Goal: Task Accomplishment & Management: Use online tool/utility

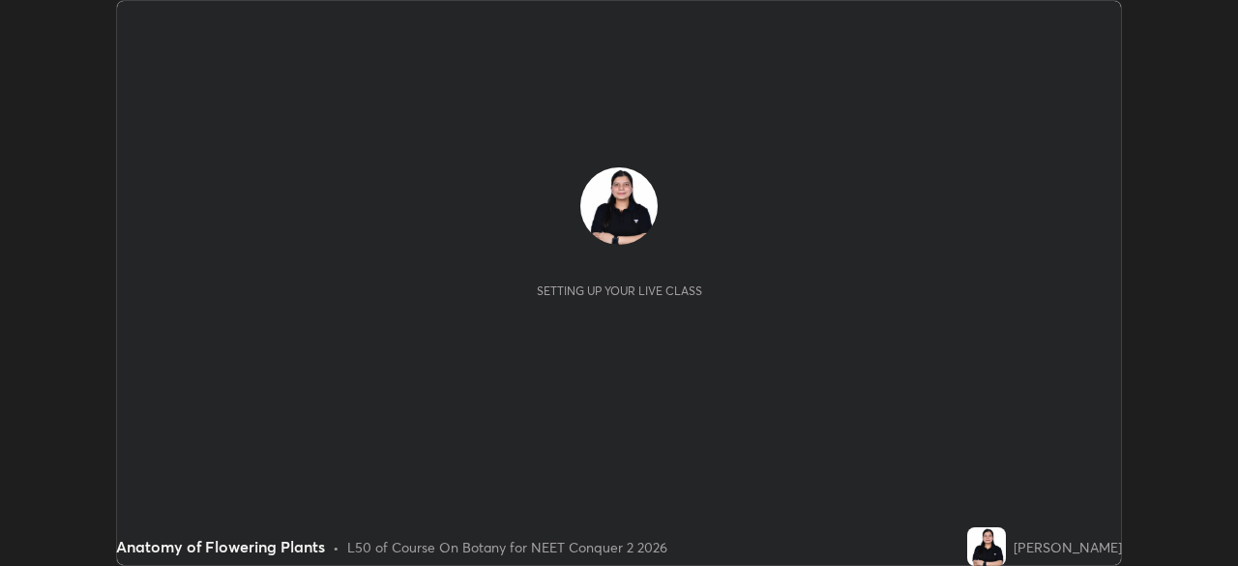
scroll to position [566, 1238]
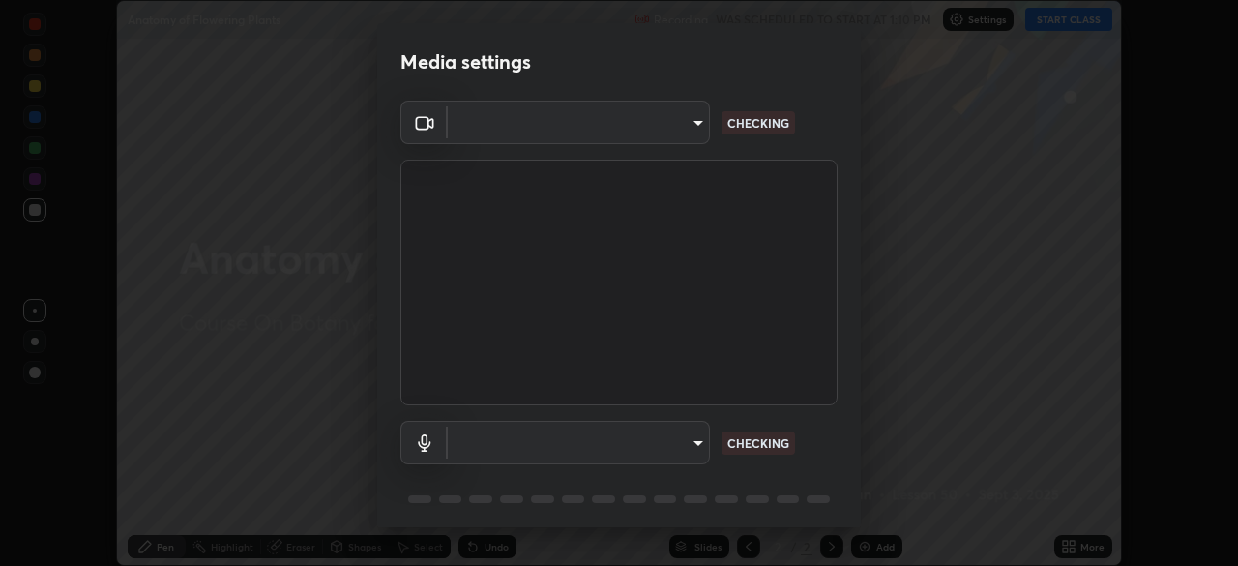
type input "b8f277cd8c291a0c7ed6159829793d80adb5f71bb500324d50d569f5a67401a8"
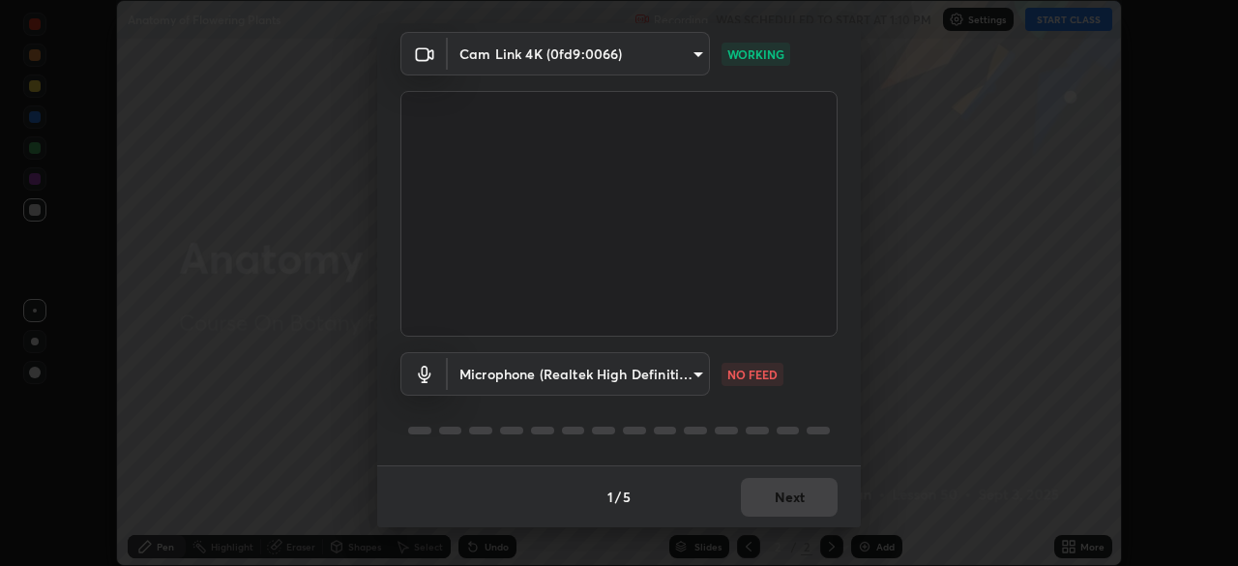
click at [689, 373] on body "Erase all Anatomy of Flowering Plants Recording WAS SCHEDULED TO START AT 1:10 …" at bounding box center [619, 283] width 1238 height 566
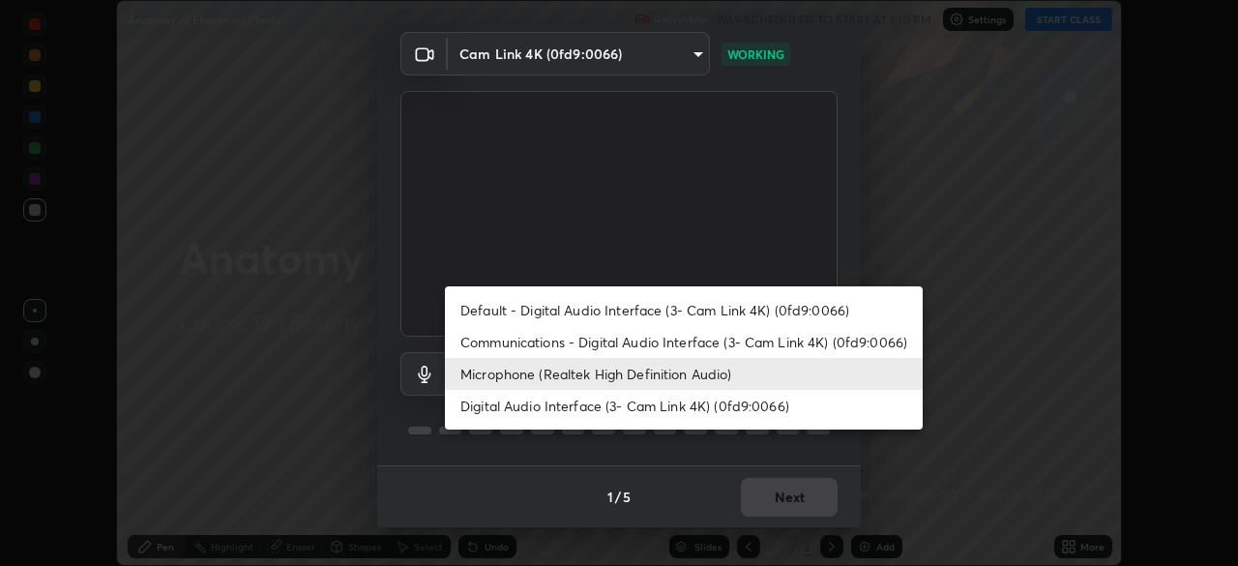
click at [638, 353] on li "Communications - Digital Audio Interface (3- Cam Link 4K) (0fd9:0066)" at bounding box center [684, 342] width 478 height 32
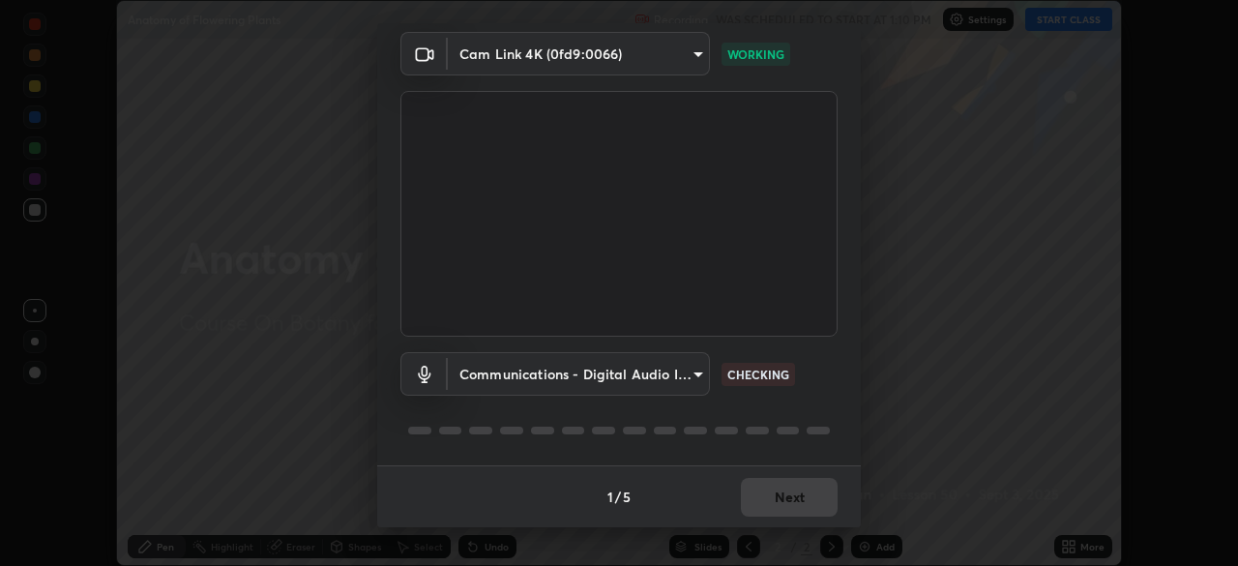
click at [694, 376] on body "Erase all Anatomy of Flowering Plants Recording WAS SCHEDULED TO START AT 1:10 …" at bounding box center [619, 283] width 1238 height 566
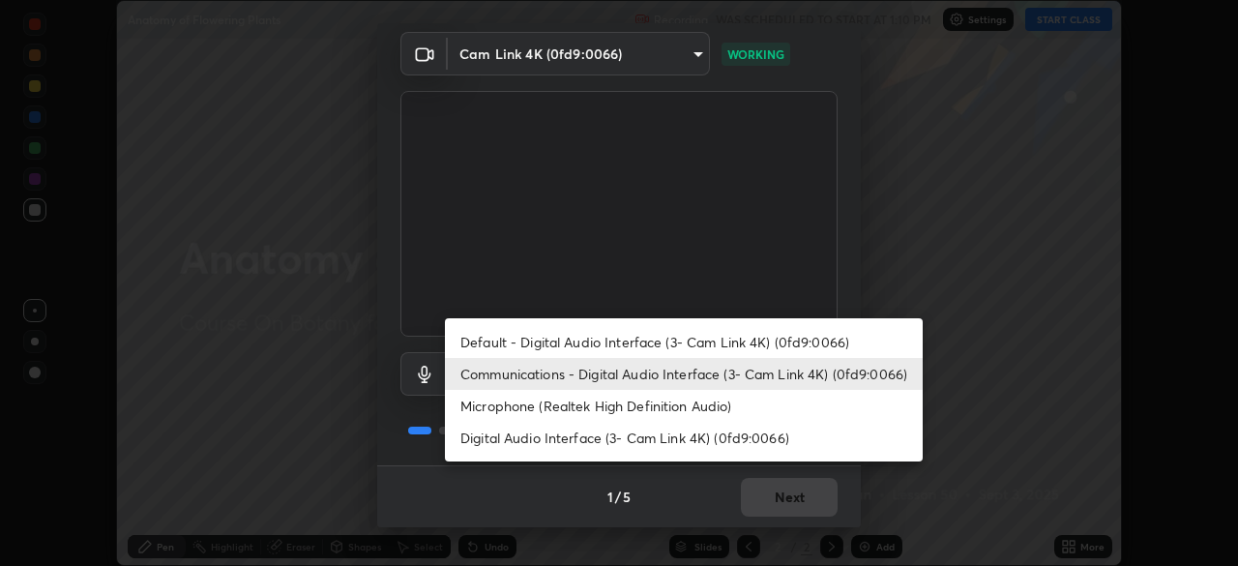
click at [592, 407] on li "Microphone (Realtek High Definition Audio)" at bounding box center [684, 406] width 478 height 32
type input "fc52b274e6785426ab2a4e79817368e636d678bdf91b48eb752f9e2a363405e0"
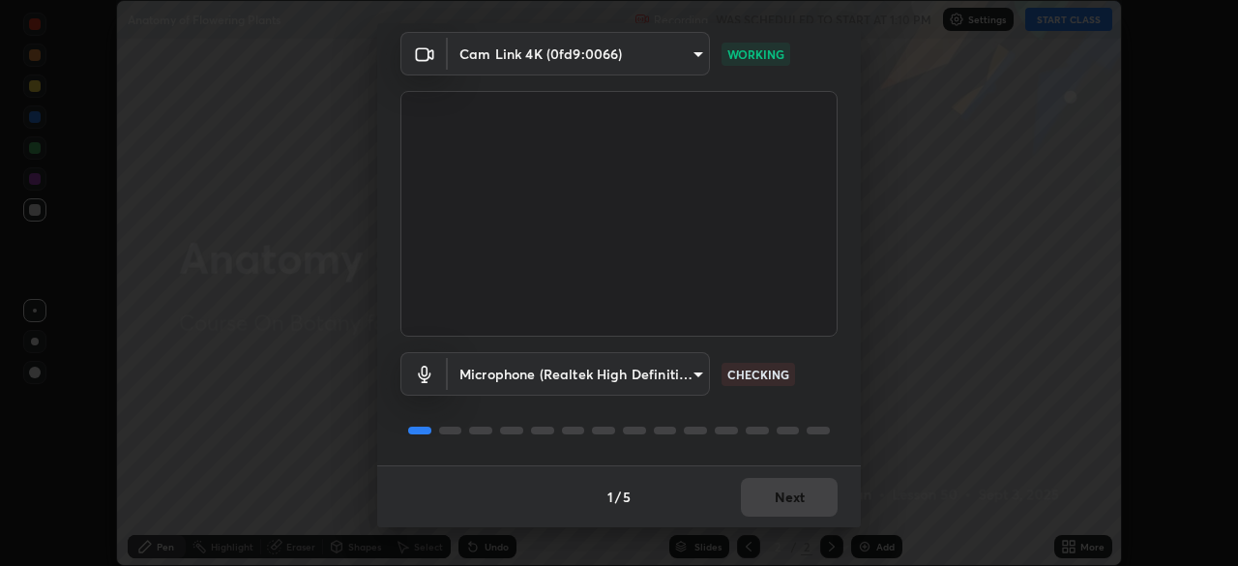
click at [781, 490] on div "1 / 5 Next" at bounding box center [619, 496] width 484 height 62
click at [779, 492] on div "1 / 5 Next" at bounding box center [619, 496] width 484 height 62
click at [778, 492] on div "1 / 5 Next" at bounding box center [619, 496] width 484 height 62
click at [777, 490] on div "1 / 5 Next" at bounding box center [619, 496] width 484 height 62
click at [763, 495] on div "1 / 5 Next" at bounding box center [619, 496] width 484 height 62
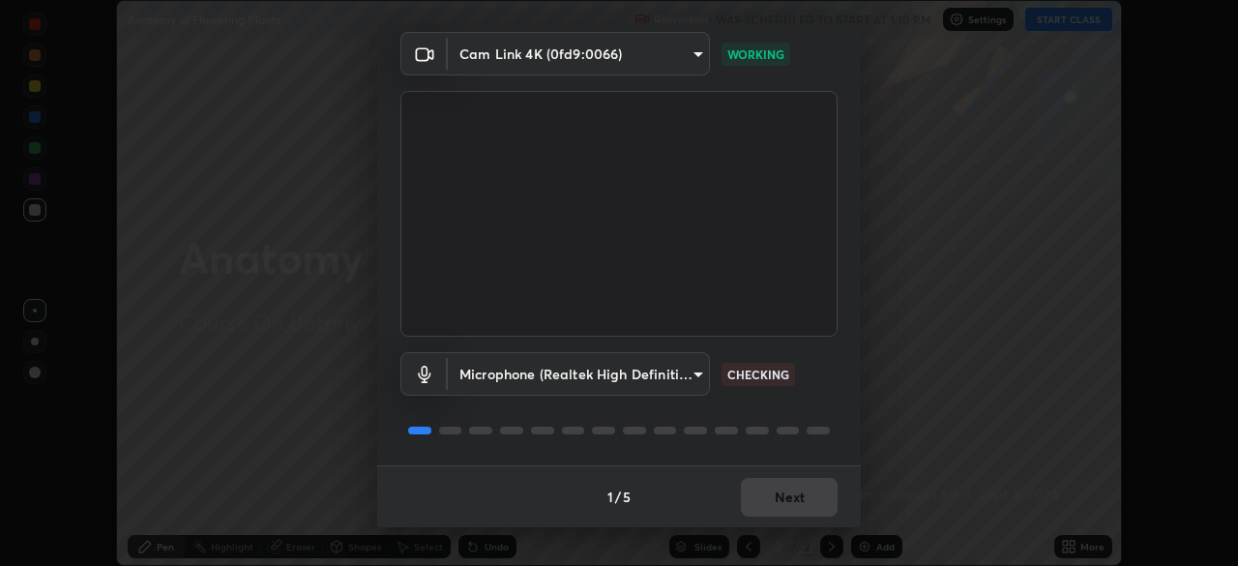
click at [764, 492] on div "1 / 5 Next" at bounding box center [619, 496] width 484 height 62
click at [767, 492] on button "Next" at bounding box center [789, 497] width 97 height 39
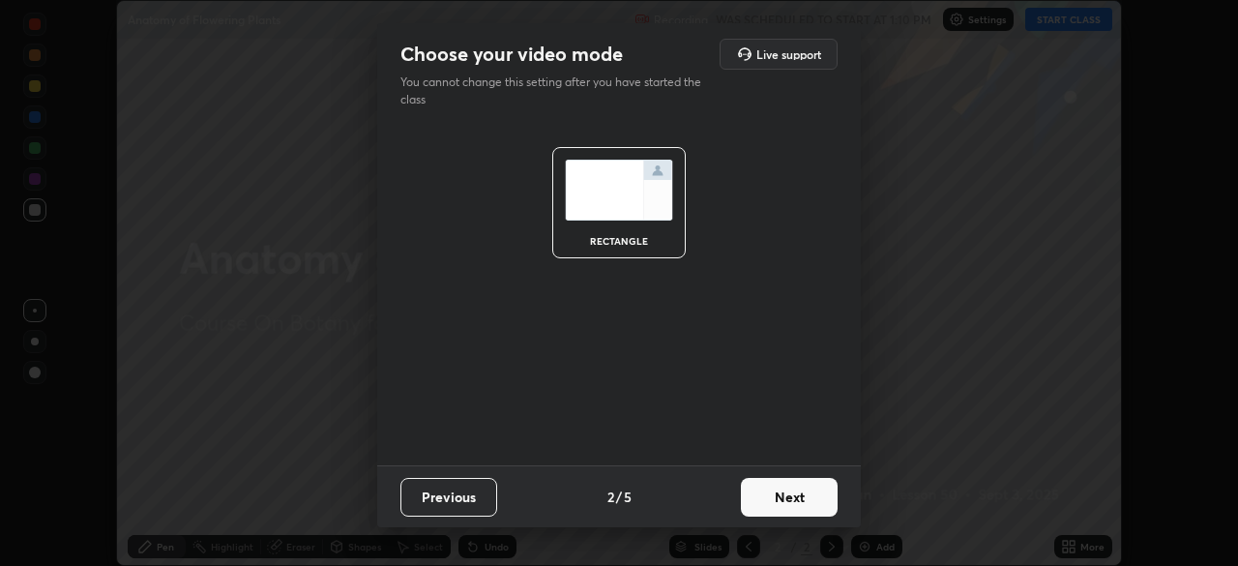
scroll to position [0, 0]
click at [769, 494] on button "Next" at bounding box center [789, 497] width 97 height 39
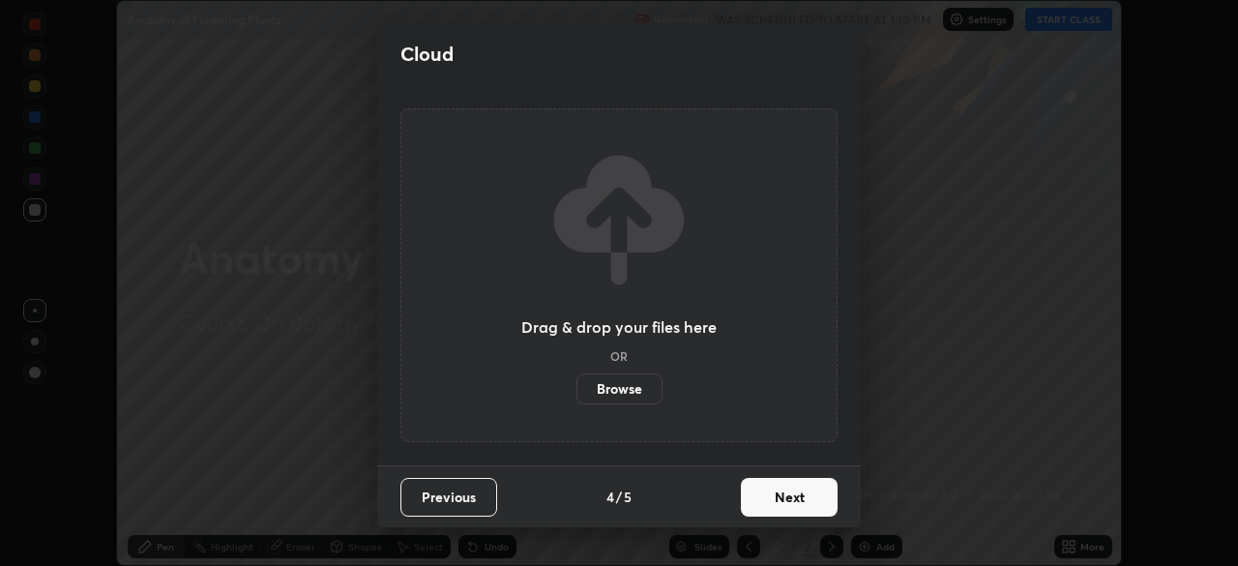
click at [773, 493] on button "Next" at bounding box center [789, 497] width 97 height 39
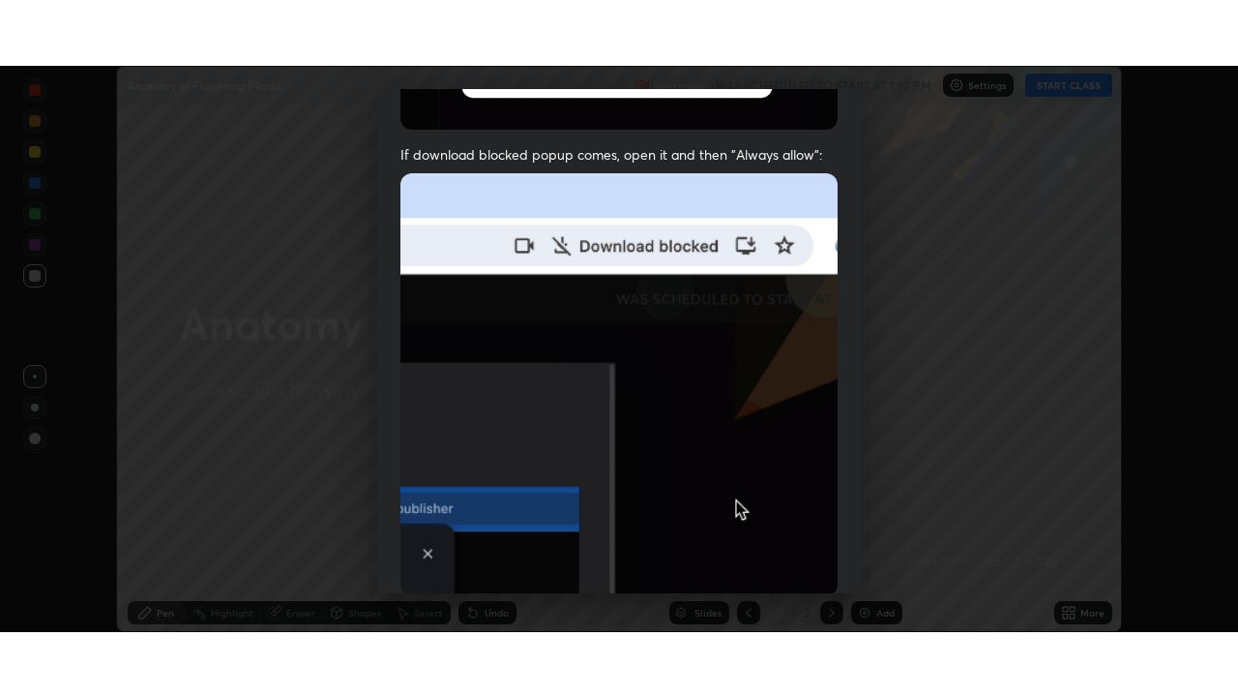
scroll to position [463, 0]
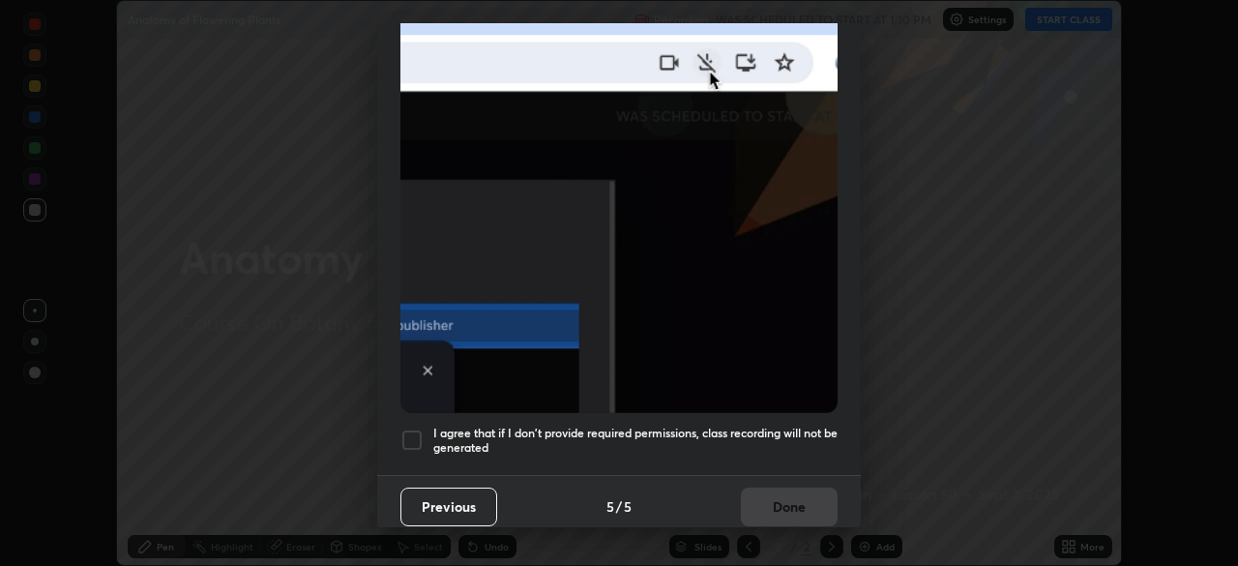
click at [411, 433] on div at bounding box center [412, 440] width 23 height 23
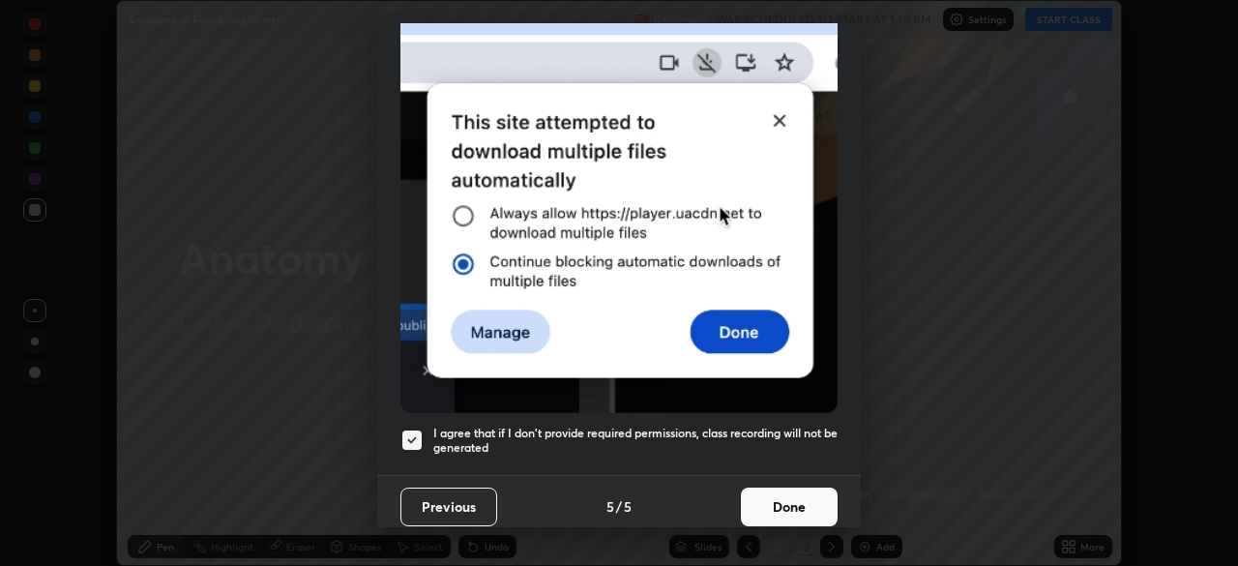
click at [767, 488] on button "Done" at bounding box center [789, 507] width 97 height 39
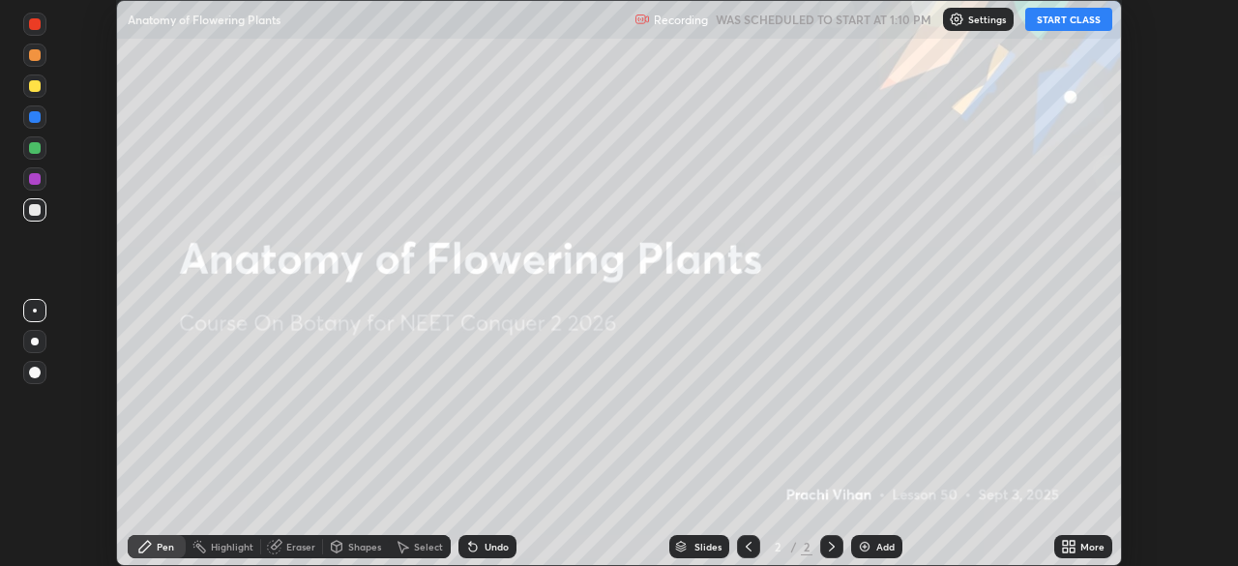
click at [1049, 25] on button "START CLASS" at bounding box center [1069, 19] width 87 height 23
click at [877, 540] on div "Add" at bounding box center [876, 546] width 51 height 23
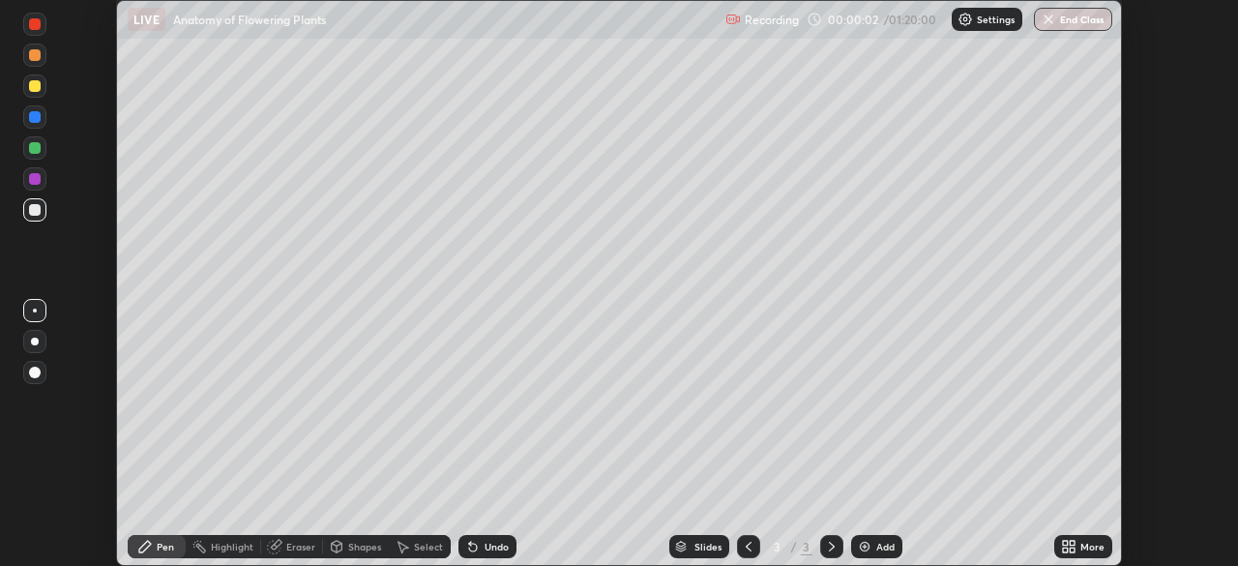
click at [1081, 543] on div "More" at bounding box center [1093, 547] width 24 height 10
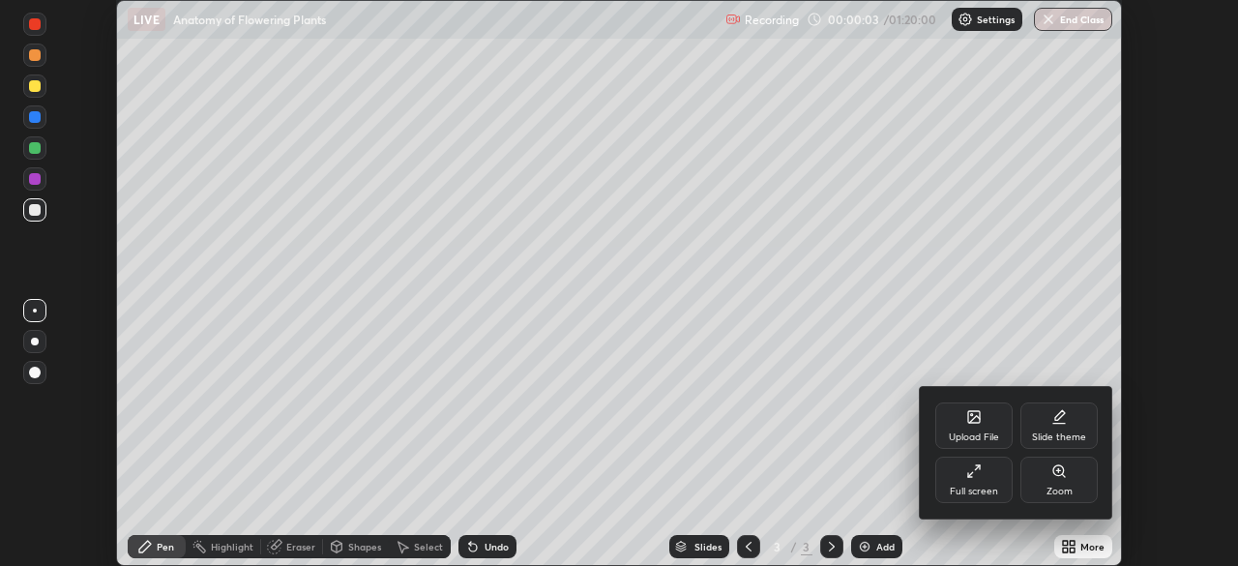
click at [968, 478] on icon at bounding box center [974, 470] width 15 height 15
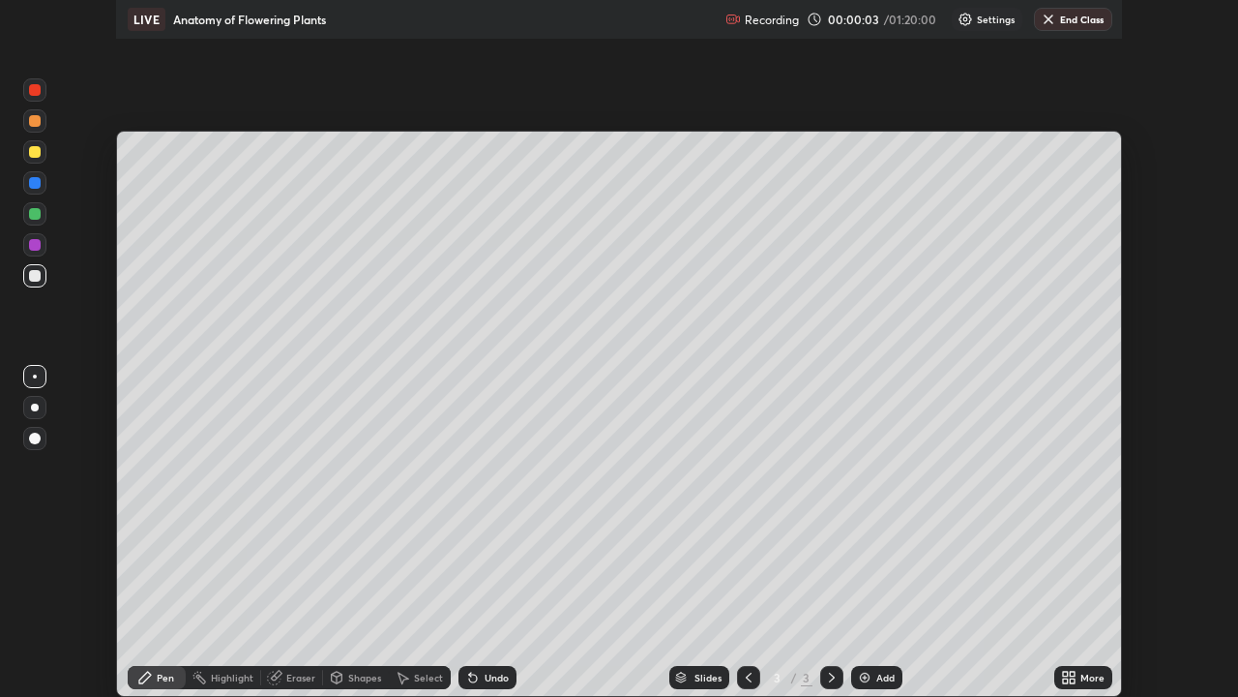
scroll to position [697, 1238]
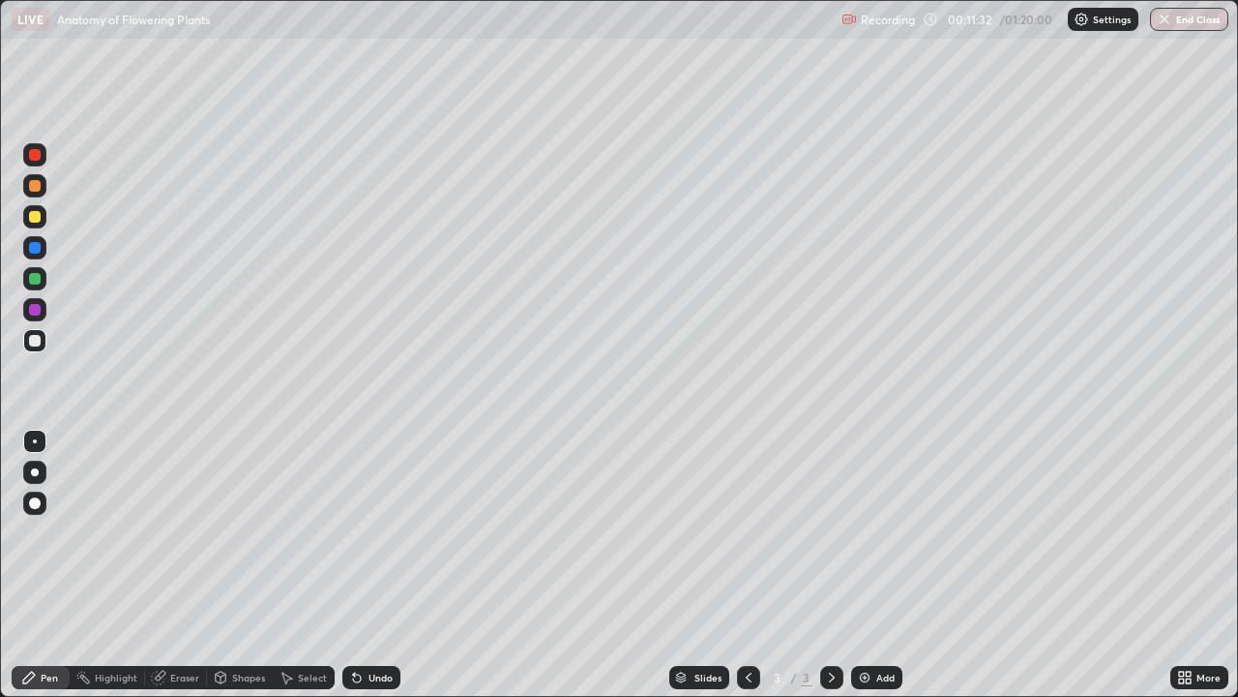
click at [41, 214] on div at bounding box center [34, 216] width 23 height 23
click at [40, 211] on div at bounding box center [34, 216] width 23 height 23
click at [39, 211] on div at bounding box center [35, 217] width 12 height 12
click at [369, 565] on div "Undo" at bounding box center [381, 677] width 24 height 10
click at [37, 474] on div at bounding box center [35, 472] width 8 height 8
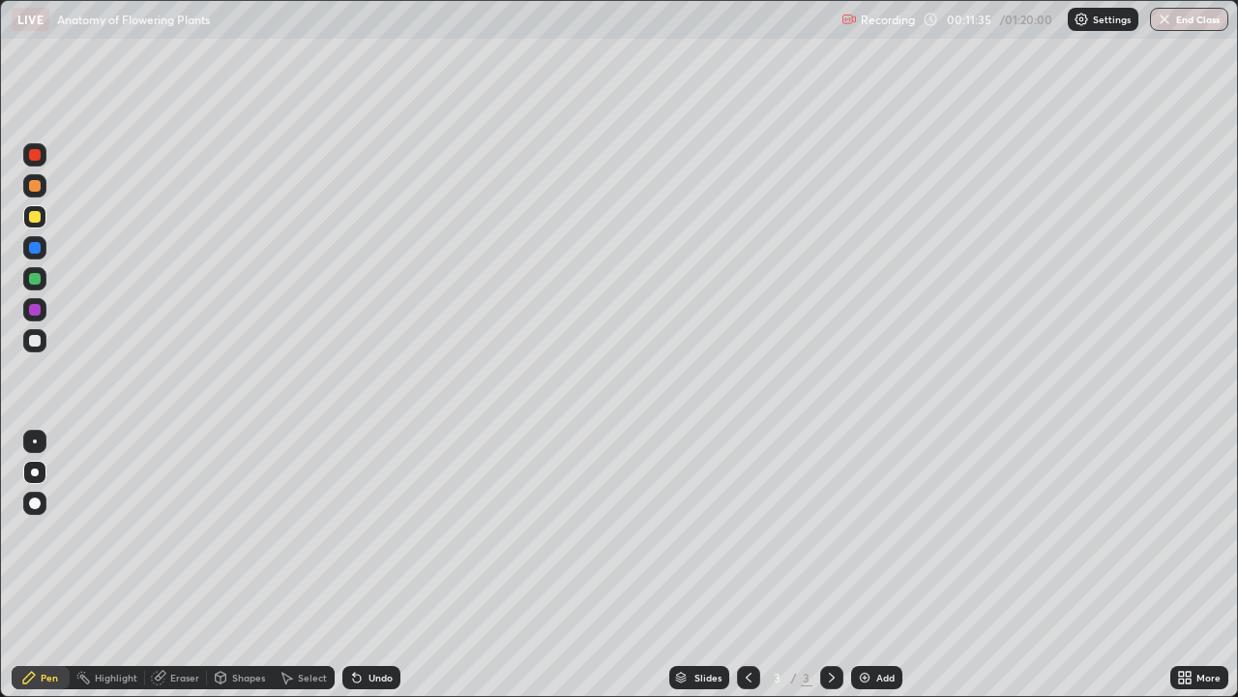
click at [35, 472] on div at bounding box center [35, 472] width 8 height 8
click at [34, 474] on div at bounding box center [35, 472] width 8 height 8
click at [46, 189] on div at bounding box center [34, 185] width 31 height 31
click at [34, 343] on div at bounding box center [35, 341] width 12 height 12
click at [36, 339] on div at bounding box center [35, 341] width 12 height 12
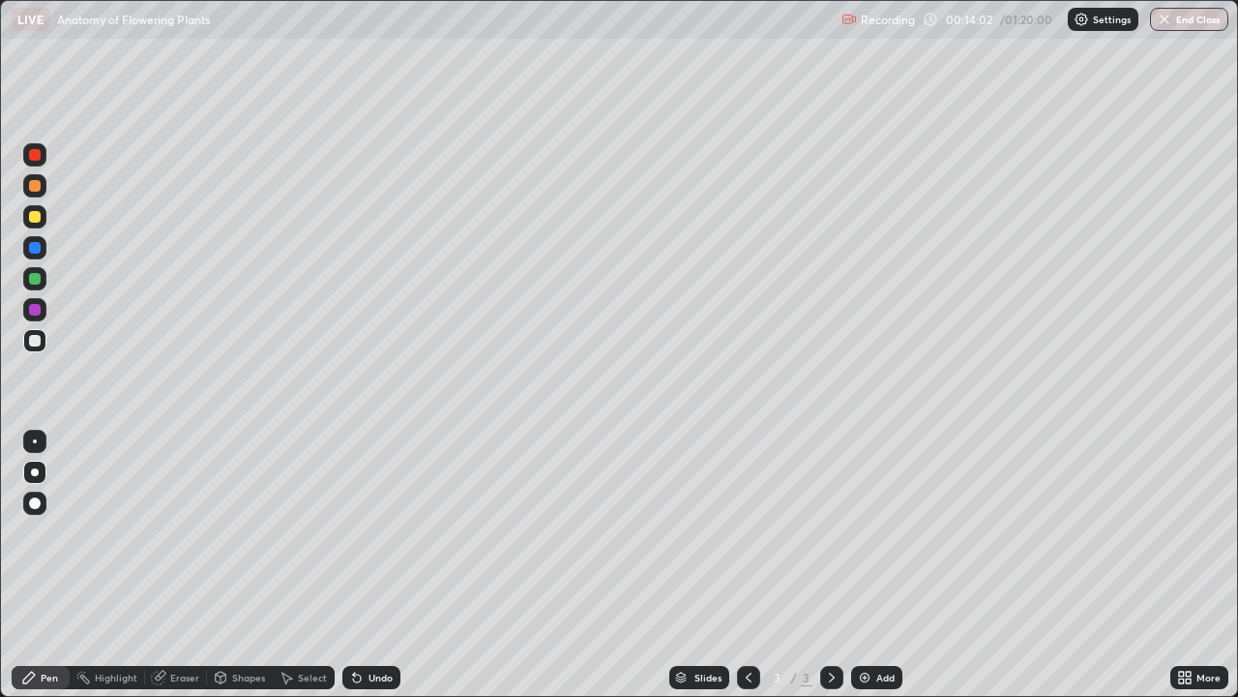
click at [35, 335] on div at bounding box center [35, 341] width 12 height 12
click at [45, 284] on div at bounding box center [34, 278] width 23 height 23
click at [39, 283] on div at bounding box center [34, 278] width 23 height 23
click at [34, 283] on div at bounding box center [35, 279] width 12 height 12
click at [38, 309] on div at bounding box center [35, 310] width 12 height 12
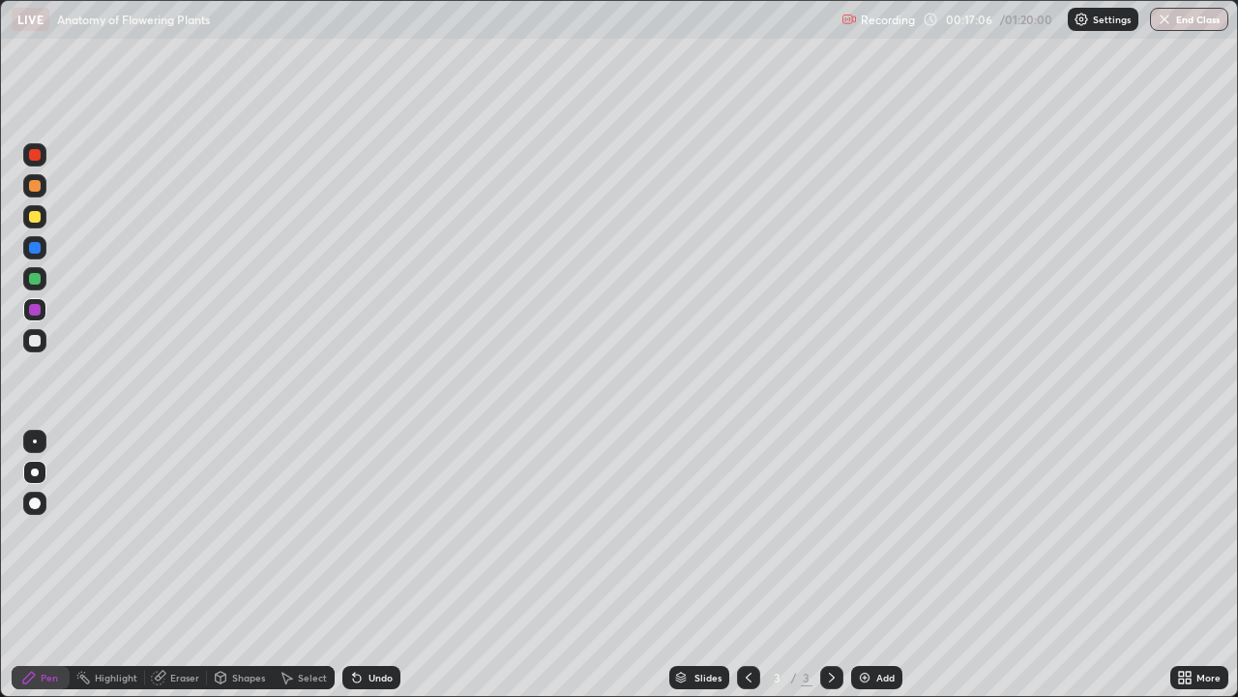
click at [41, 305] on div at bounding box center [34, 309] width 23 height 23
click at [40, 309] on div at bounding box center [35, 310] width 12 height 12
click at [36, 341] on div at bounding box center [35, 341] width 12 height 12
click at [36, 314] on div at bounding box center [35, 310] width 12 height 12
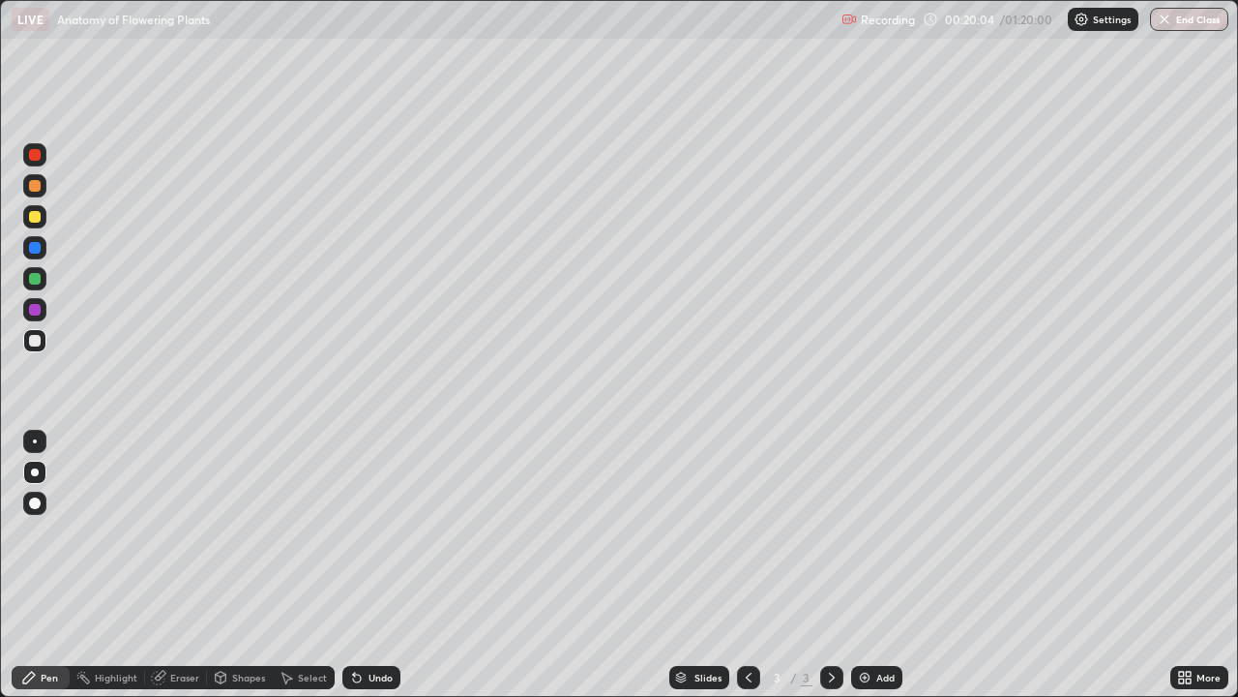
click at [34, 314] on div at bounding box center [35, 310] width 12 height 12
click at [35, 313] on div at bounding box center [35, 310] width 12 height 12
click at [38, 310] on div at bounding box center [35, 310] width 12 height 12
click at [873, 565] on div "Add" at bounding box center [876, 677] width 51 height 23
click at [42, 223] on div at bounding box center [34, 216] width 23 height 23
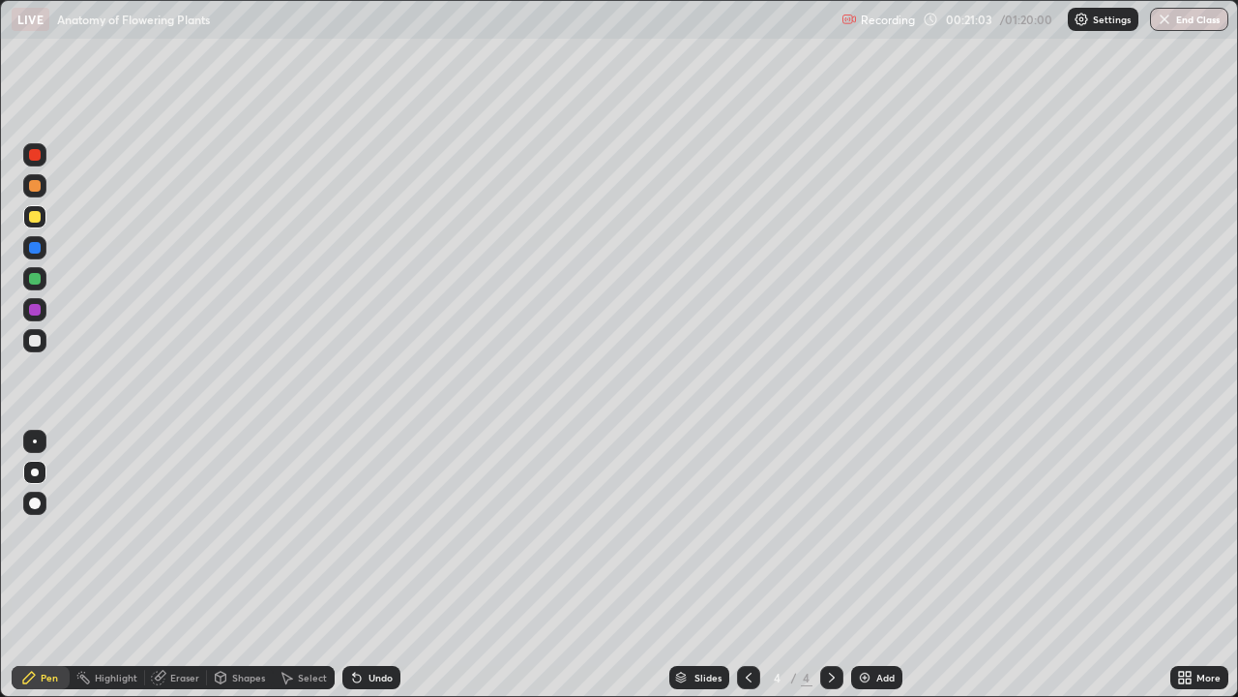
click at [38, 216] on div at bounding box center [35, 217] width 12 height 12
click at [37, 216] on div at bounding box center [35, 217] width 12 height 12
click at [40, 343] on div at bounding box center [35, 341] width 12 height 12
click at [36, 341] on div at bounding box center [35, 341] width 12 height 12
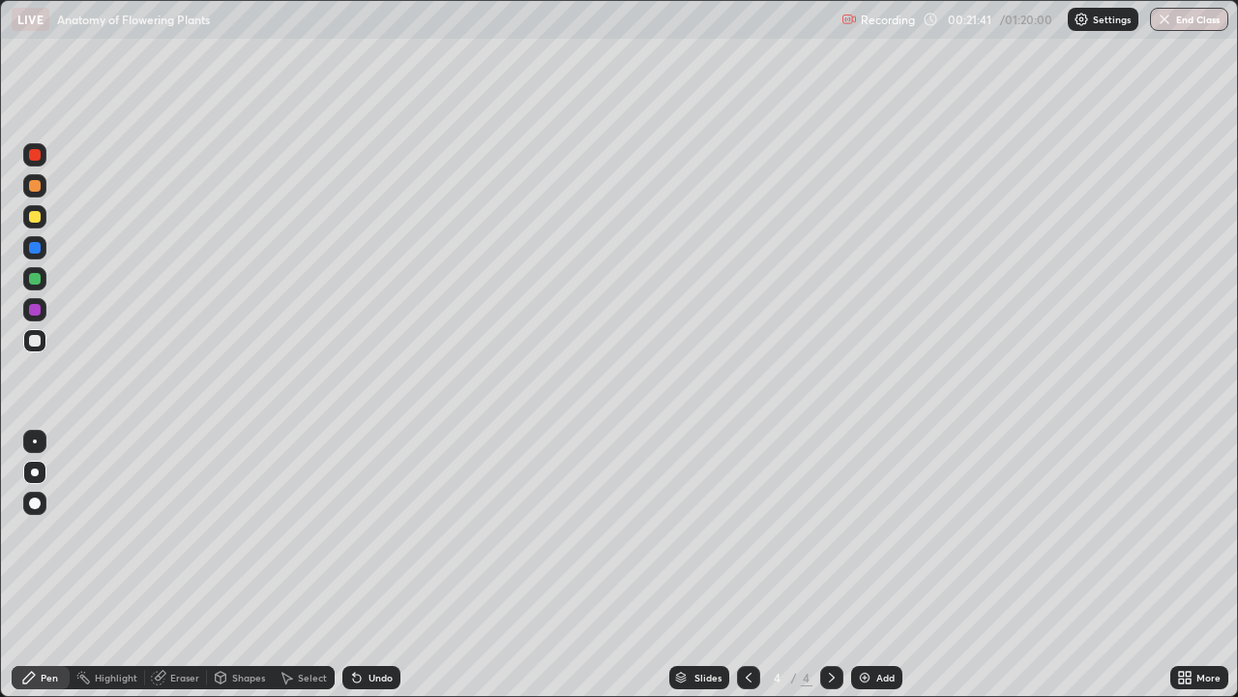
click at [43, 215] on div at bounding box center [34, 216] width 23 height 23
click at [43, 220] on div at bounding box center [34, 216] width 23 height 23
click at [29, 343] on div at bounding box center [35, 341] width 12 height 12
click at [33, 343] on div at bounding box center [35, 341] width 12 height 12
click at [35, 344] on div at bounding box center [35, 341] width 12 height 12
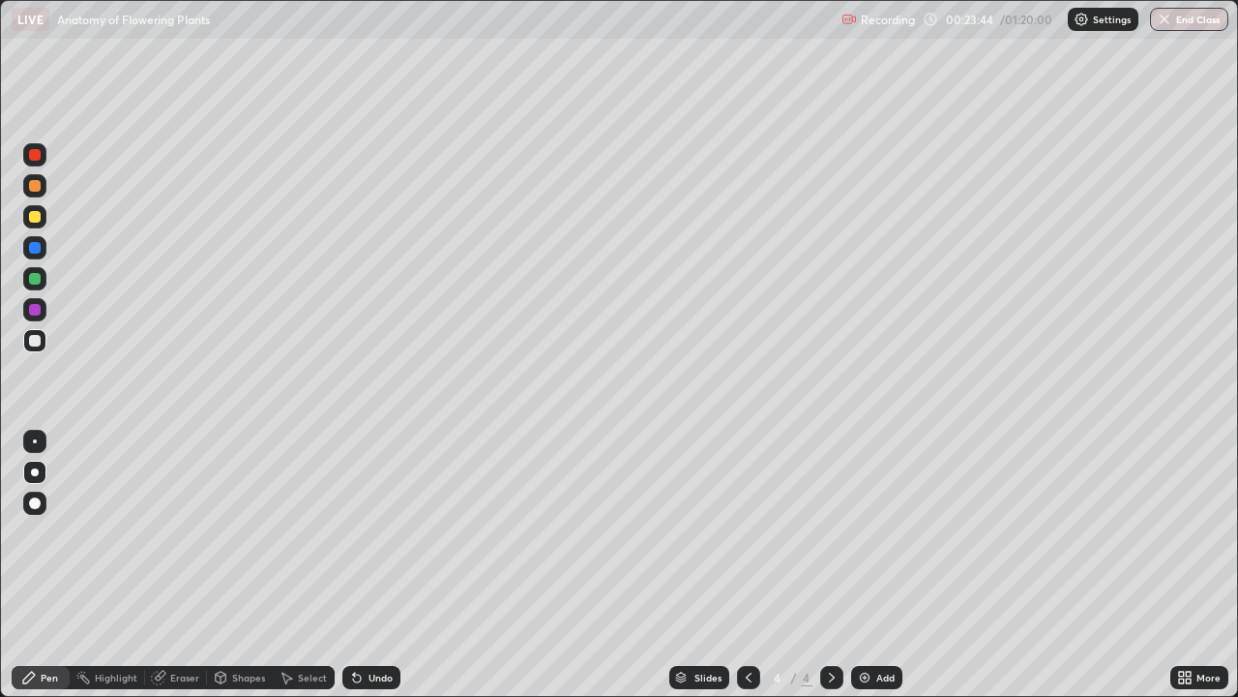
click at [364, 565] on div "Undo" at bounding box center [372, 677] width 58 height 23
click at [381, 565] on div "Undo" at bounding box center [381, 677] width 24 height 10
click at [306, 565] on div "Select" at bounding box center [312, 677] width 29 height 10
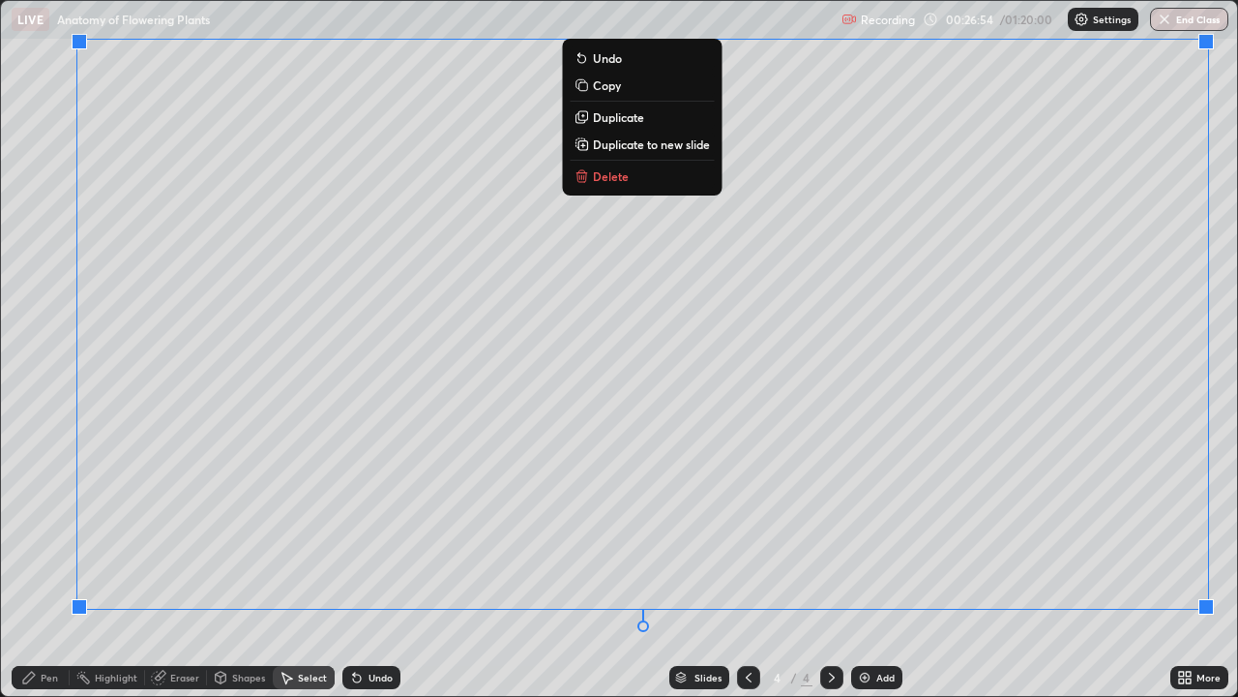
click at [1026, 565] on div "0 ° Undo Copy Duplicate Duplicate to new slide Delete" at bounding box center [619, 348] width 1237 height 695
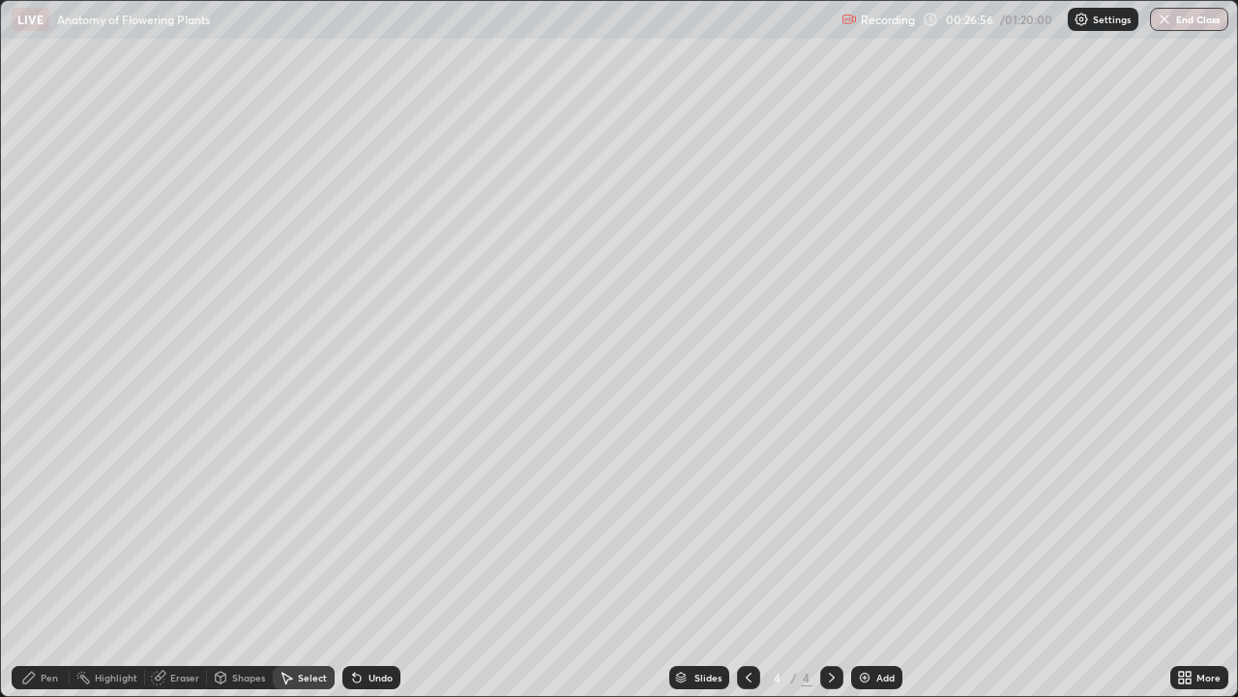
click at [54, 565] on div "Pen" at bounding box center [49, 677] width 17 height 10
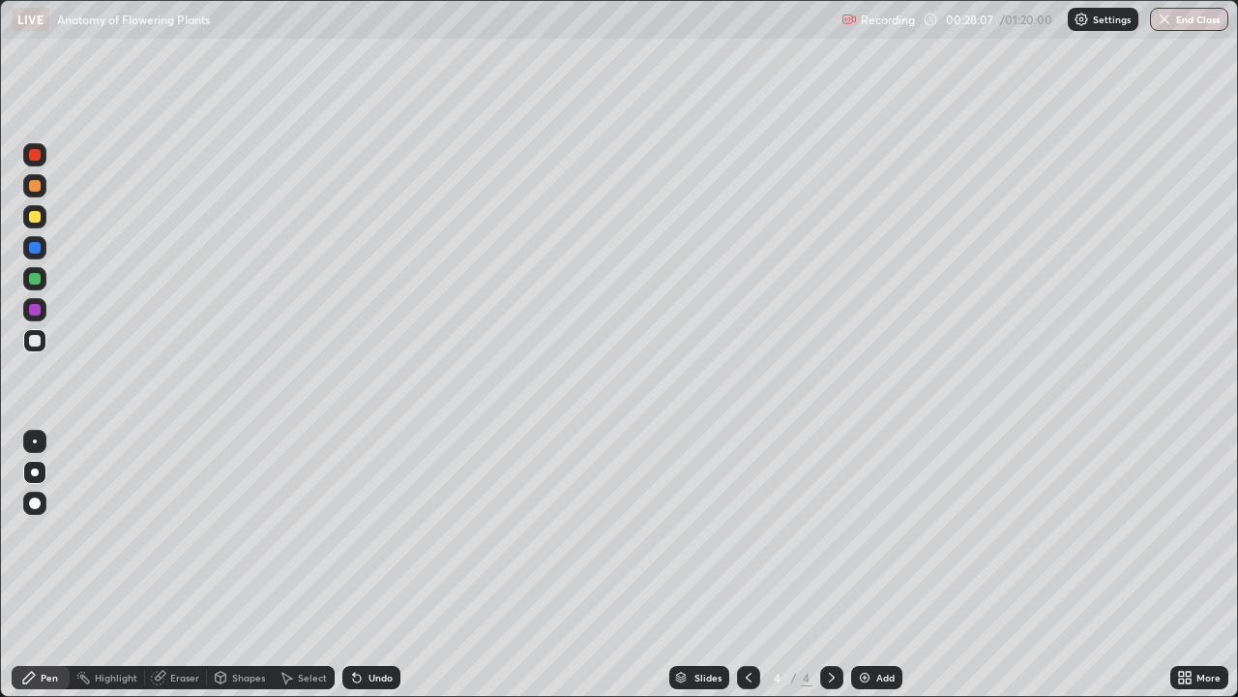
click at [874, 565] on div "Add" at bounding box center [876, 677] width 51 height 23
click at [46, 281] on div at bounding box center [34, 278] width 31 height 31
click at [229, 565] on div "Shapes" at bounding box center [240, 677] width 66 height 23
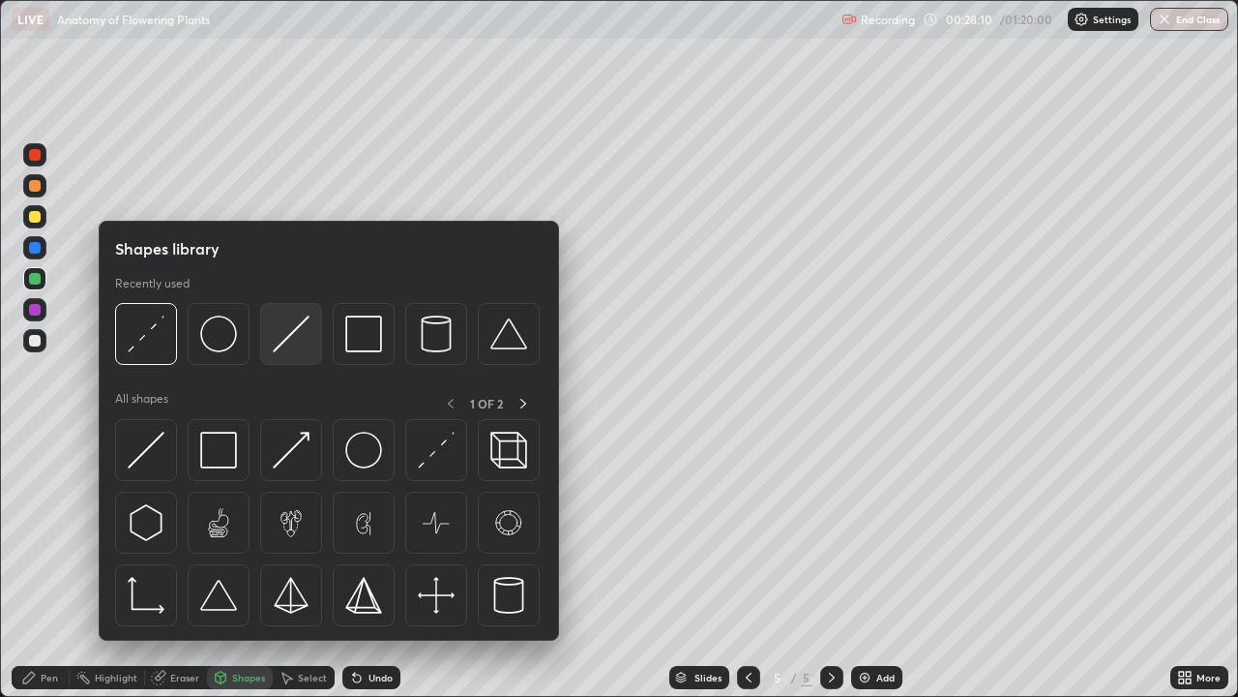
click at [289, 332] on img at bounding box center [291, 333] width 37 height 37
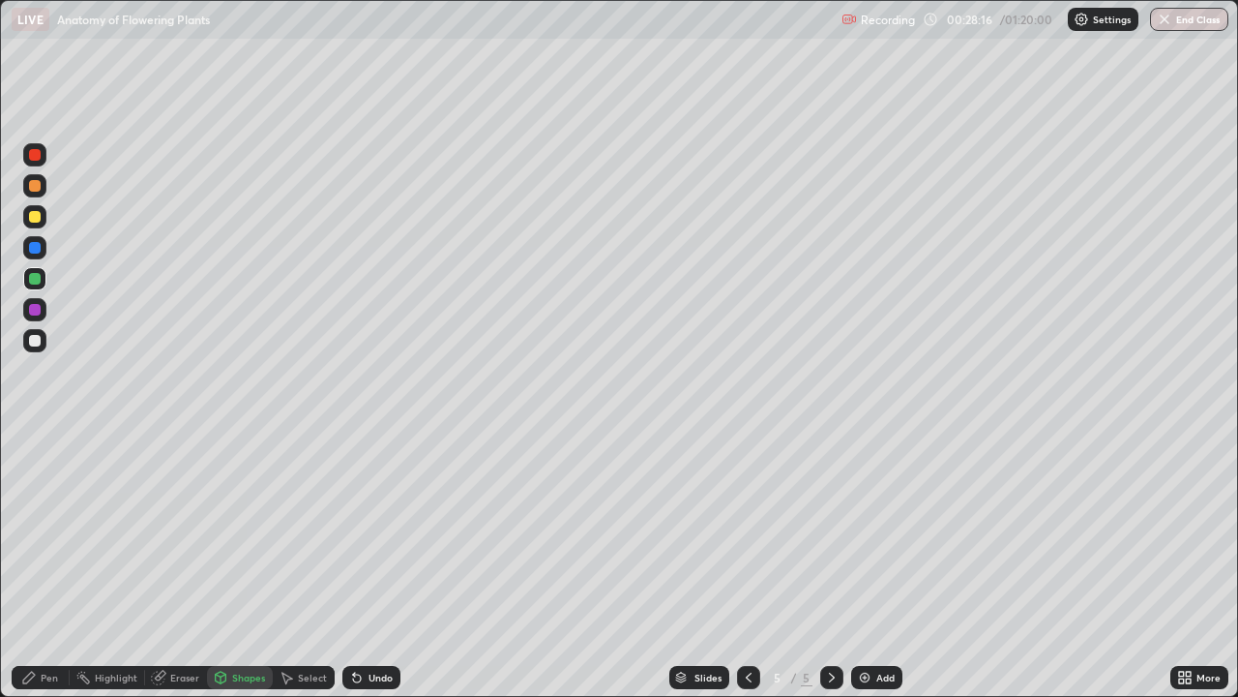
click at [33, 251] on div at bounding box center [35, 248] width 12 height 12
click at [37, 185] on div at bounding box center [35, 186] width 12 height 12
click at [40, 185] on div at bounding box center [35, 186] width 12 height 12
click at [373, 565] on div "Undo" at bounding box center [381, 677] width 24 height 10
click at [32, 565] on icon at bounding box center [29, 677] width 12 height 12
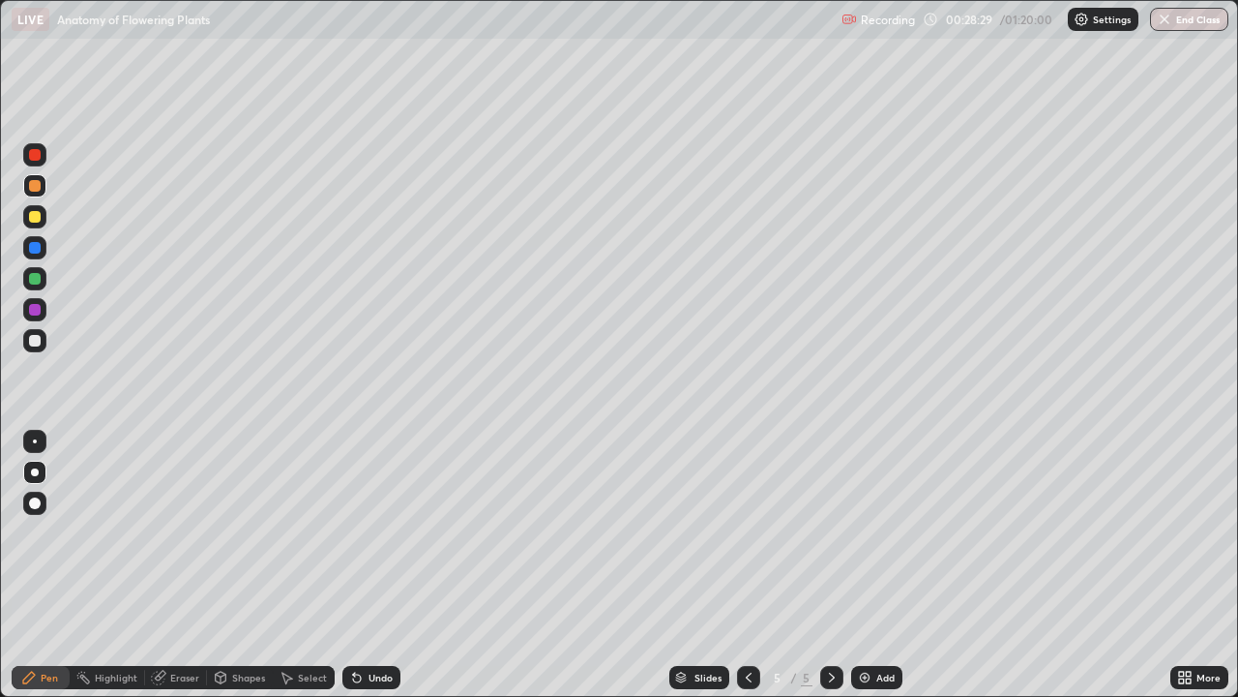
click at [35, 275] on div at bounding box center [35, 279] width 12 height 12
click at [38, 272] on div at bounding box center [34, 278] width 23 height 23
click at [43, 216] on div at bounding box center [34, 216] width 23 height 23
click at [40, 216] on div at bounding box center [35, 217] width 12 height 12
click at [40, 215] on div at bounding box center [35, 217] width 12 height 12
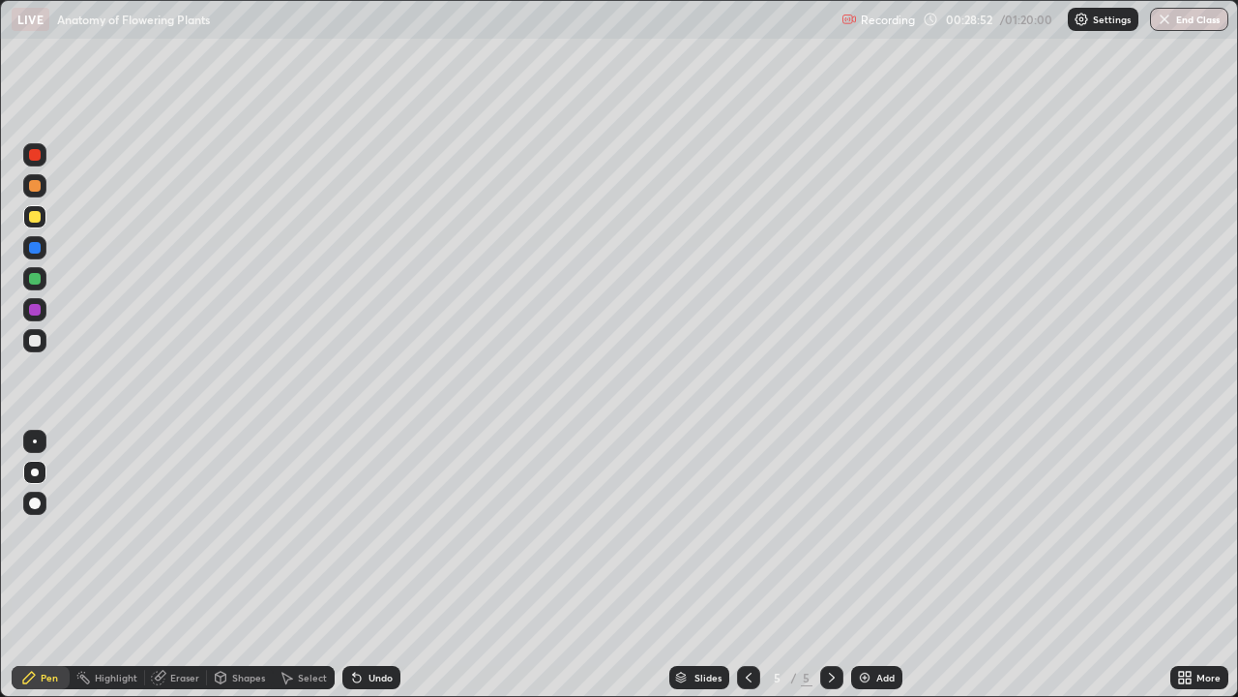
click at [37, 343] on div at bounding box center [35, 341] width 12 height 12
click at [40, 341] on div at bounding box center [35, 341] width 12 height 12
click at [356, 565] on icon at bounding box center [357, 678] width 8 height 8
click at [363, 565] on div "Undo" at bounding box center [372, 677] width 58 height 23
click at [30, 335] on div at bounding box center [35, 341] width 12 height 12
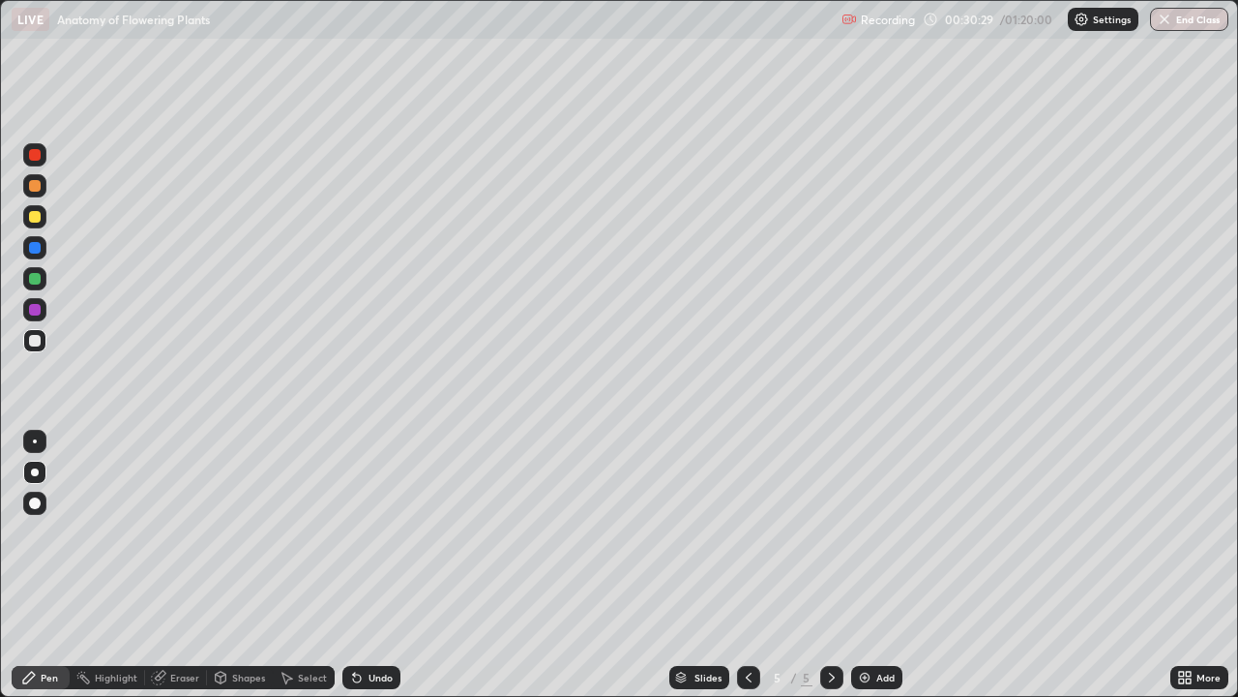
click at [39, 336] on div at bounding box center [35, 341] width 12 height 12
click at [35, 159] on div at bounding box center [35, 155] width 12 height 12
click at [34, 157] on div at bounding box center [35, 155] width 12 height 12
click at [34, 156] on div at bounding box center [35, 155] width 12 height 12
click at [34, 158] on div at bounding box center [35, 155] width 12 height 12
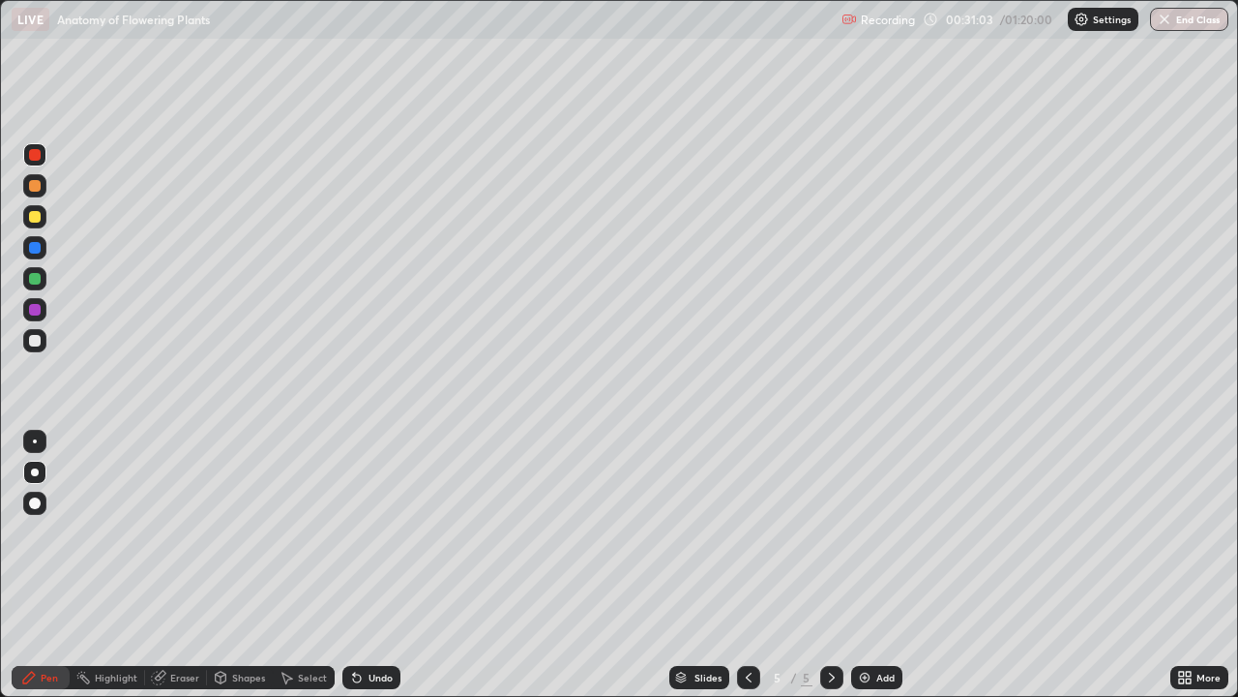
click at [35, 342] on div at bounding box center [35, 341] width 12 height 12
click at [32, 341] on div at bounding box center [35, 341] width 12 height 12
click at [35, 343] on div at bounding box center [35, 341] width 12 height 12
click at [32, 343] on div at bounding box center [35, 341] width 12 height 12
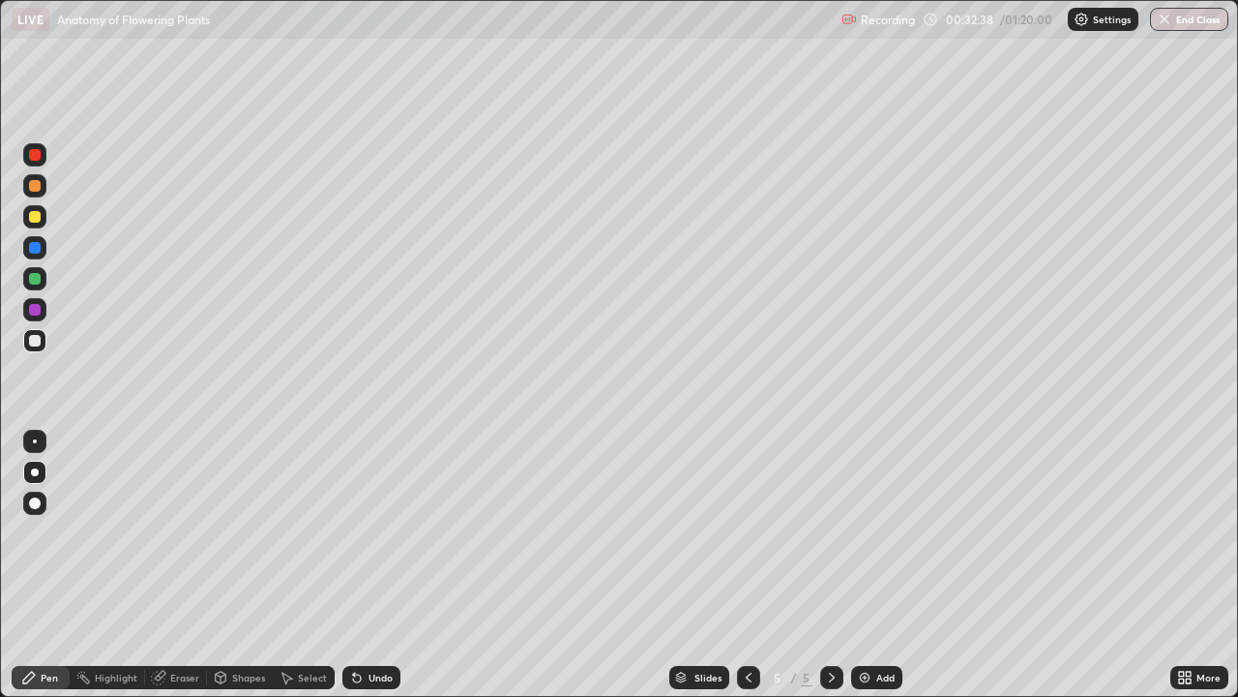
click at [28, 185] on div at bounding box center [34, 185] width 23 height 23
click at [35, 181] on div at bounding box center [35, 186] width 12 height 12
click at [365, 565] on div "Undo" at bounding box center [372, 677] width 58 height 23
click at [43, 344] on div at bounding box center [34, 340] width 23 height 23
click at [36, 341] on div at bounding box center [35, 341] width 12 height 12
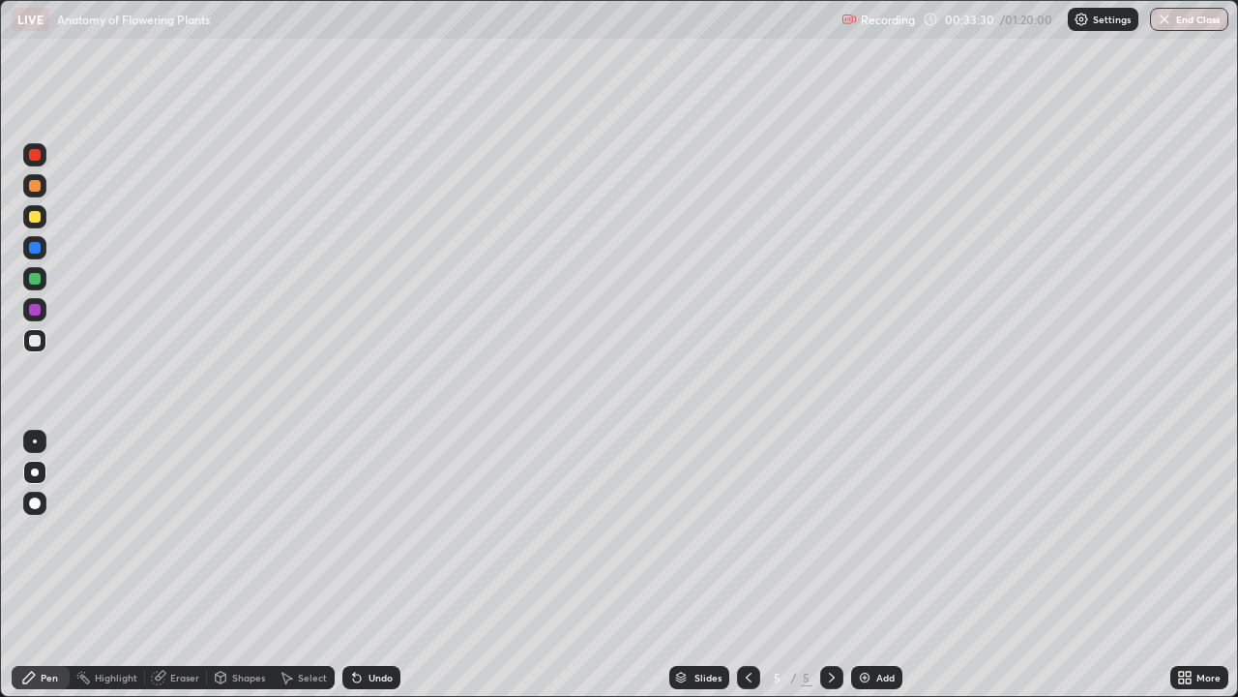
click at [37, 279] on div at bounding box center [35, 279] width 12 height 12
click at [34, 283] on div at bounding box center [35, 279] width 12 height 12
click at [35, 311] on div at bounding box center [35, 310] width 12 height 12
click at [40, 311] on div at bounding box center [35, 310] width 12 height 12
click at [38, 340] on div at bounding box center [35, 341] width 12 height 12
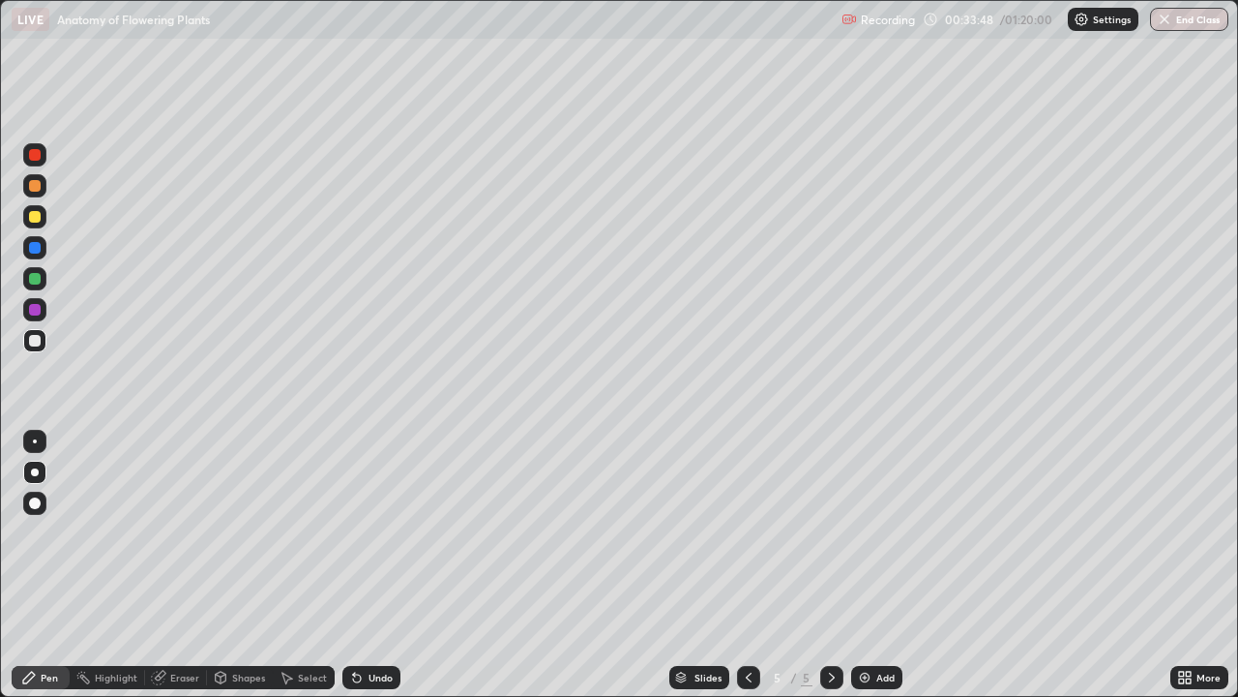
click at [40, 343] on div at bounding box center [35, 341] width 12 height 12
click at [37, 344] on div at bounding box center [35, 341] width 12 height 12
click at [870, 565] on img at bounding box center [864, 677] width 15 height 15
click at [39, 280] on div at bounding box center [35, 279] width 12 height 12
click at [36, 279] on div at bounding box center [35, 279] width 12 height 12
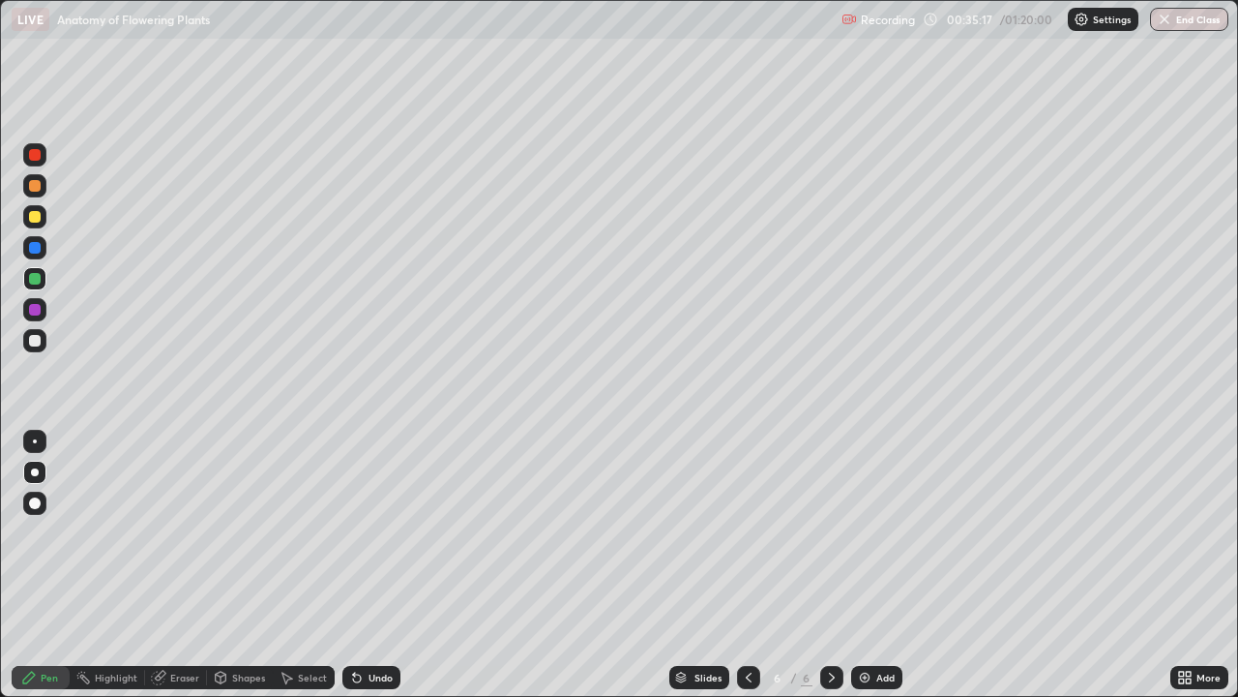
click at [229, 565] on div "Shapes" at bounding box center [240, 677] width 66 height 23
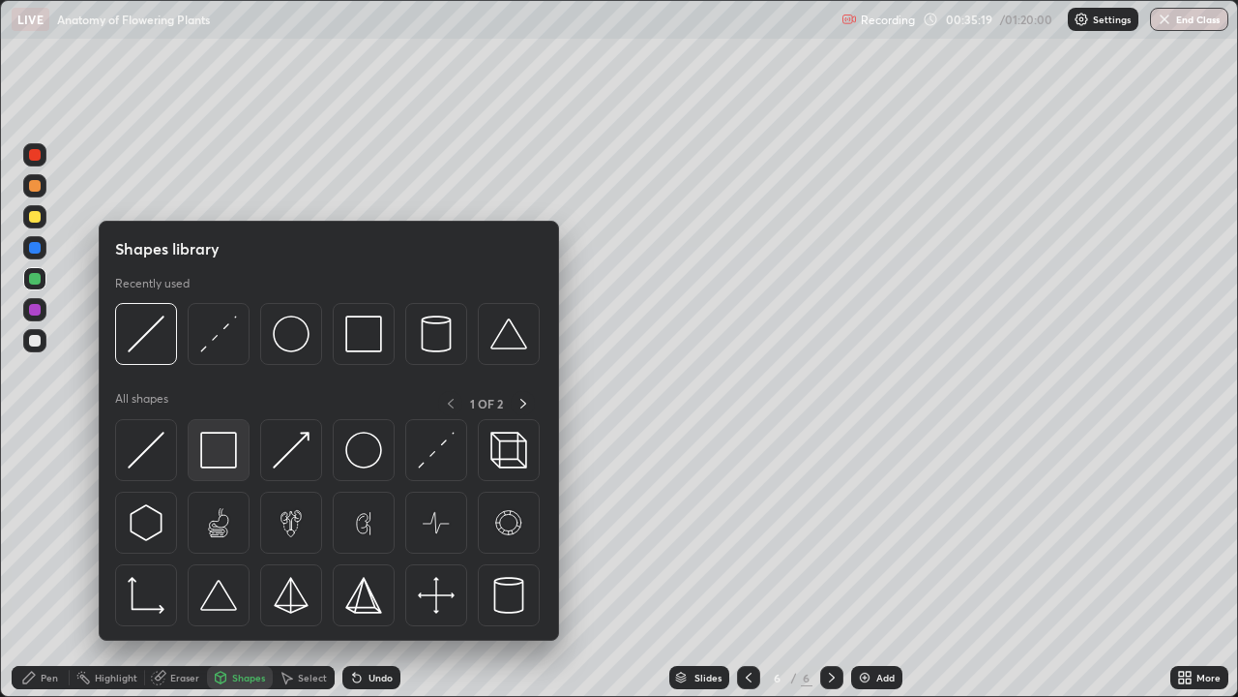
click at [226, 440] on img at bounding box center [218, 450] width 37 height 37
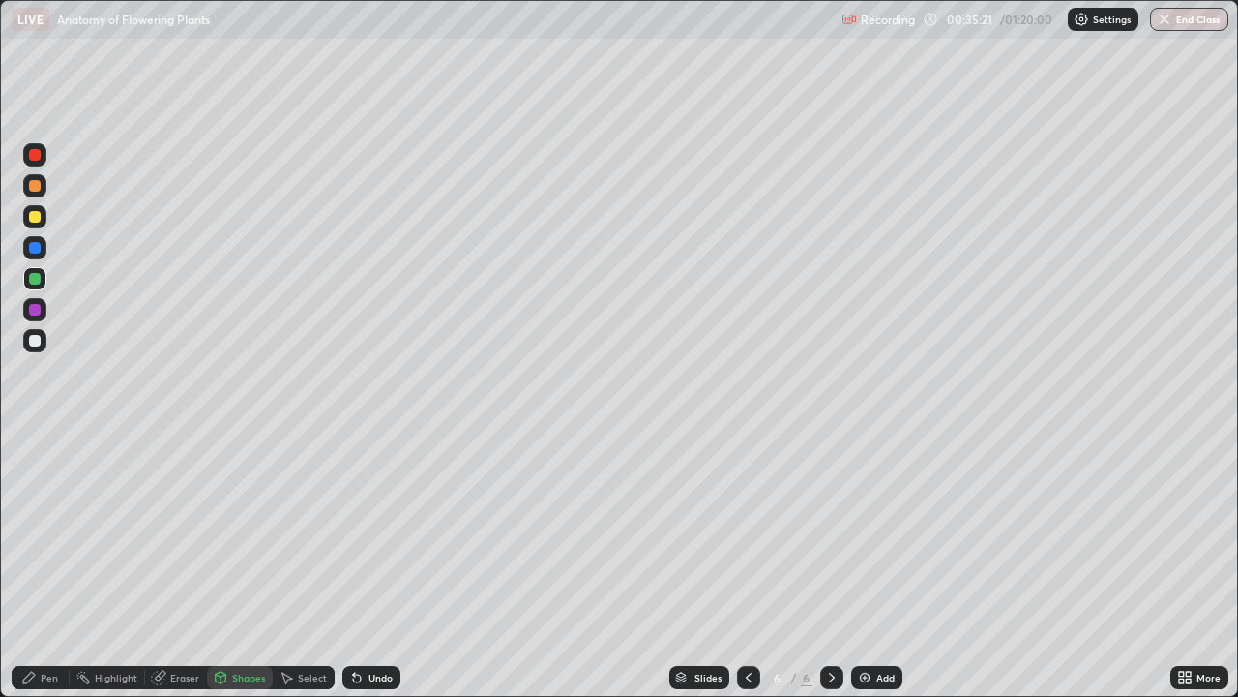
click at [749, 565] on div at bounding box center [748, 677] width 23 height 23
click at [830, 565] on icon at bounding box center [831, 677] width 15 height 15
click at [233, 565] on div "Shapes" at bounding box center [248, 677] width 33 height 10
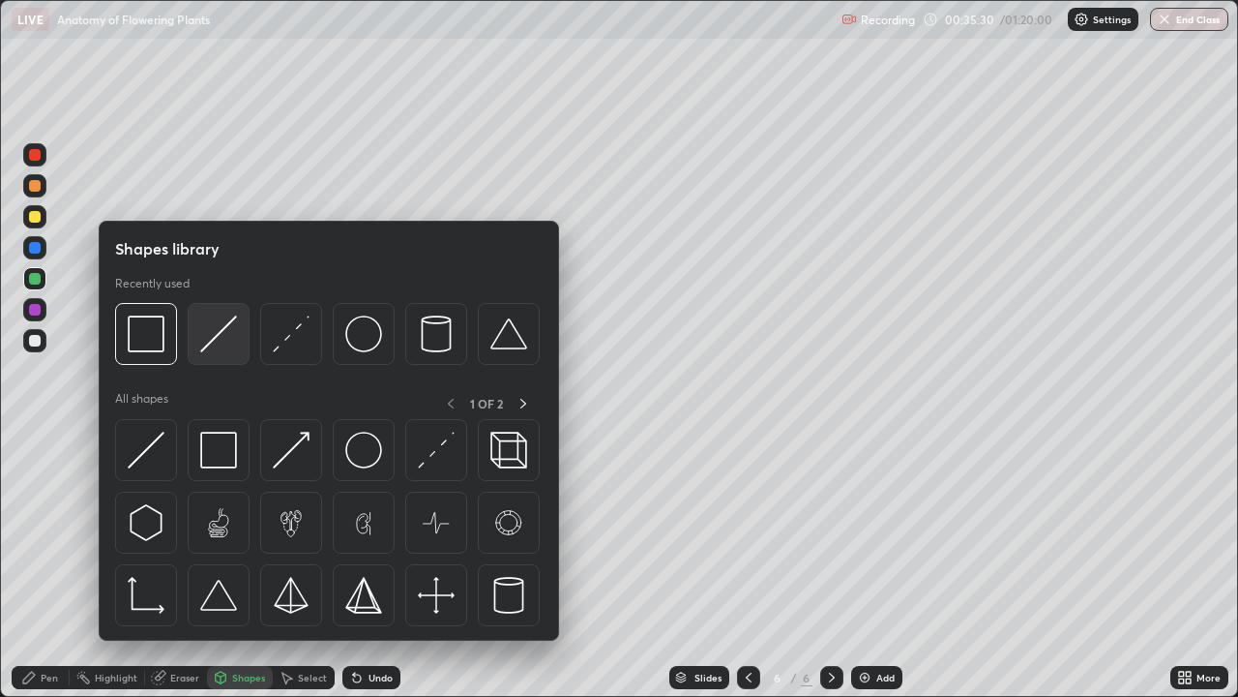
click at [216, 337] on img at bounding box center [218, 333] width 37 height 37
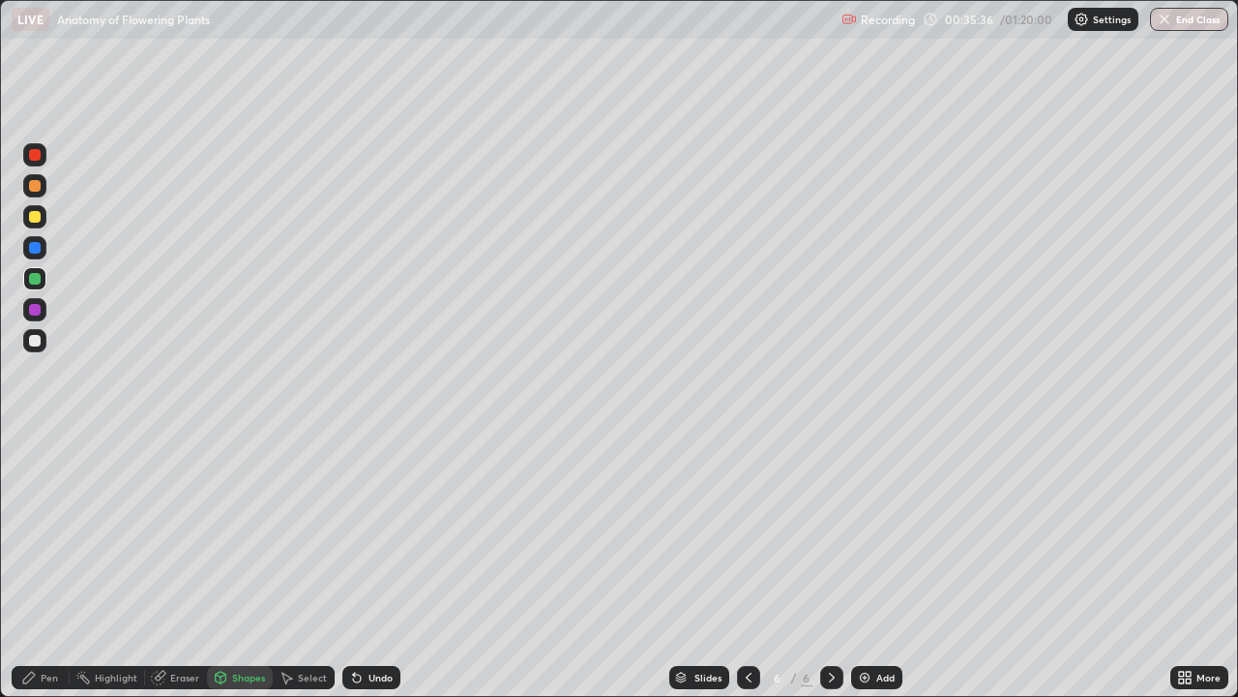
click at [28, 565] on icon at bounding box center [29, 677] width 12 height 12
click at [37, 340] on div at bounding box center [35, 341] width 12 height 12
click at [35, 345] on div at bounding box center [35, 341] width 12 height 12
click at [33, 339] on div at bounding box center [35, 341] width 12 height 12
click at [31, 283] on div at bounding box center [35, 279] width 12 height 12
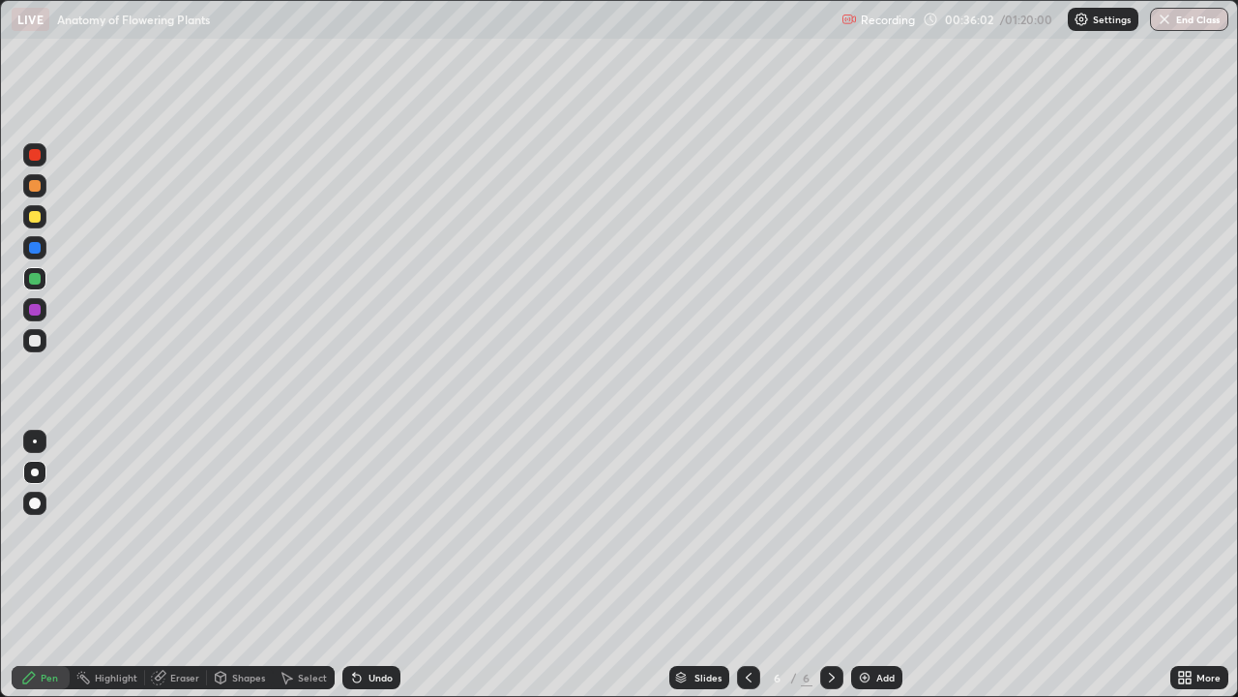
click at [34, 283] on div at bounding box center [35, 279] width 12 height 12
click at [369, 565] on div "Undo" at bounding box center [381, 677] width 24 height 10
click at [34, 341] on div at bounding box center [35, 341] width 12 height 12
click at [36, 345] on div at bounding box center [35, 341] width 12 height 12
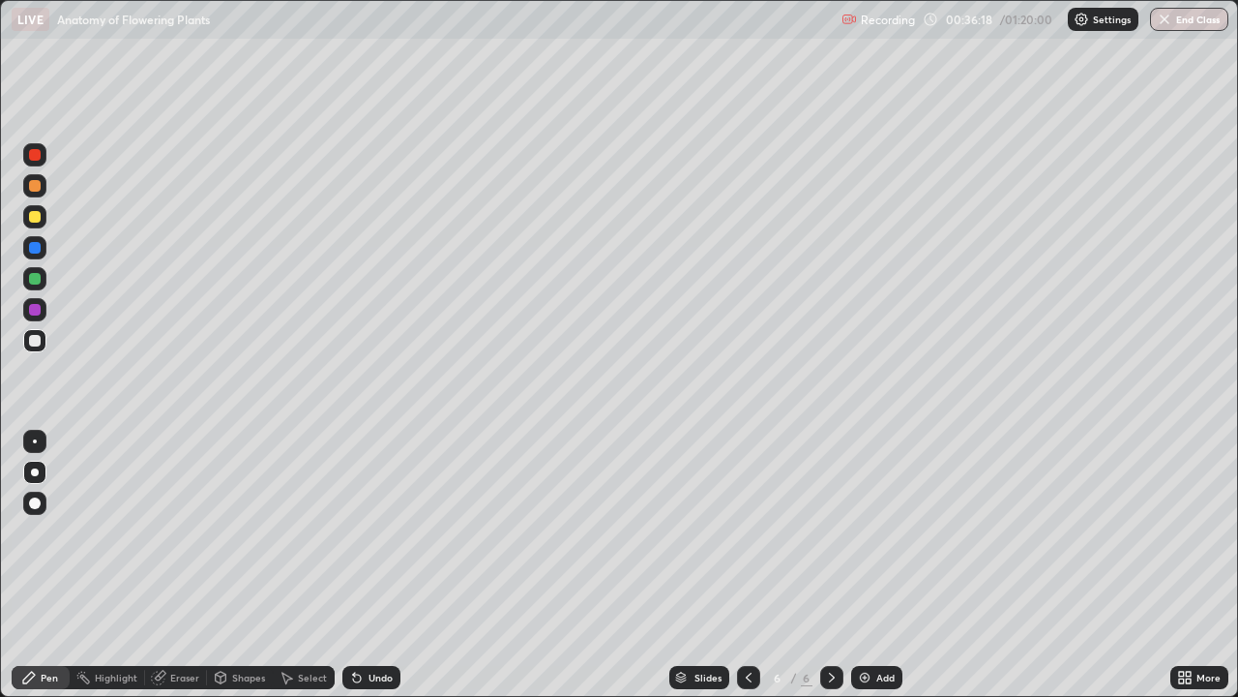
click at [35, 342] on div at bounding box center [35, 341] width 12 height 12
click at [104, 565] on div "Highlight" at bounding box center [116, 677] width 43 height 10
click at [34, 221] on div at bounding box center [35, 217] width 12 height 12
click at [34, 222] on div at bounding box center [35, 217] width 12 height 12
click at [35, 224] on div at bounding box center [34, 216] width 23 height 23
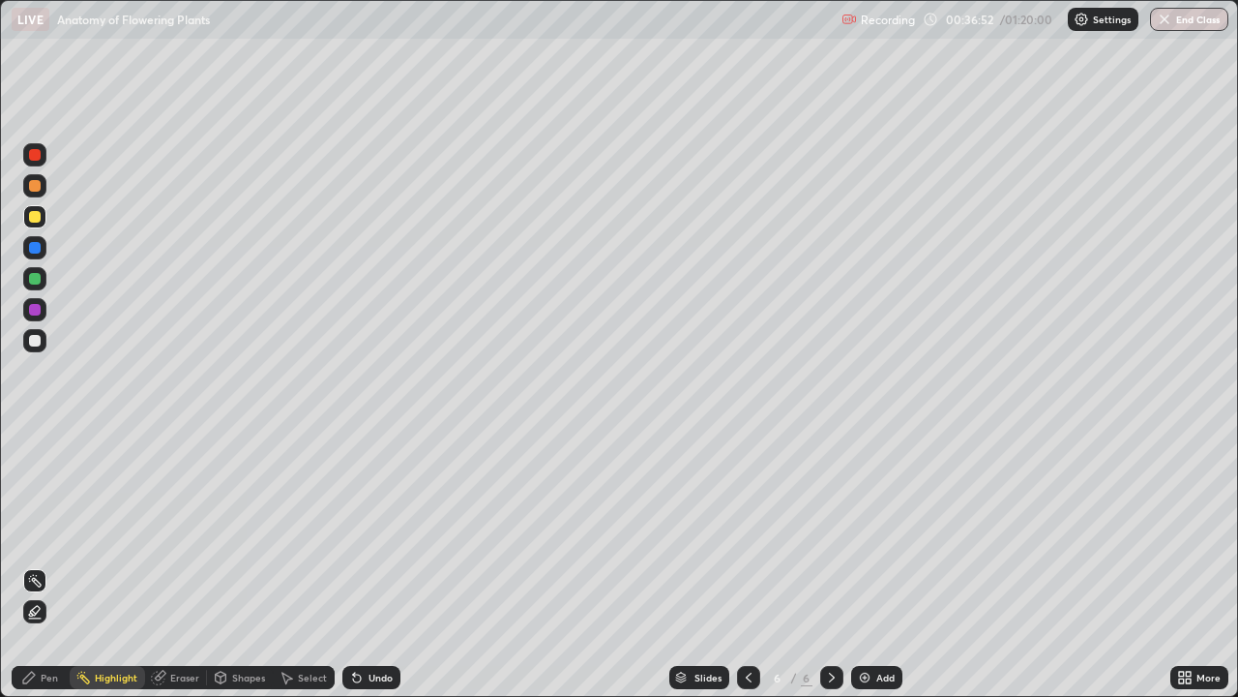
click at [28, 565] on icon at bounding box center [28, 677] width 15 height 15
click at [36, 343] on div at bounding box center [35, 341] width 12 height 12
click at [36, 341] on div at bounding box center [35, 341] width 12 height 12
click at [369, 565] on div "Undo" at bounding box center [381, 677] width 24 height 10
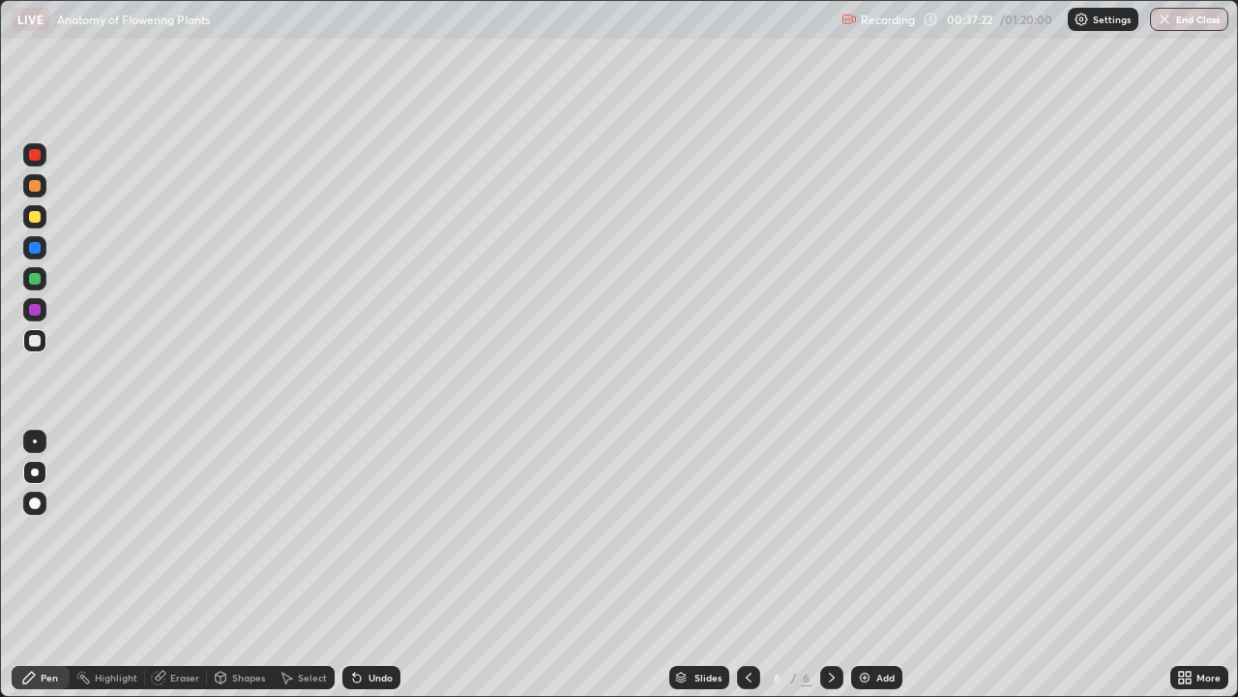
click at [369, 565] on div "Undo" at bounding box center [381, 677] width 24 height 10
click at [32, 343] on div at bounding box center [35, 341] width 12 height 12
click at [34, 339] on div at bounding box center [35, 341] width 12 height 12
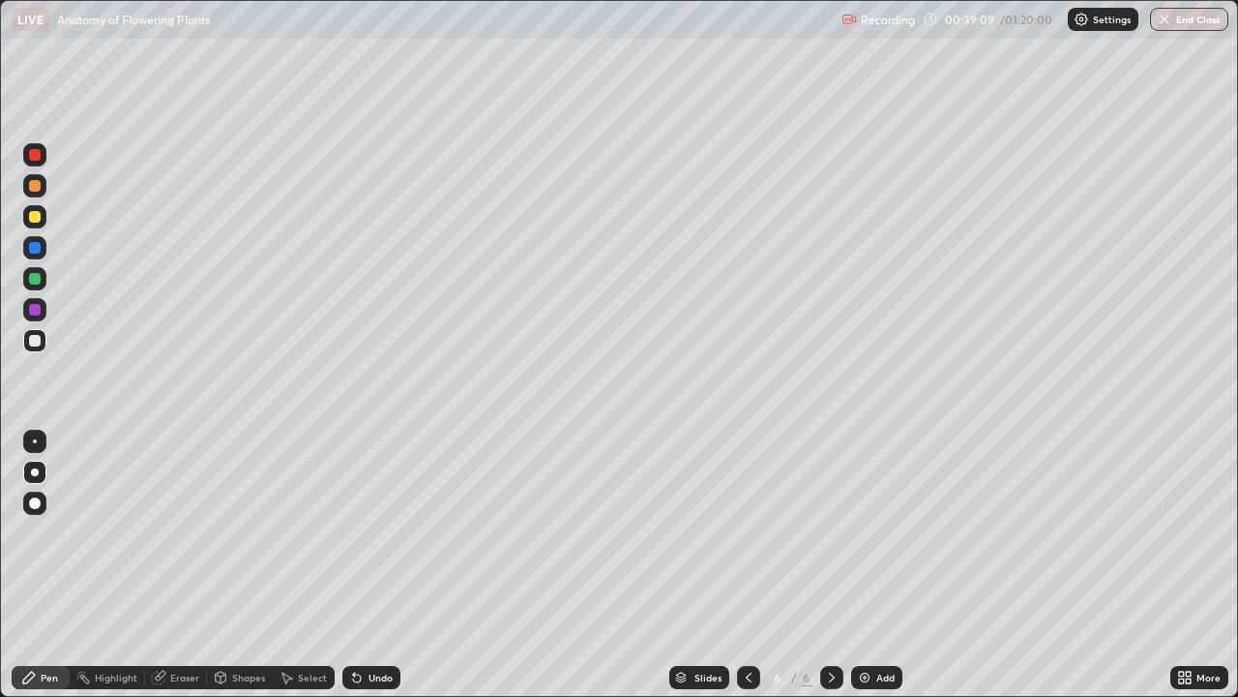
click at [877, 565] on div "Add" at bounding box center [886, 677] width 18 height 10
click at [40, 214] on div at bounding box center [35, 217] width 12 height 12
click at [41, 212] on div at bounding box center [34, 216] width 23 height 23
click at [302, 565] on div "Select" at bounding box center [312, 677] width 29 height 10
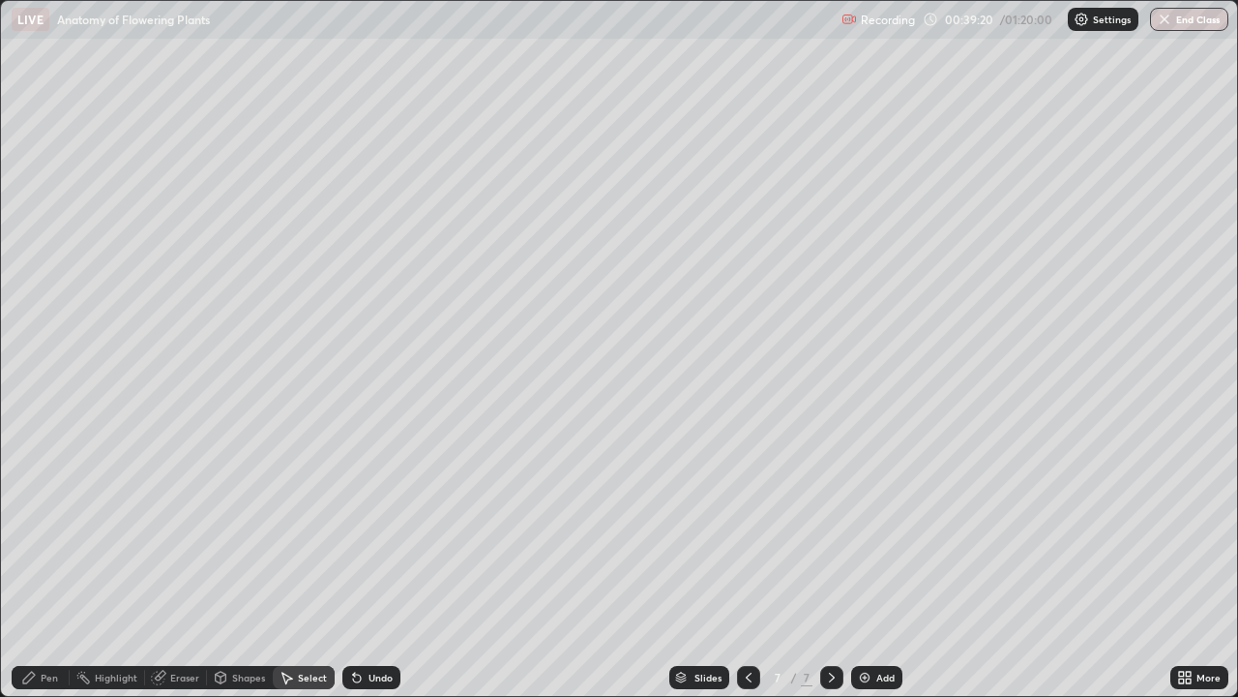
click at [224, 565] on icon at bounding box center [221, 677] width 11 height 12
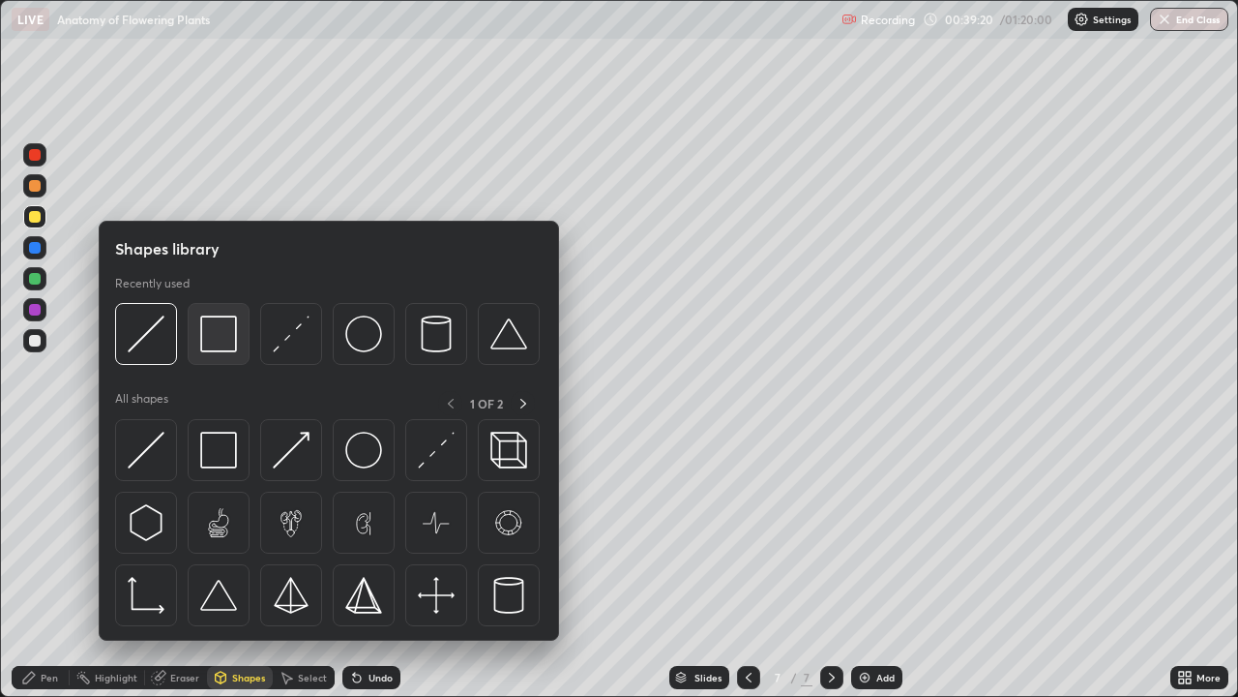
click at [220, 340] on img at bounding box center [218, 333] width 37 height 37
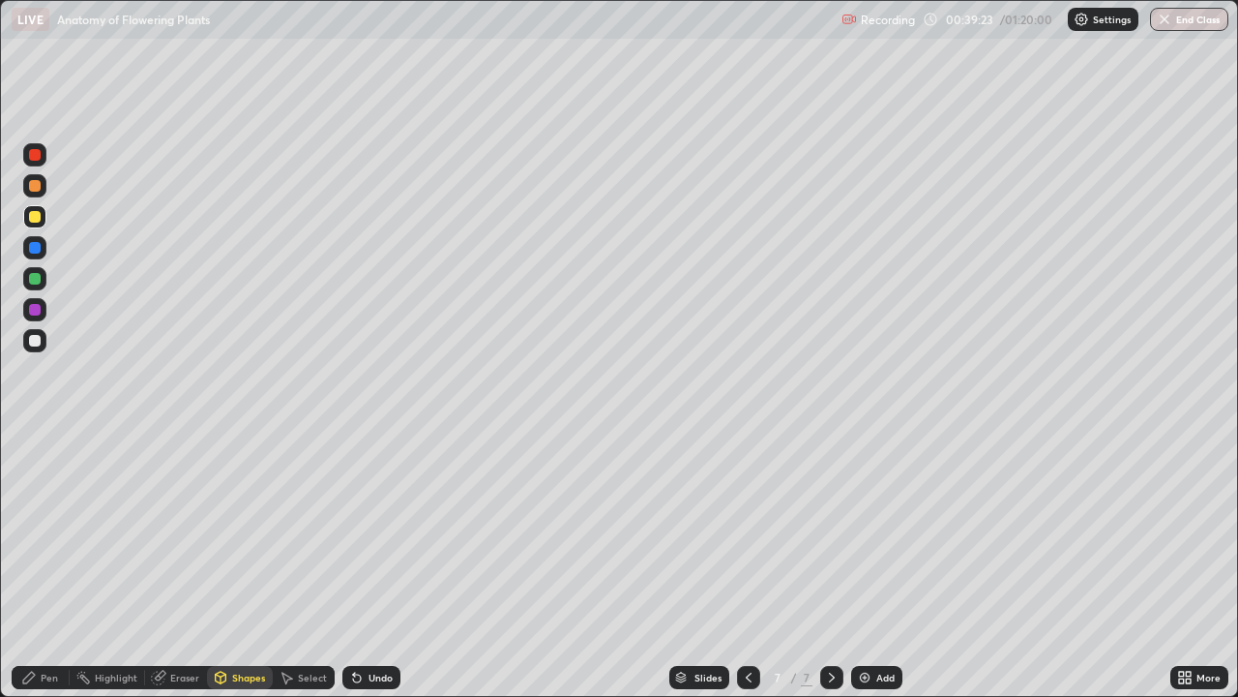
click at [368, 565] on div "Undo" at bounding box center [372, 677] width 58 height 23
click at [33, 283] on div at bounding box center [35, 279] width 12 height 12
click at [37, 282] on div at bounding box center [35, 279] width 12 height 12
click at [41, 565] on div "Pen" at bounding box center [49, 677] width 17 height 10
click at [164, 565] on icon at bounding box center [158, 677] width 15 height 15
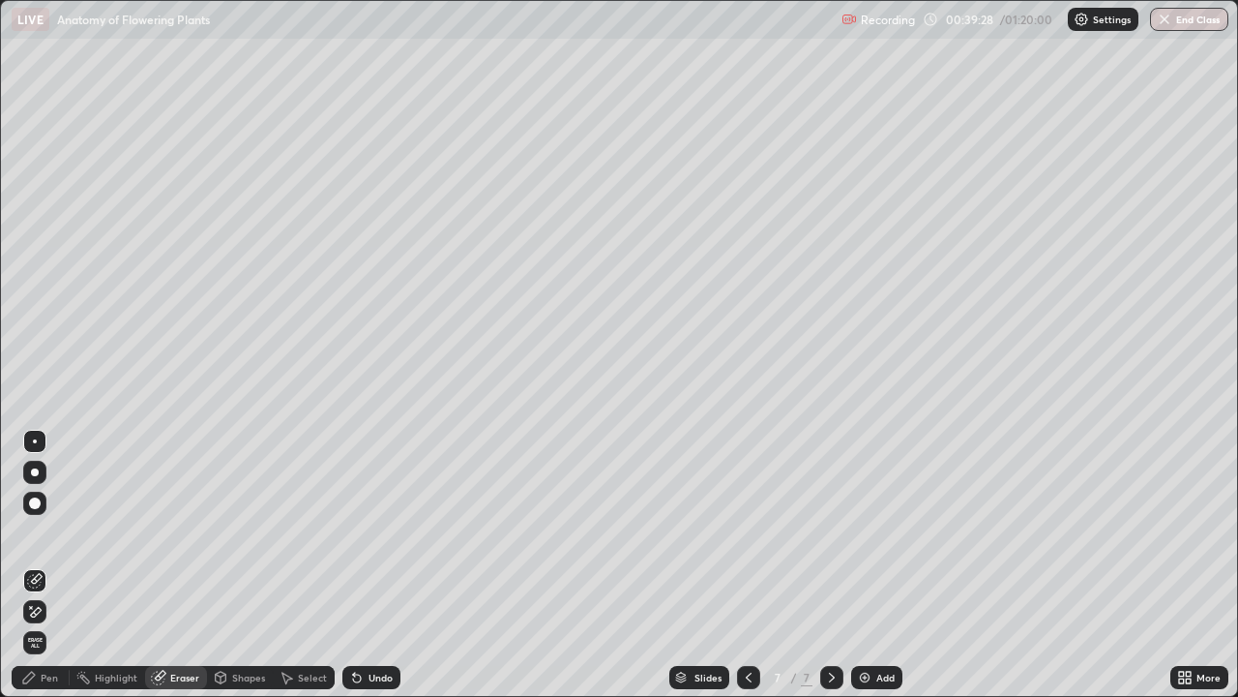
click at [38, 565] on div "Pen" at bounding box center [41, 677] width 58 height 23
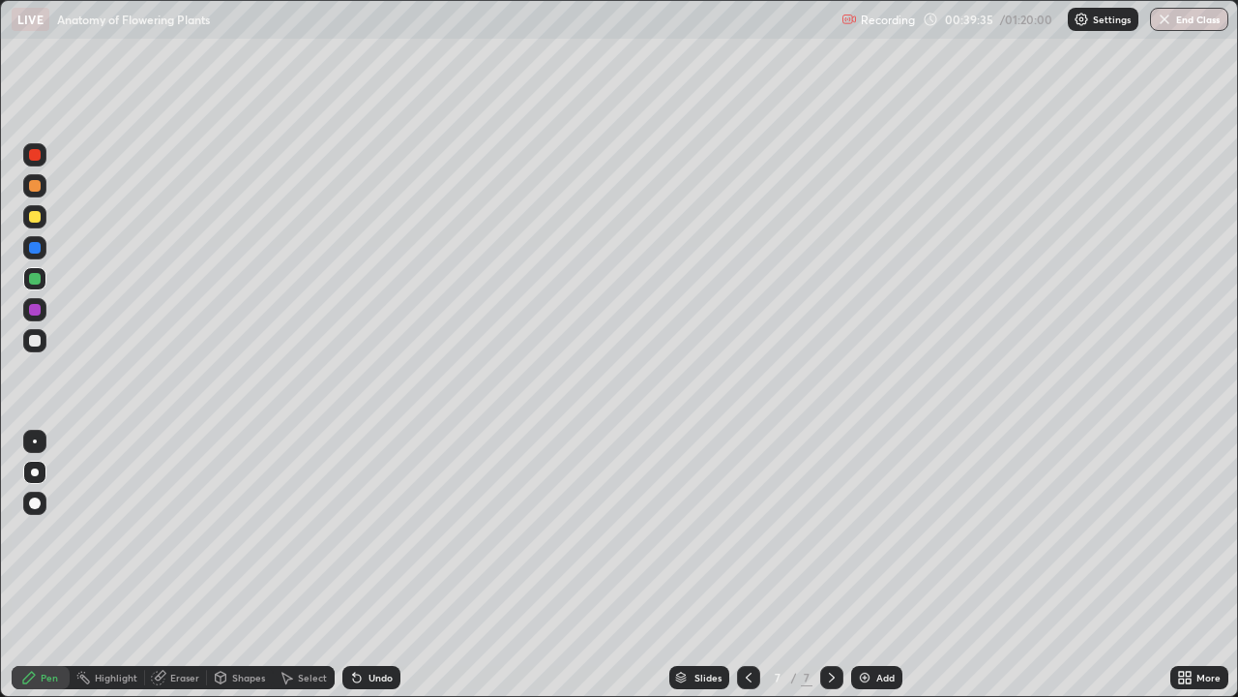
click at [36, 214] on div at bounding box center [35, 217] width 12 height 12
click at [36, 215] on div at bounding box center [35, 217] width 12 height 12
click at [35, 218] on div at bounding box center [35, 217] width 12 height 12
click at [36, 341] on div at bounding box center [35, 341] width 12 height 12
click at [38, 340] on div at bounding box center [35, 341] width 12 height 12
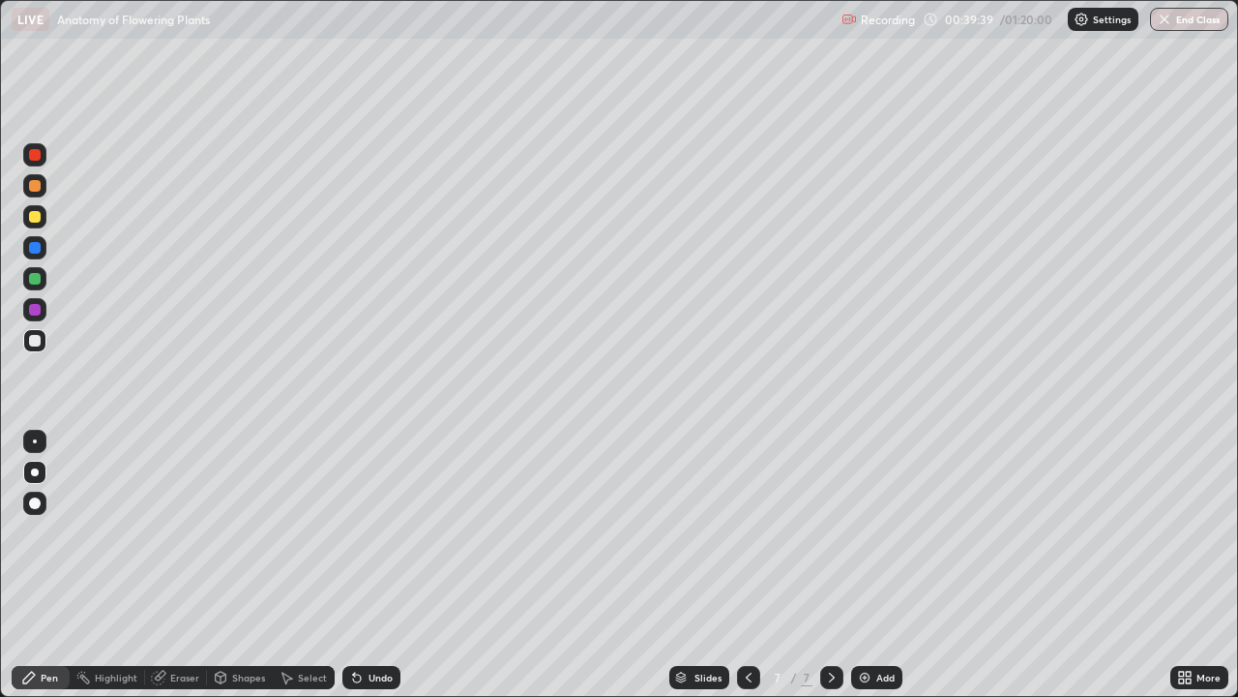
click at [38, 338] on div at bounding box center [35, 341] width 12 height 12
click at [38, 279] on div at bounding box center [35, 279] width 12 height 12
click at [36, 274] on div at bounding box center [35, 279] width 12 height 12
click at [37, 276] on div at bounding box center [35, 279] width 12 height 12
click at [33, 276] on div at bounding box center [35, 279] width 12 height 12
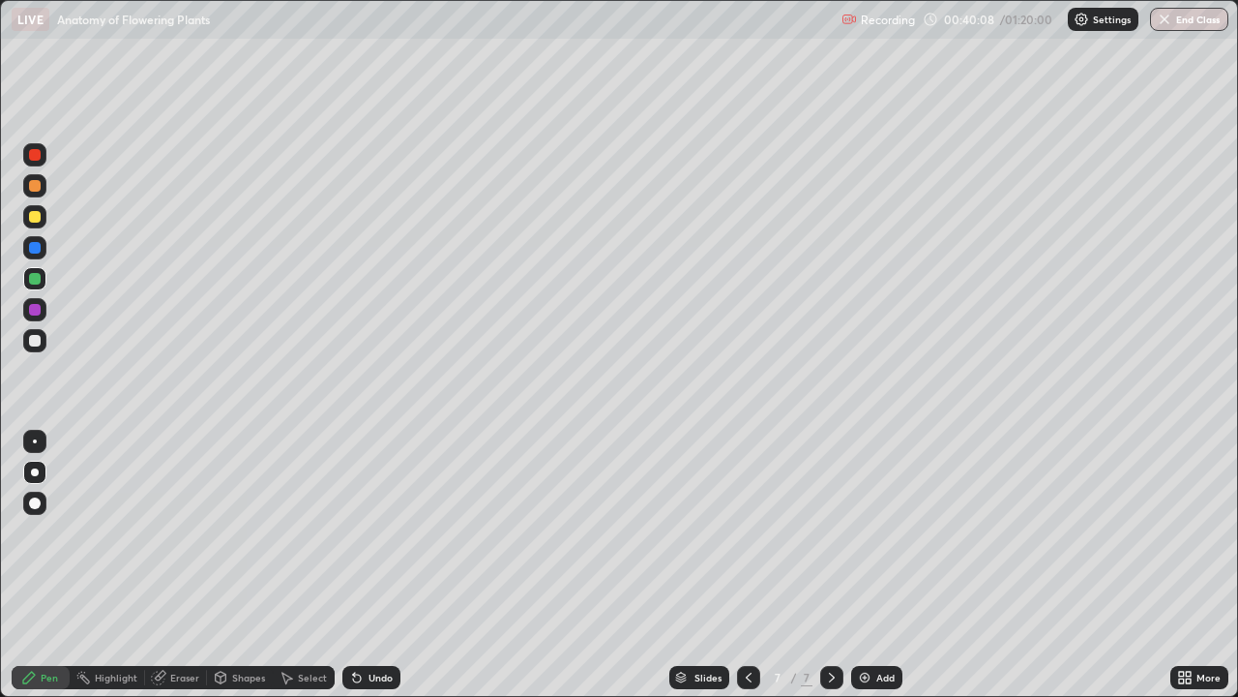
click at [360, 565] on icon at bounding box center [356, 677] width 15 height 15
click at [34, 338] on div at bounding box center [35, 341] width 12 height 12
click at [31, 337] on div at bounding box center [35, 341] width 12 height 12
click at [33, 337] on div at bounding box center [35, 341] width 12 height 12
click at [35, 219] on div at bounding box center [35, 217] width 12 height 12
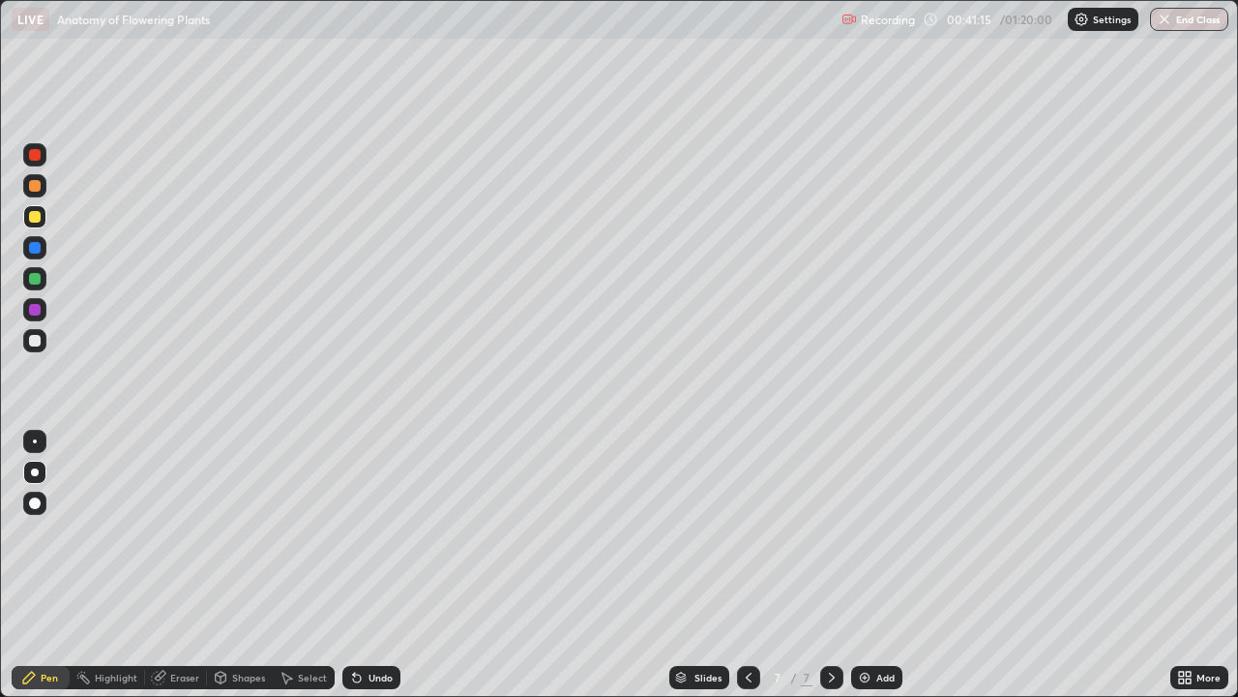
click at [35, 218] on div at bounding box center [35, 217] width 12 height 12
click at [38, 219] on div at bounding box center [35, 217] width 12 height 12
click at [35, 218] on div at bounding box center [35, 217] width 12 height 12
click at [34, 342] on div at bounding box center [35, 341] width 12 height 12
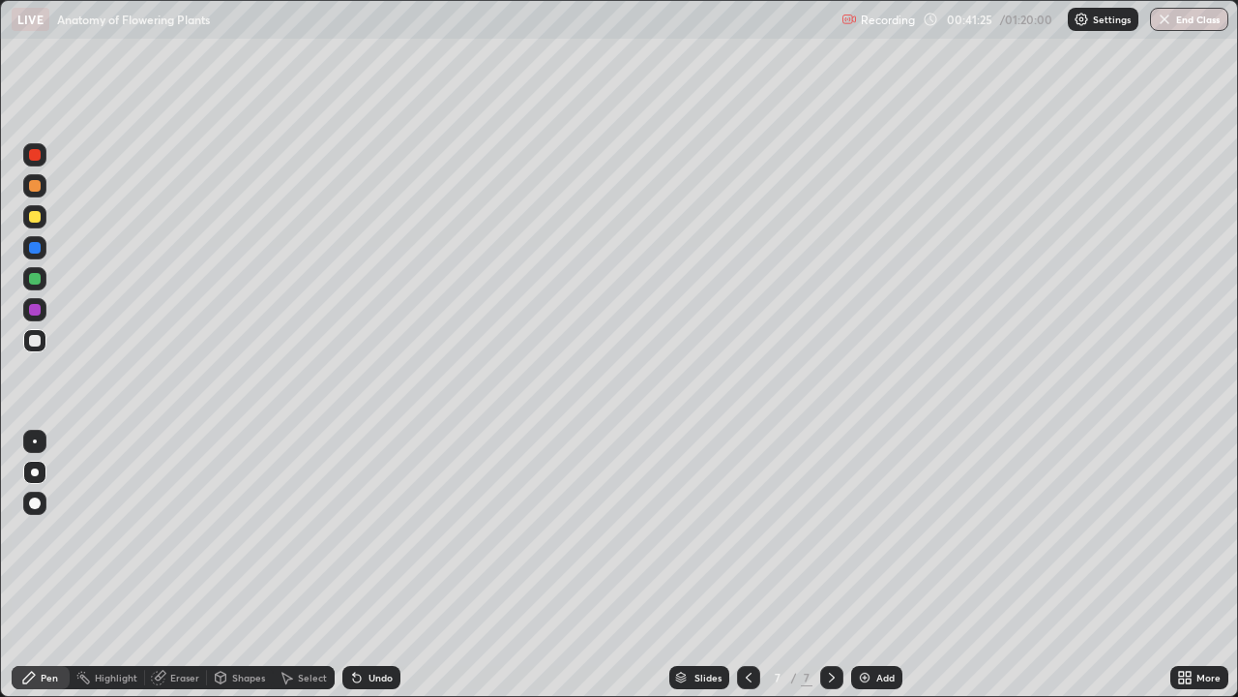
click at [36, 341] on div at bounding box center [35, 341] width 12 height 12
click at [372, 565] on div "Undo" at bounding box center [381, 677] width 24 height 10
click at [374, 565] on div "Undo" at bounding box center [381, 677] width 24 height 10
click at [38, 311] on div at bounding box center [35, 310] width 12 height 12
click at [35, 309] on div at bounding box center [35, 310] width 12 height 12
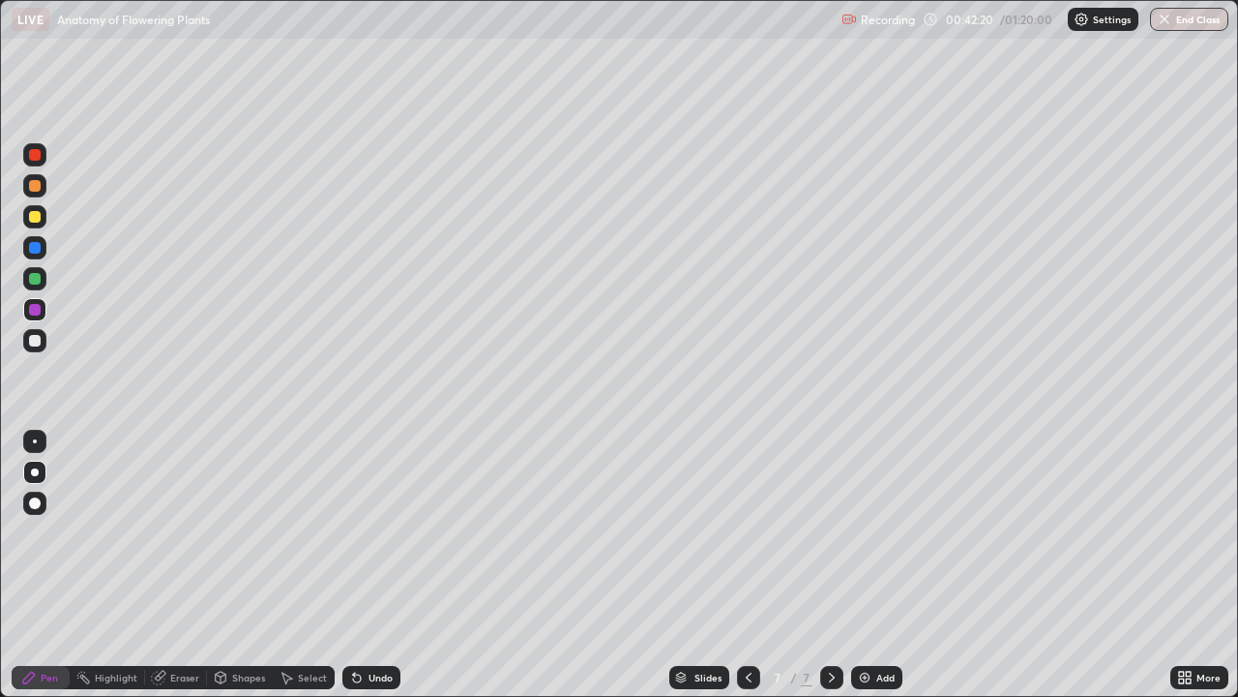
click at [37, 306] on div at bounding box center [35, 310] width 12 height 12
click at [35, 308] on div at bounding box center [35, 310] width 12 height 12
click at [35, 185] on div at bounding box center [35, 186] width 12 height 12
click at [33, 185] on div at bounding box center [35, 186] width 12 height 12
click at [35, 185] on div at bounding box center [35, 186] width 12 height 12
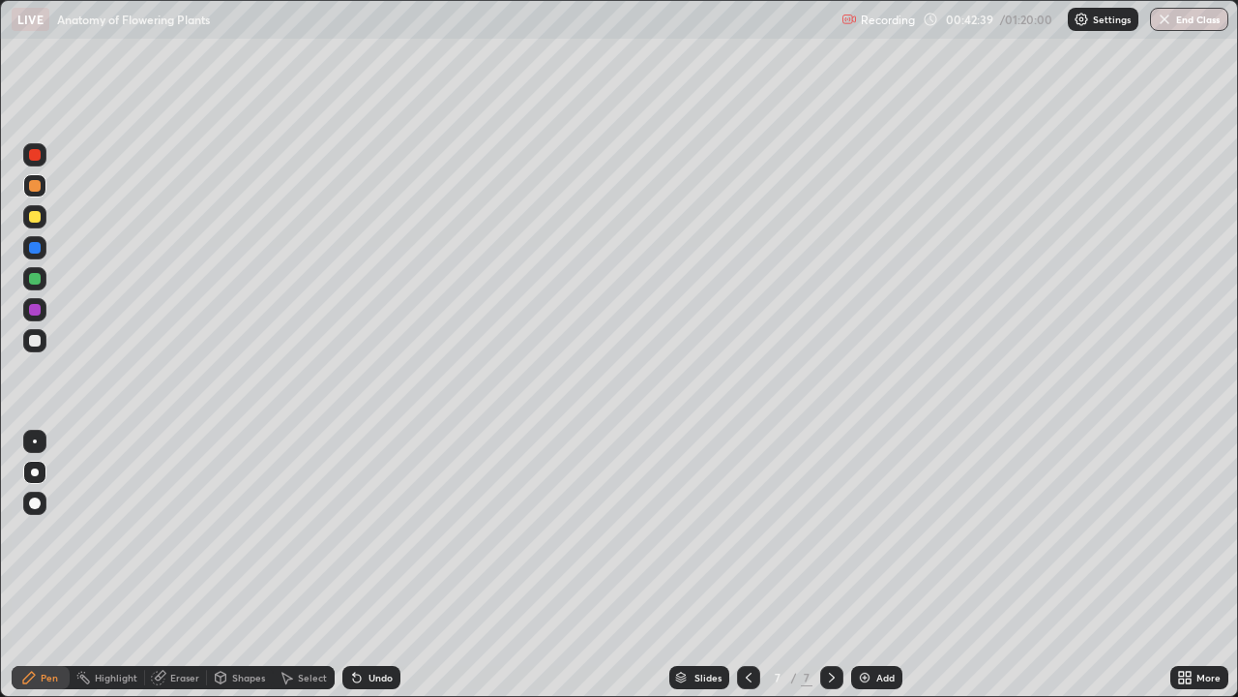
click at [34, 186] on div at bounding box center [35, 186] width 12 height 12
click at [36, 185] on div at bounding box center [35, 186] width 12 height 12
click at [364, 565] on div "Undo" at bounding box center [372, 677] width 58 height 23
click at [363, 565] on div "Undo" at bounding box center [372, 677] width 58 height 23
click at [34, 342] on div at bounding box center [35, 341] width 12 height 12
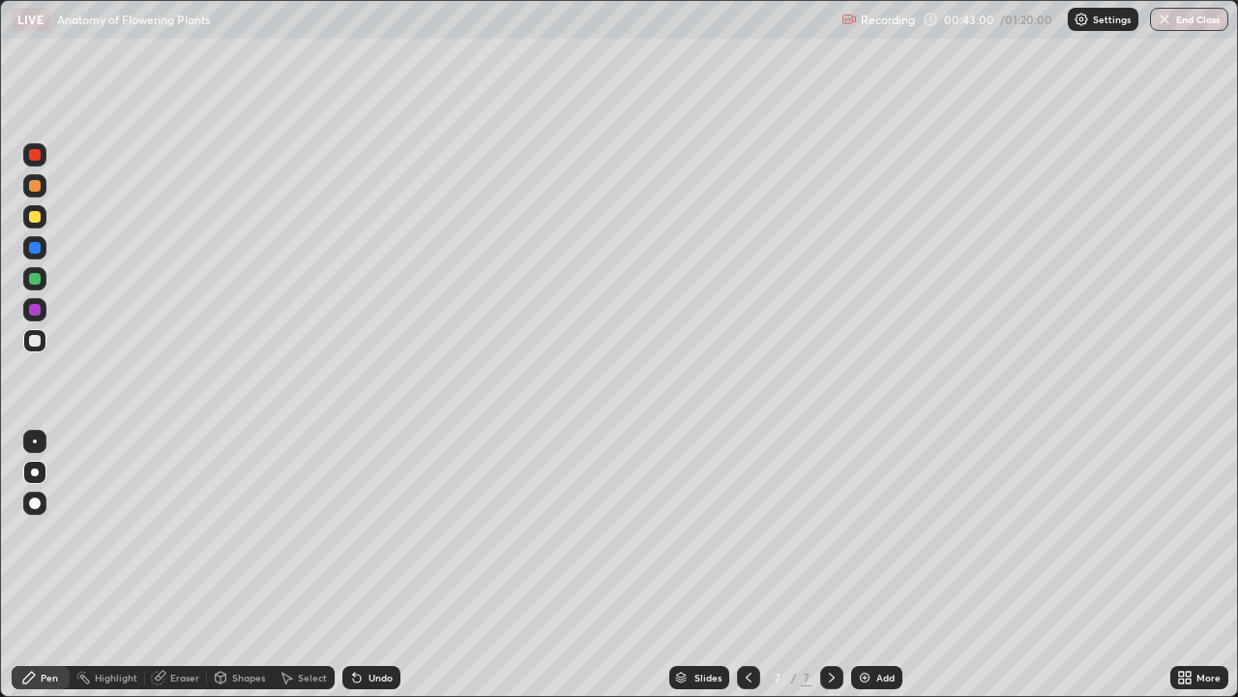
click at [33, 341] on div at bounding box center [35, 341] width 12 height 12
click at [32, 340] on div at bounding box center [35, 341] width 12 height 12
click at [95, 565] on div "Highlight" at bounding box center [116, 677] width 43 height 10
click at [33, 153] on div at bounding box center [35, 155] width 12 height 12
click at [40, 154] on div at bounding box center [35, 155] width 12 height 12
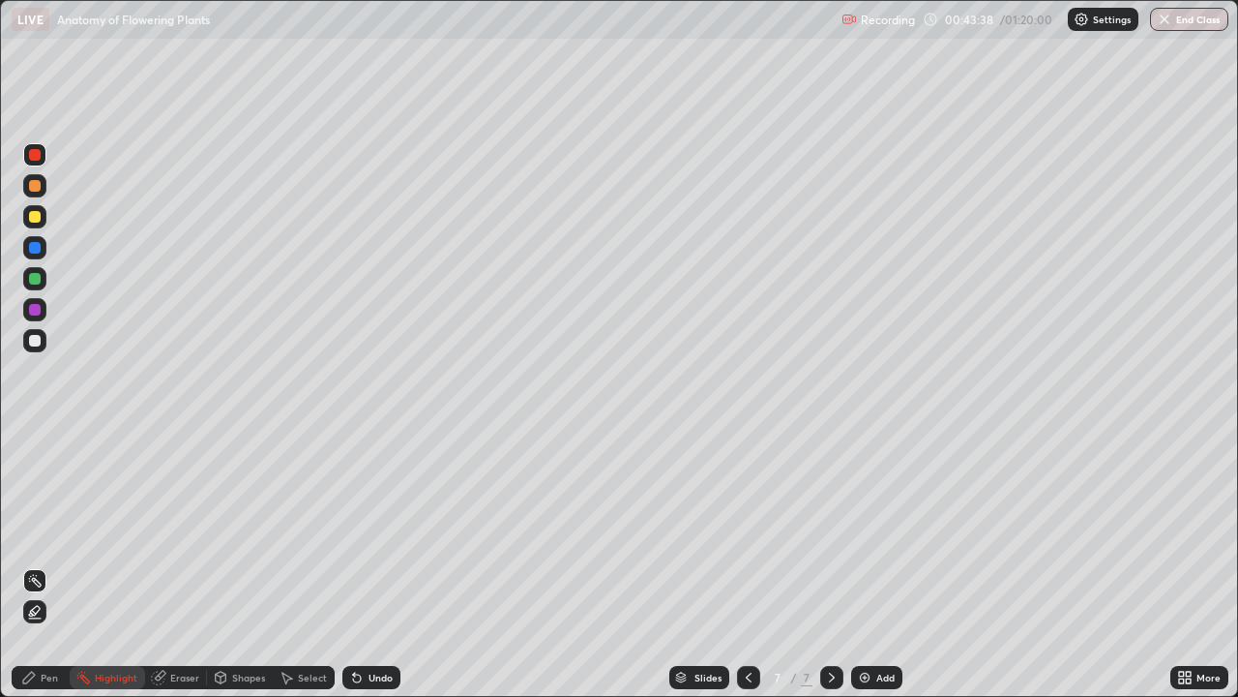
click at [37, 153] on div at bounding box center [35, 155] width 12 height 12
click at [36, 153] on div at bounding box center [35, 155] width 12 height 12
click at [38, 565] on div "Pen" at bounding box center [41, 677] width 58 height 23
click at [37, 343] on div at bounding box center [35, 341] width 12 height 12
click at [33, 343] on div at bounding box center [35, 341] width 12 height 12
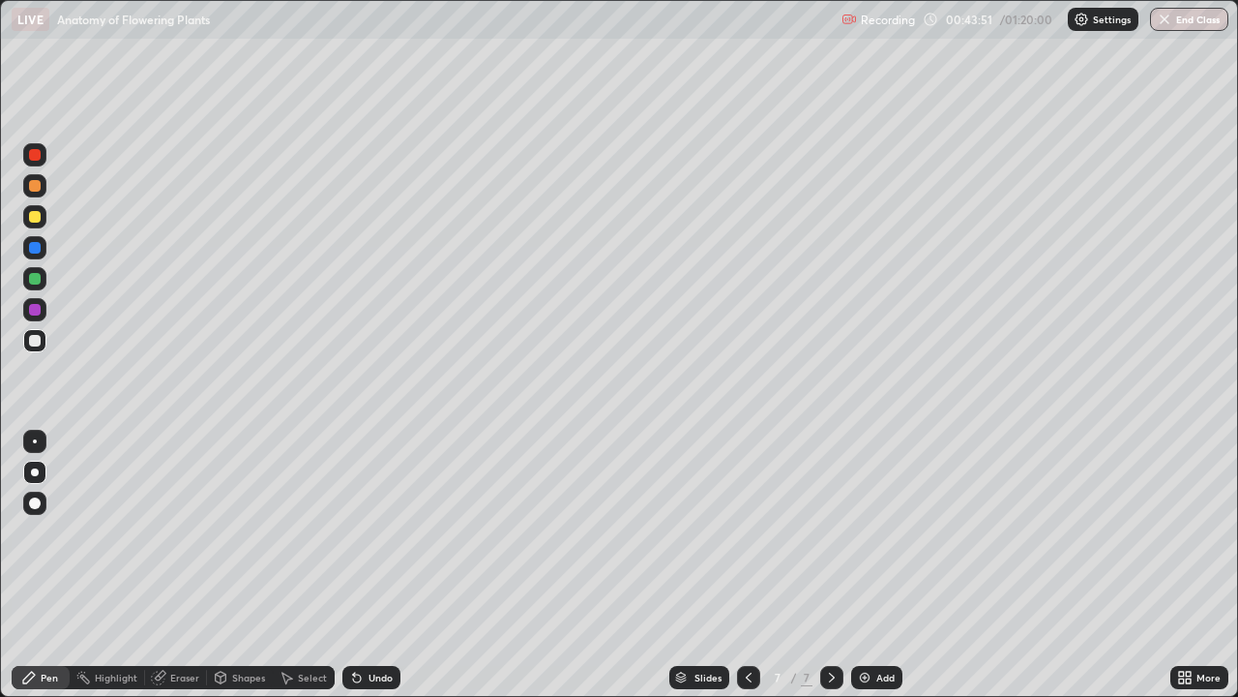
click at [35, 342] on div at bounding box center [35, 341] width 12 height 12
click at [39, 343] on div at bounding box center [35, 341] width 12 height 12
click at [108, 565] on div "Highlight" at bounding box center [116, 677] width 43 height 10
click at [37, 254] on div at bounding box center [34, 247] width 23 height 23
click at [36, 249] on div at bounding box center [35, 248] width 12 height 12
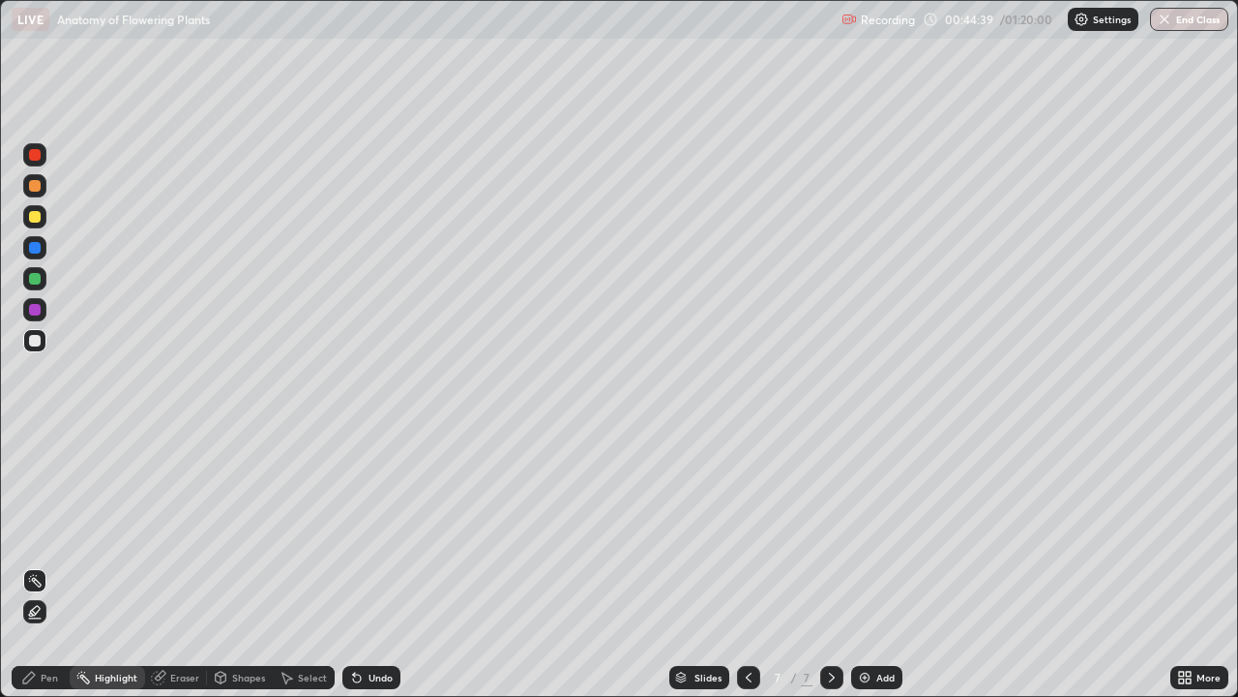
click at [33, 248] on div at bounding box center [35, 248] width 12 height 12
click at [24, 248] on div at bounding box center [34, 247] width 23 height 23
click at [29, 565] on icon at bounding box center [28, 677] width 15 height 15
click at [32, 565] on icon at bounding box center [29, 677] width 12 height 12
click at [37, 344] on div at bounding box center [35, 341] width 12 height 12
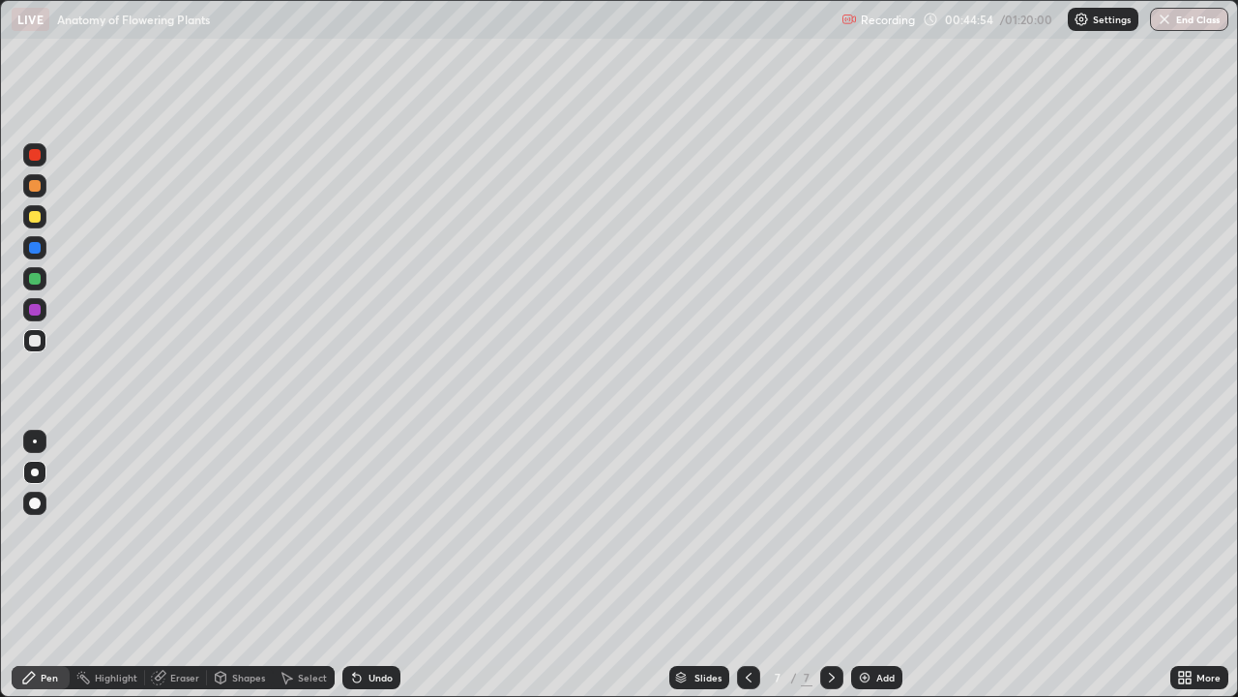
click at [40, 343] on div at bounding box center [35, 341] width 12 height 12
click at [45, 342] on div at bounding box center [34, 340] width 23 height 23
click at [42, 343] on div at bounding box center [34, 340] width 23 height 23
click at [42, 342] on div at bounding box center [34, 340] width 23 height 23
click at [31, 279] on div at bounding box center [35, 279] width 12 height 12
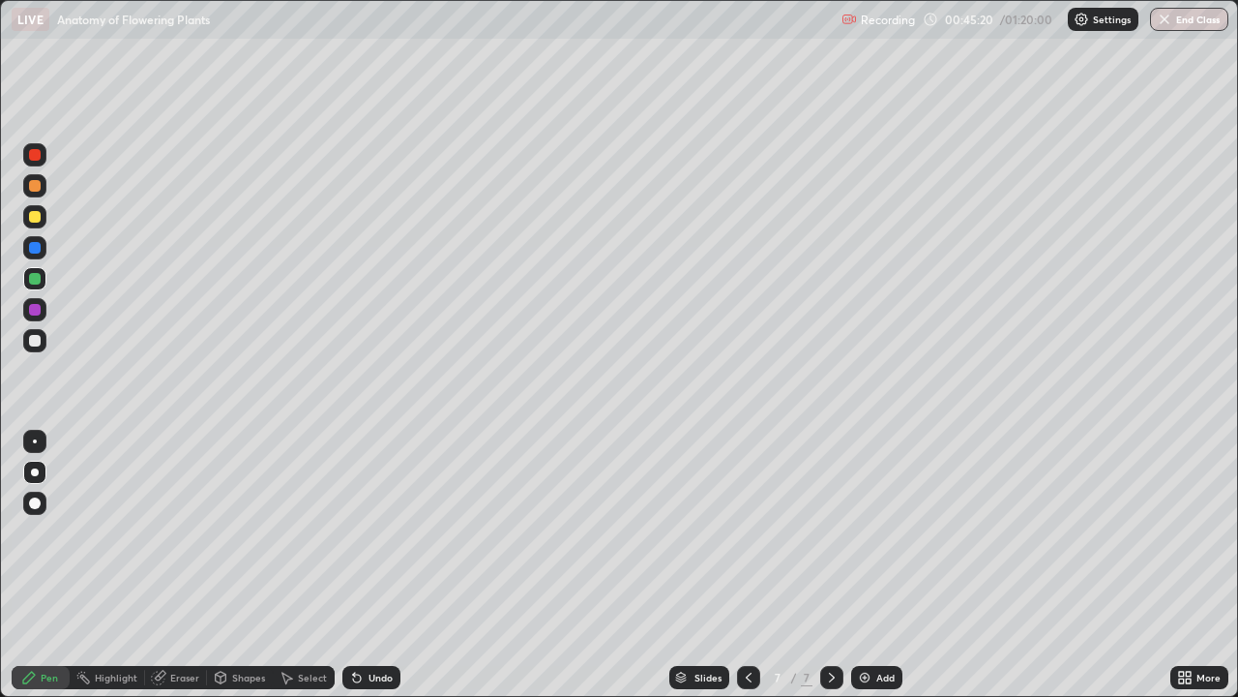
click at [33, 282] on div at bounding box center [35, 279] width 12 height 12
click at [35, 282] on div at bounding box center [35, 279] width 12 height 12
click at [36, 280] on div at bounding box center [35, 279] width 12 height 12
click at [872, 565] on div "Add" at bounding box center [876, 677] width 51 height 23
click at [43, 211] on div at bounding box center [34, 216] width 23 height 23
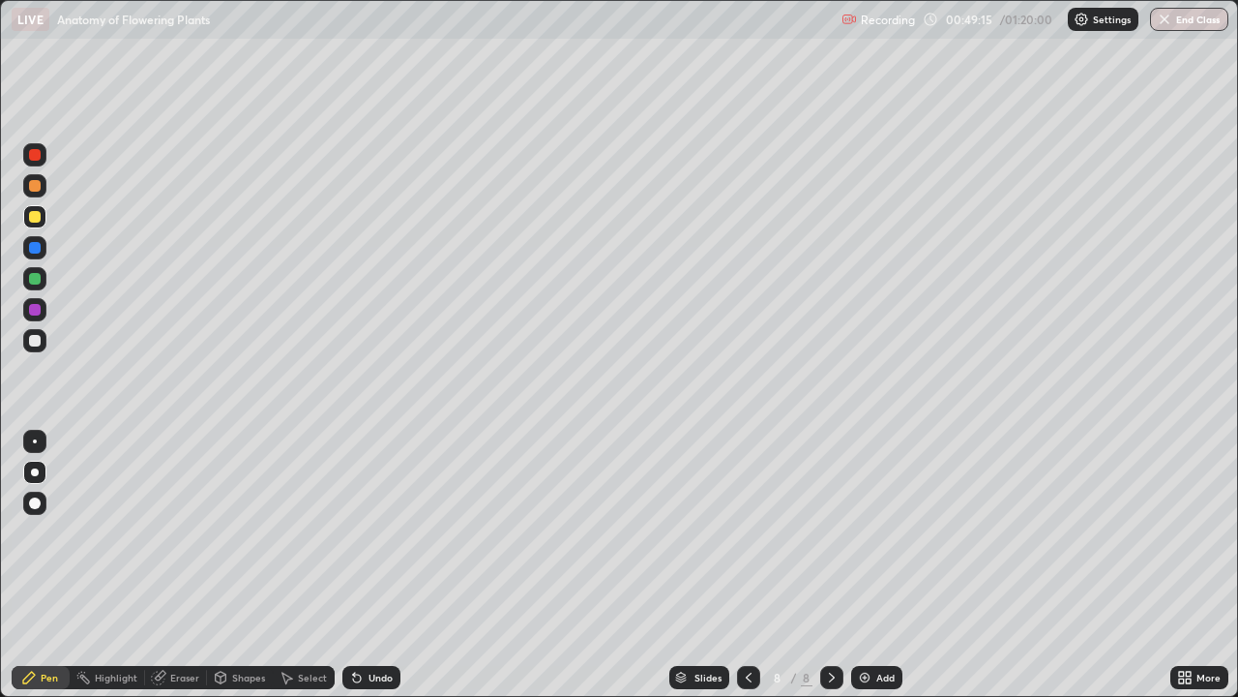
click at [44, 211] on div at bounding box center [34, 216] width 23 height 23
click at [36, 217] on div at bounding box center [35, 217] width 12 height 12
click at [373, 565] on div "Undo" at bounding box center [381, 677] width 24 height 10
click at [38, 289] on div at bounding box center [34, 278] width 23 height 23
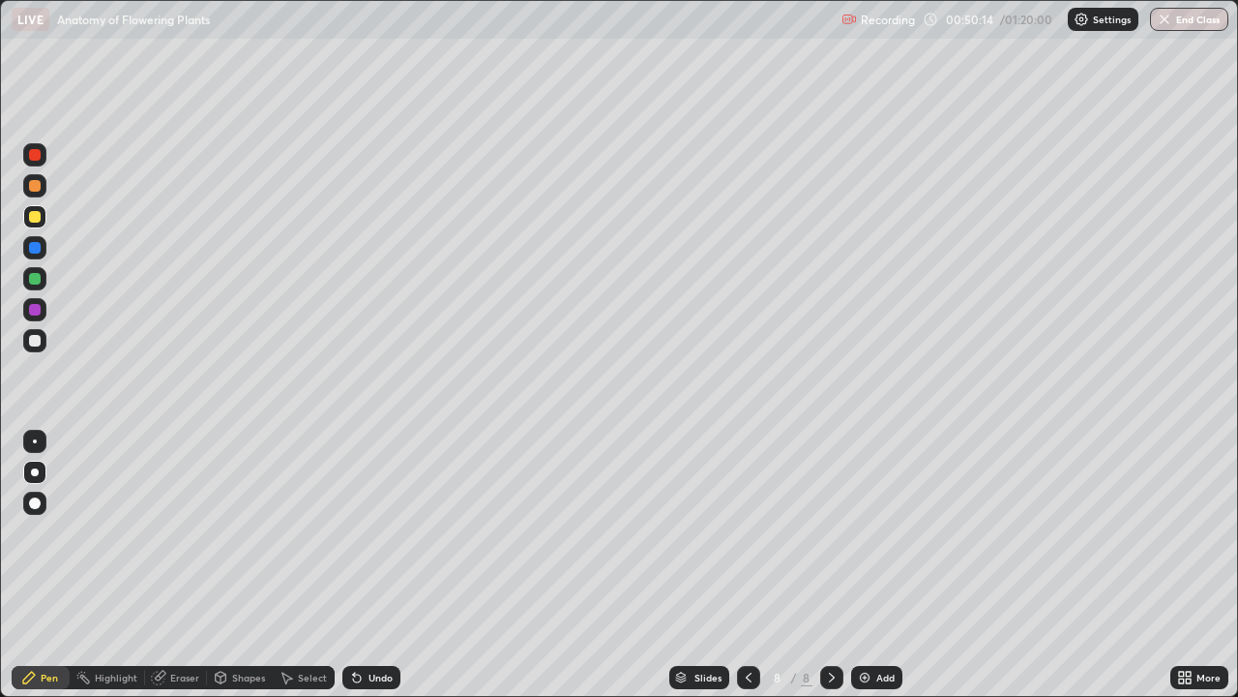
click at [40, 279] on div at bounding box center [35, 279] width 12 height 12
click at [40, 312] on div at bounding box center [35, 310] width 12 height 12
click at [36, 310] on div at bounding box center [35, 310] width 12 height 12
click at [40, 309] on div at bounding box center [35, 310] width 12 height 12
click at [43, 190] on div at bounding box center [34, 185] width 23 height 23
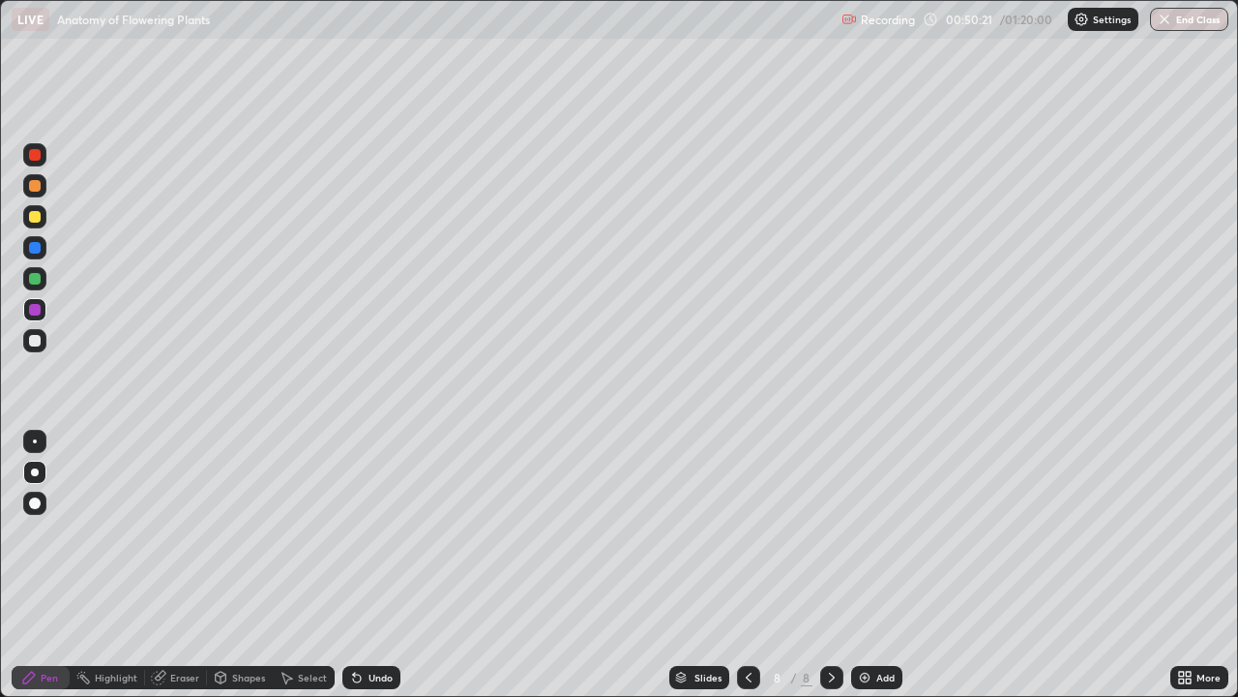
click at [43, 185] on div at bounding box center [34, 185] width 23 height 23
click at [36, 247] on div at bounding box center [35, 248] width 12 height 12
click at [43, 248] on div at bounding box center [34, 247] width 23 height 23
click at [42, 249] on div at bounding box center [34, 247] width 23 height 23
click at [35, 342] on div at bounding box center [35, 341] width 12 height 12
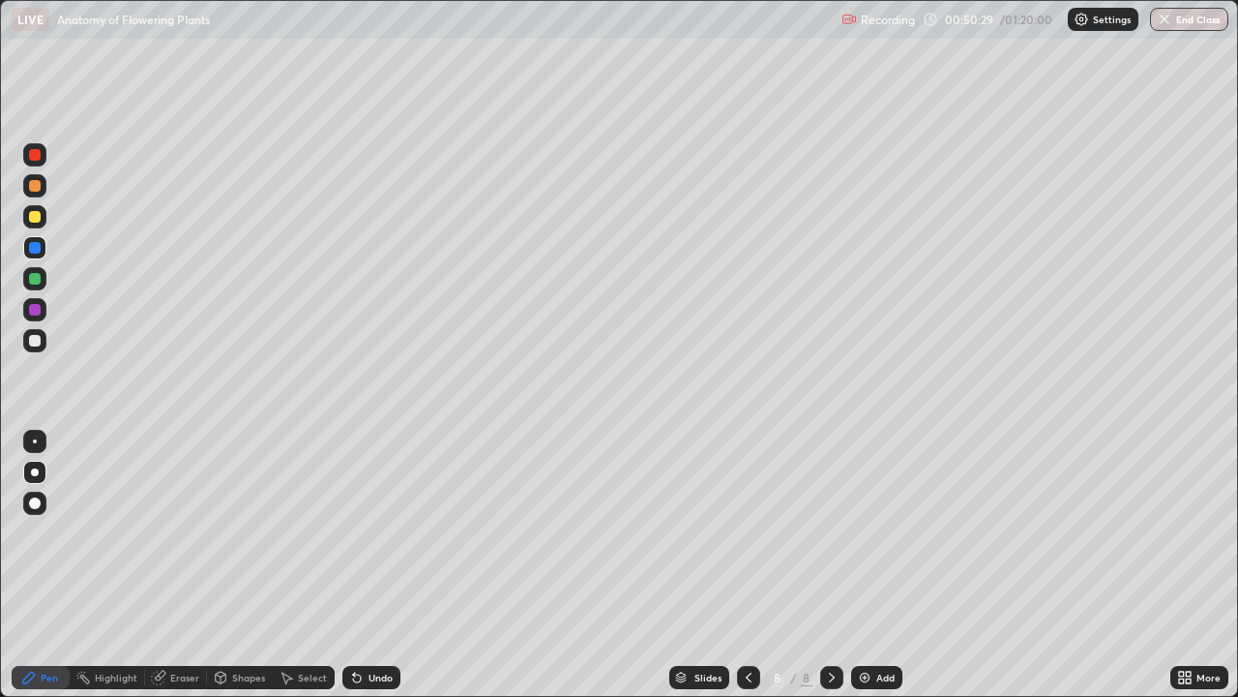
click at [37, 342] on div at bounding box center [35, 341] width 12 height 12
click at [39, 341] on div at bounding box center [35, 341] width 12 height 12
click at [376, 565] on div "Undo" at bounding box center [381, 677] width 24 height 10
click at [39, 279] on div at bounding box center [35, 279] width 12 height 12
click at [36, 280] on div at bounding box center [35, 279] width 12 height 12
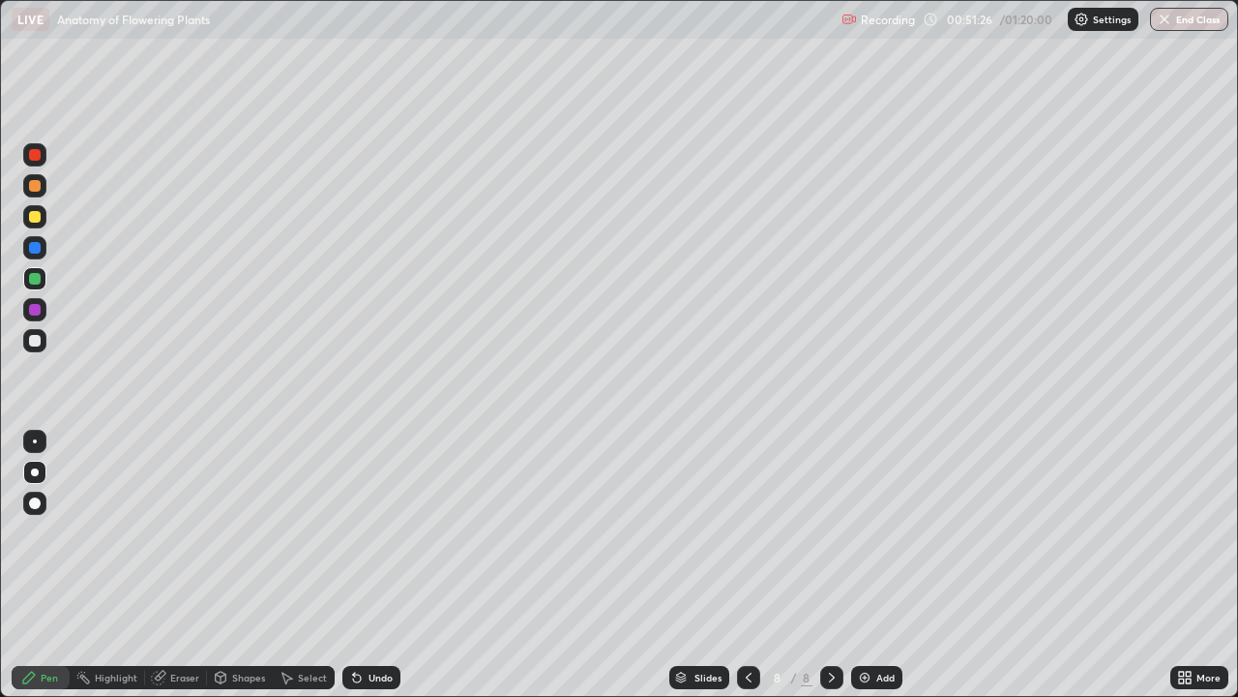
click at [34, 282] on div at bounding box center [35, 279] width 12 height 12
click at [36, 311] on div at bounding box center [35, 310] width 12 height 12
click at [37, 311] on div at bounding box center [35, 310] width 12 height 12
click at [40, 313] on div at bounding box center [35, 310] width 12 height 12
click at [34, 311] on div at bounding box center [35, 310] width 12 height 12
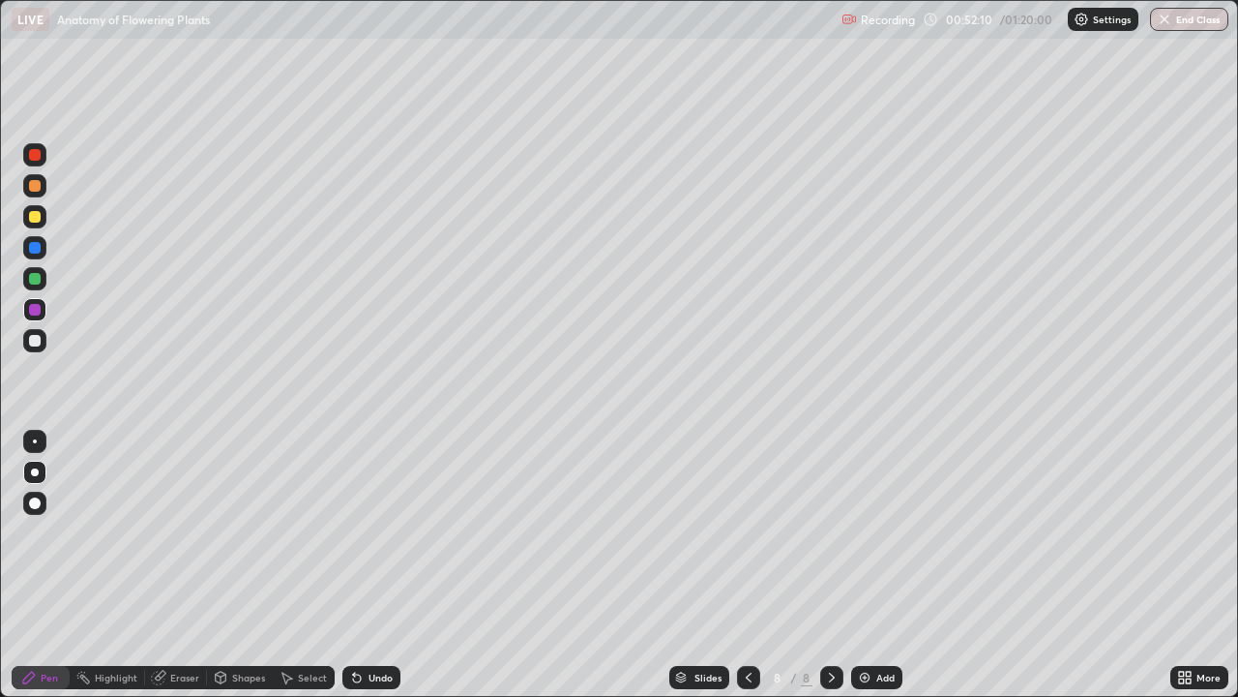
click at [36, 342] on div at bounding box center [35, 341] width 12 height 12
click at [34, 343] on div at bounding box center [35, 341] width 12 height 12
click at [30, 344] on div at bounding box center [35, 341] width 12 height 12
click at [36, 344] on div at bounding box center [35, 341] width 12 height 12
click at [31, 277] on div at bounding box center [35, 279] width 12 height 12
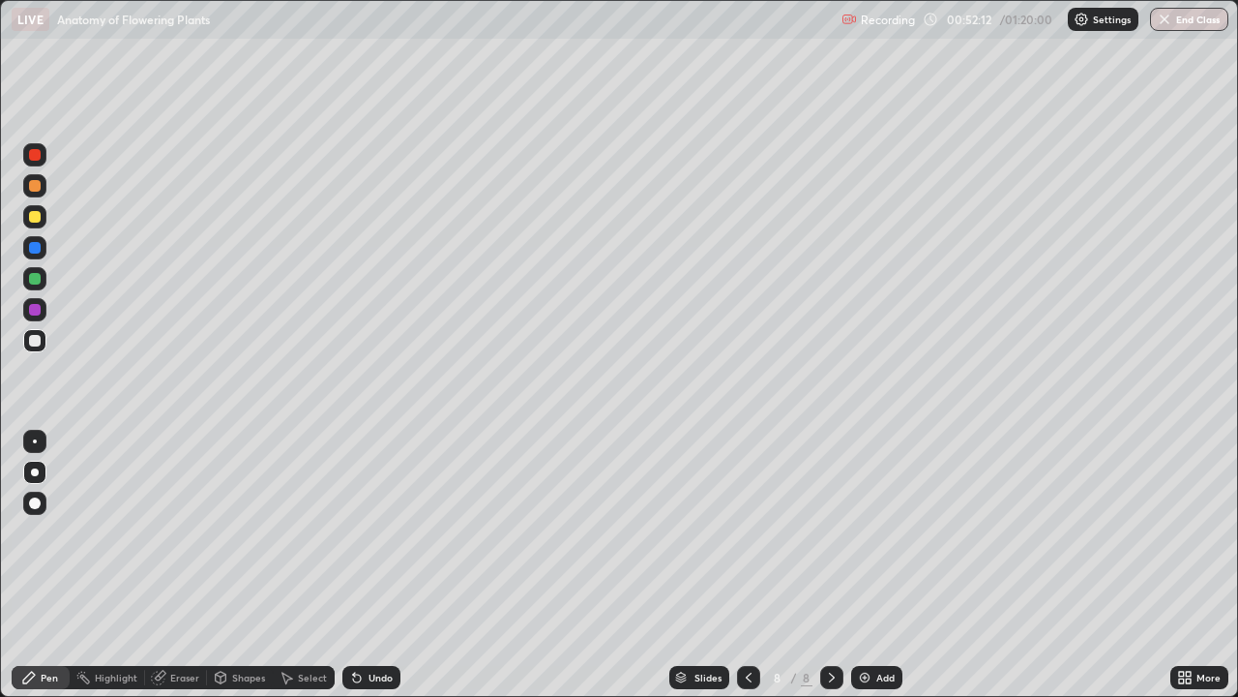
click at [39, 275] on div at bounding box center [35, 279] width 12 height 12
click at [40, 277] on div at bounding box center [35, 279] width 12 height 12
click at [37, 280] on div at bounding box center [35, 279] width 12 height 12
click at [40, 341] on div at bounding box center [35, 341] width 12 height 12
click at [34, 341] on div at bounding box center [35, 341] width 12 height 12
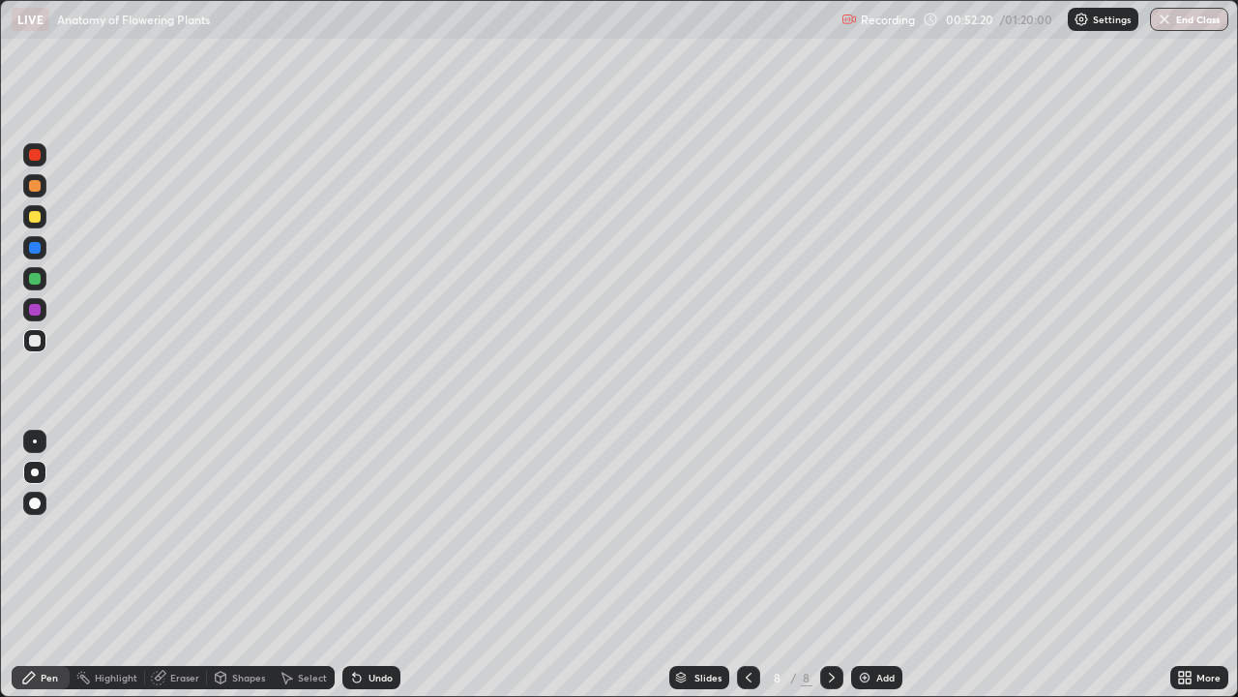
click at [38, 341] on div at bounding box center [35, 341] width 12 height 12
click at [36, 342] on div at bounding box center [35, 341] width 12 height 12
click at [369, 565] on div "Undo" at bounding box center [381, 677] width 24 height 10
click at [35, 281] on div at bounding box center [35, 279] width 12 height 12
click at [36, 285] on div at bounding box center [34, 278] width 23 height 23
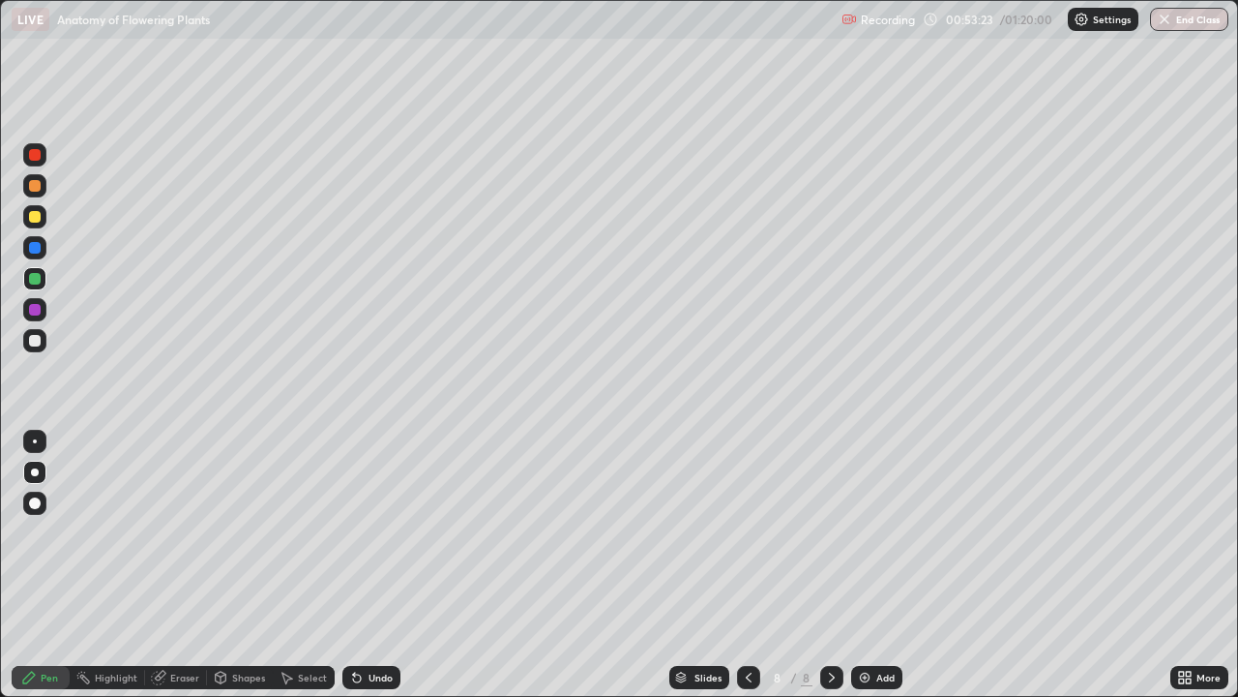
click at [33, 339] on div at bounding box center [35, 341] width 12 height 12
click at [39, 343] on div at bounding box center [35, 341] width 12 height 12
click at [38, 343] on div at bounding box center [35, 341] width 12 height 12
click at [35, 337] on div at bounding box center [35, 341] width 12 height 12
click at [33, 279] on div at bounding box center [35, 279] width 12 height 12
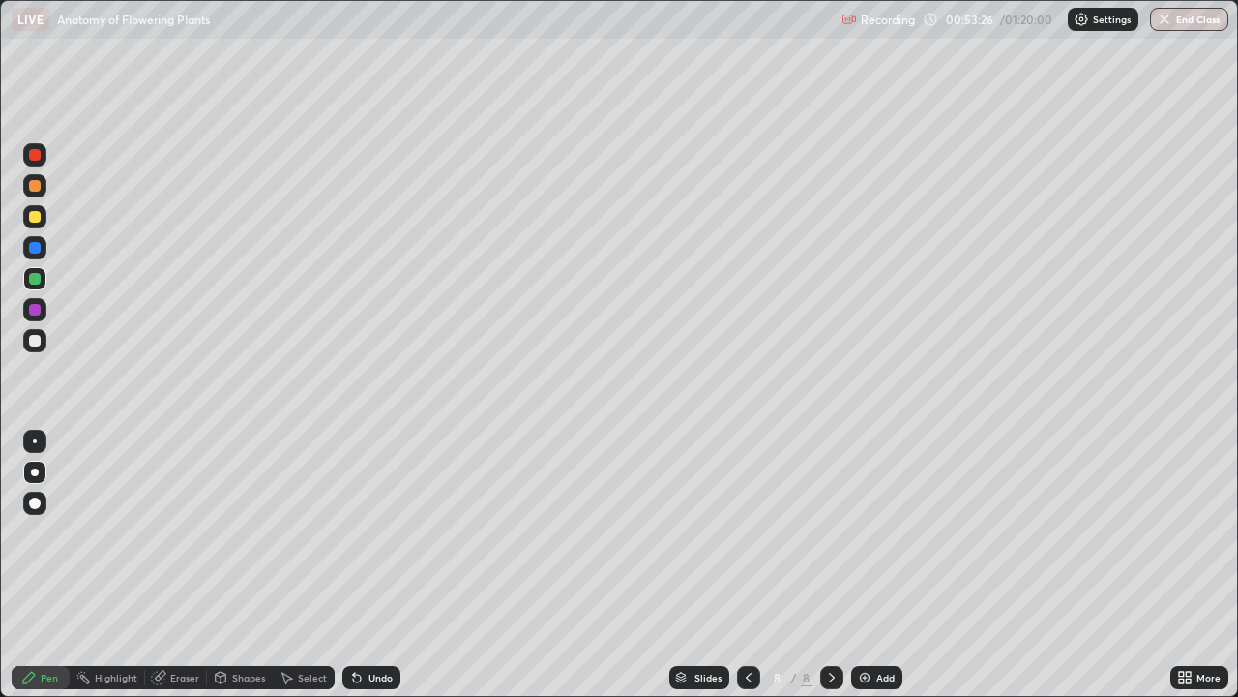
click at [44, 278] on div at bounding box center [34, 278] width 23 height 23
click at [36, 279] on div at bounding box center [35, 279] width 12 height 12
click at [44, 272] on div at bounding box center [34, 278] width 23 height 23
click at [293, 565] on div "Select" at bounding box center [304, 677] width 62 height 23
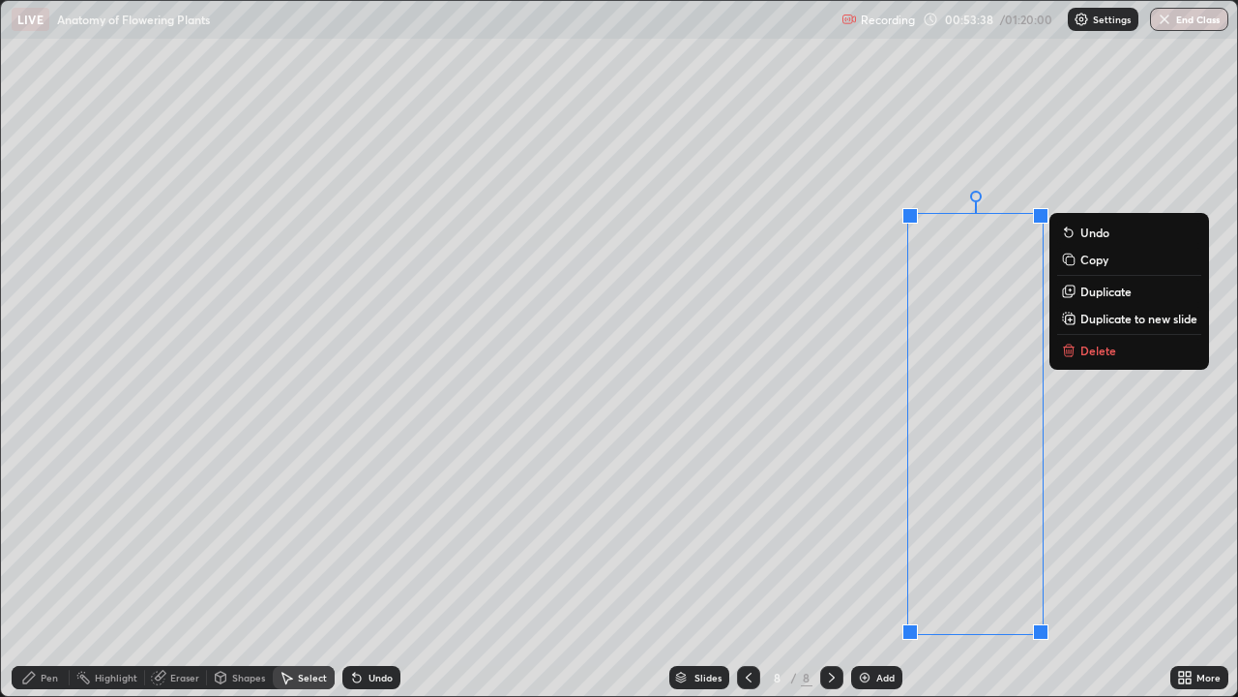
click at [697, 565] on div "0 ° Undo Copy Duplicate Duplicate to new slide Delete" at bounding box center [619, 348] width 1237 height 695
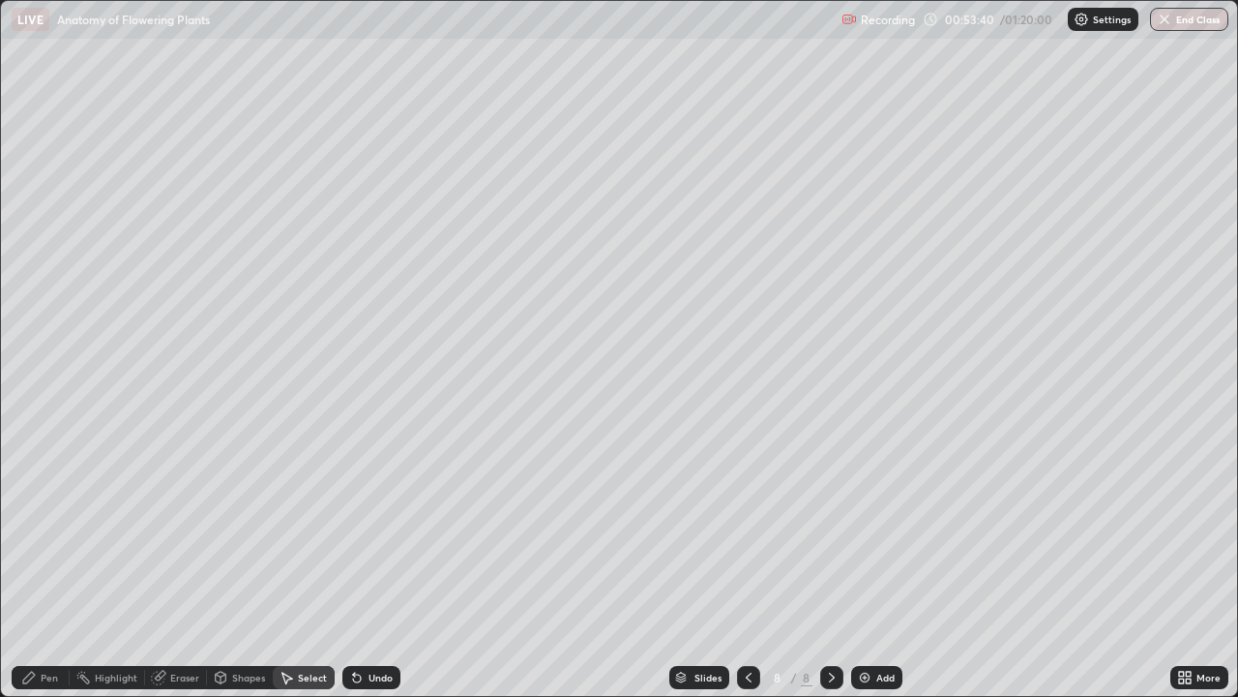
click at [32, 565] on icon at bounding box center [29, 677] width 12 height 12
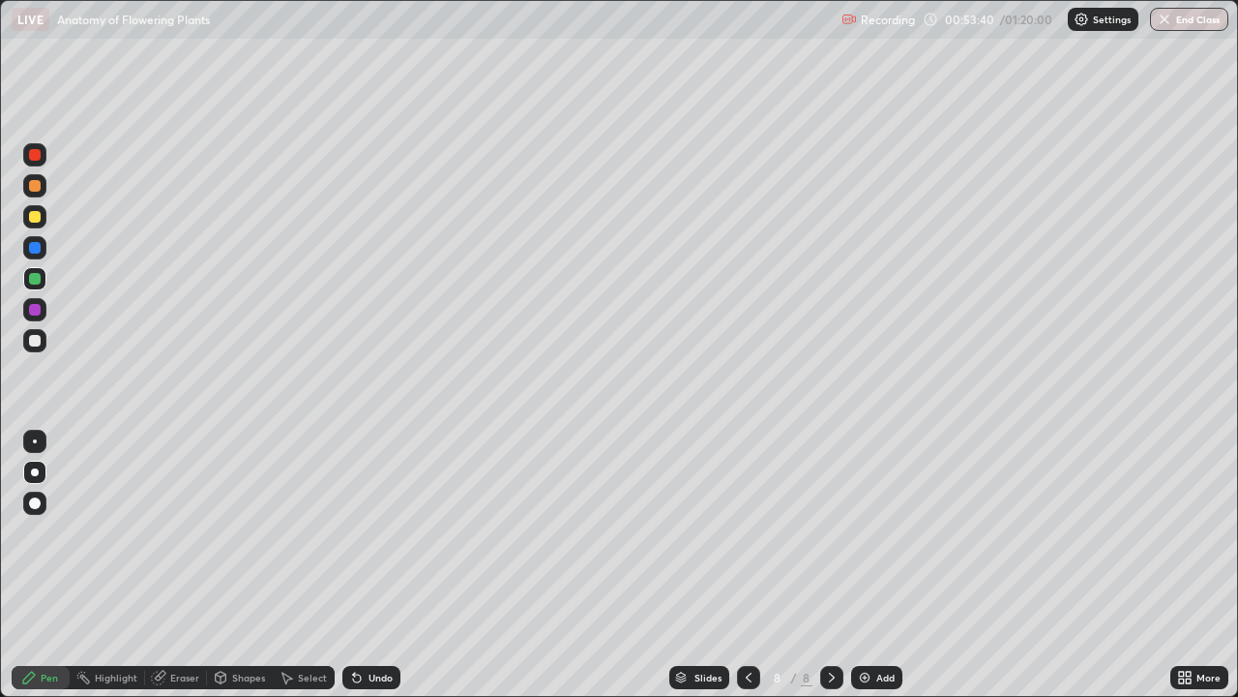
click at [37, 307] on div at bounding box center [35, 310] width 12 height 12
click at [41, 310] on div at bounding box center [34, 309] width 23 height 23
click at [41, 308] on div at bounding box center [34, 309] width 23 height 23
click at [39, 349] on div at bounding box center [34, 340] width 23 height 23
click at [33, 347] on div at bounding box center [34, 340] width 23 height 23
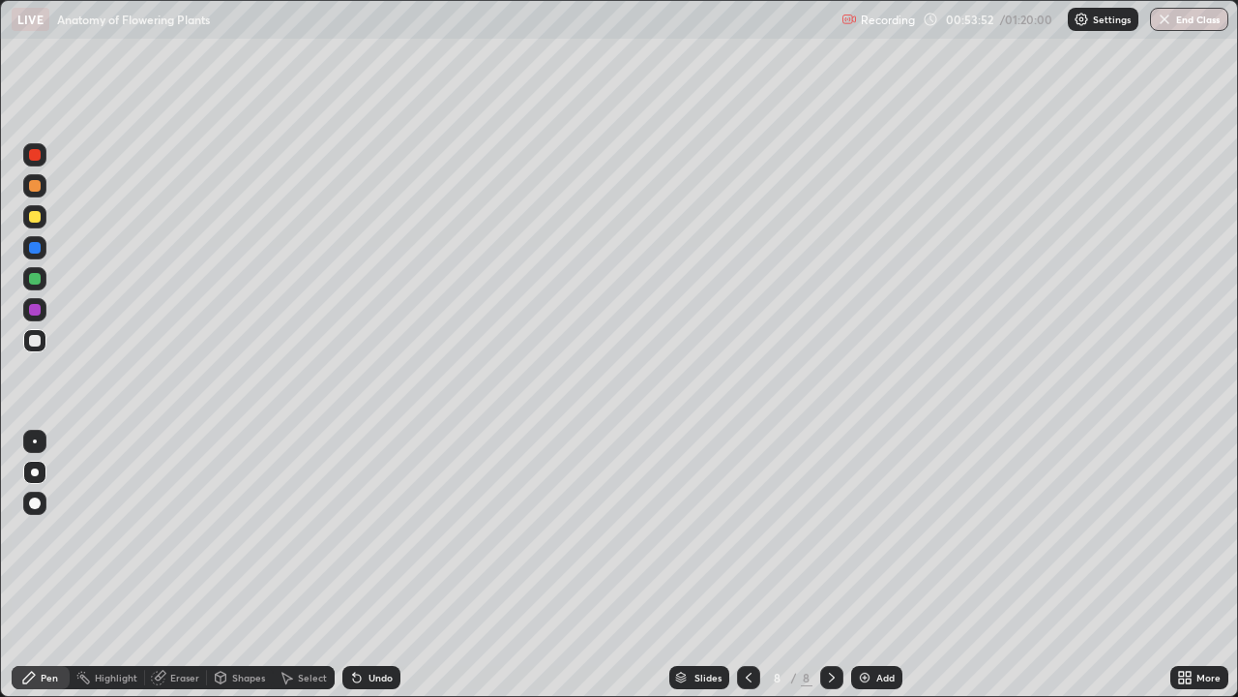
click at [40, 345] on div at bounding box center [34, 340] width 23 height 23
click at [869, 565] on img at bounding box center [864, 677] width 15 height 15
click at [34, 279] on div at bounding box center [35, 279] width 12 height 12
click at [30, 283] on div at bounding box center [34, 278] width 23 height 23
click at [36, 282] on div at bounding box center [35, 279] width 12 height 12
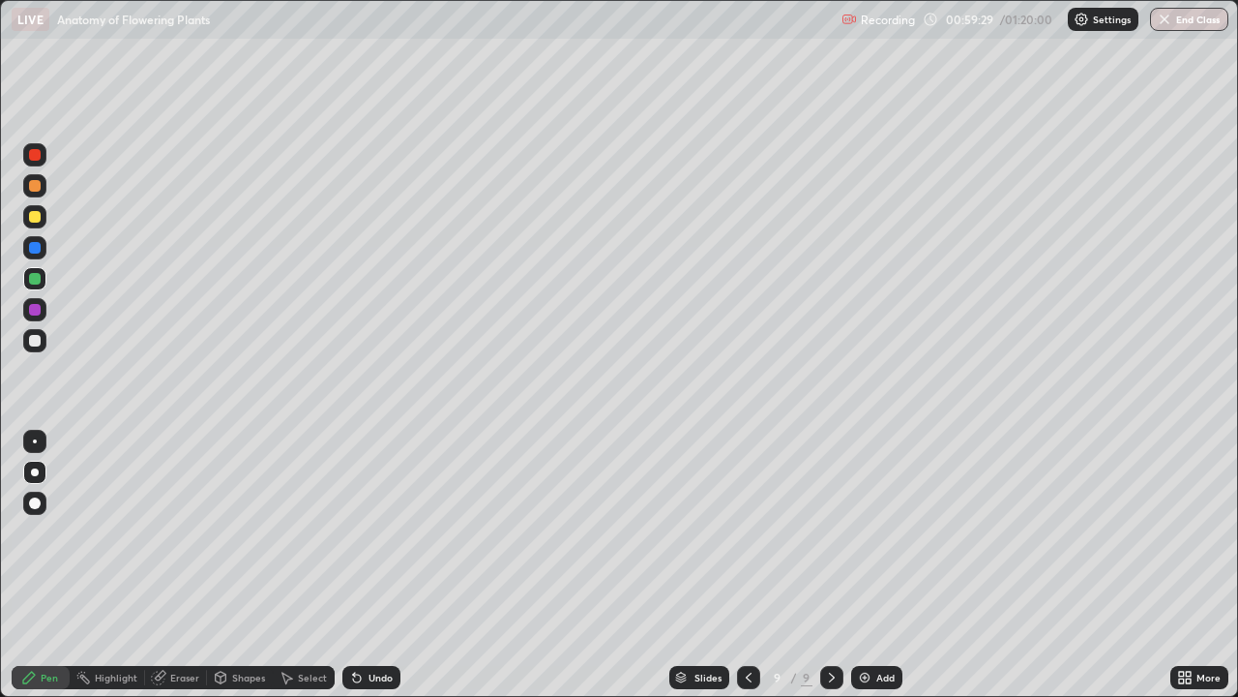
click at [36, 280] on div at bounding box center [35, 279] width 12 height 12
click at [40, 565] on div "Pen" at bounding box center [41, 677] width 58 height 23
click at [34, 338] on div at bounding box center [35, 341] width 12 height 12
click at [36, 337] on div at bounding box center [35, 341] width 12 height 12
click at [38, 338] on div at bounding box center [35, 341] width 12 height 12
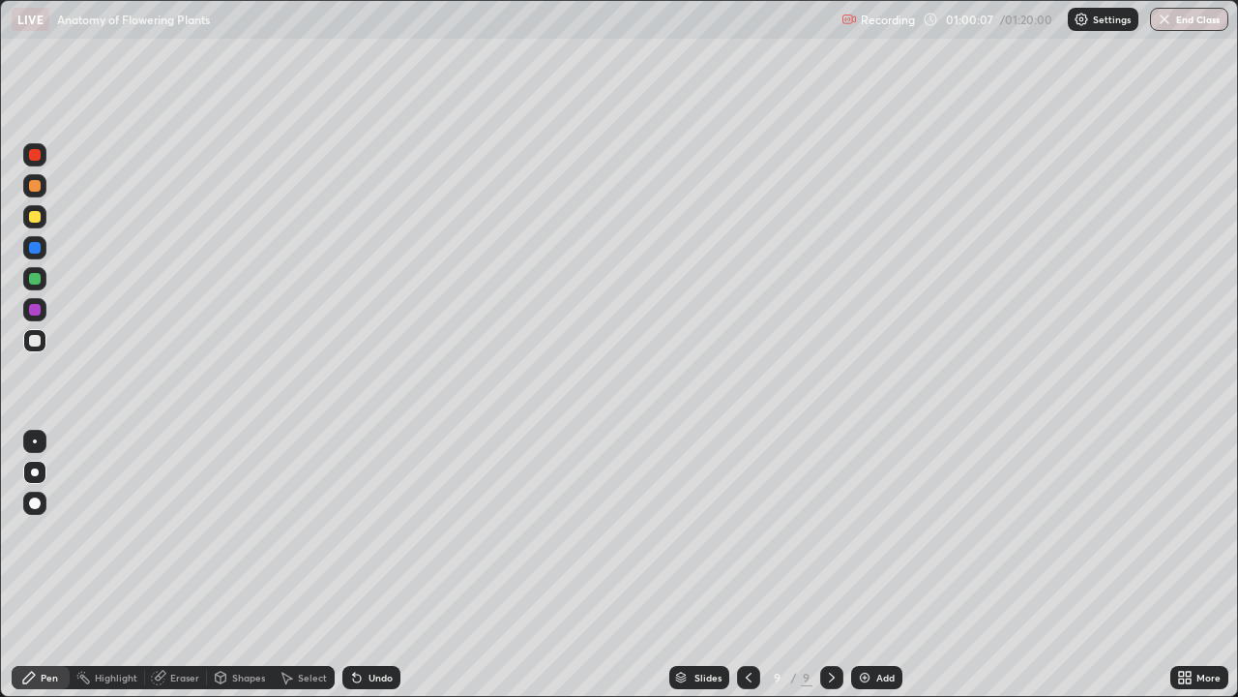
click at [39, 218] on div at bounding box center [35, 217] width 12 height 12
click at [42, 215] on div at bounding box center [34, 216] width 23 height 23
click at [43, 212] on div at bounding box center [34, 216] width 23 height 23
click at [39, 275] on div at bounding box center [35, 279] width 12 height 12
click at [44, 272] on div at bounding box center [34, 278] width 23 height 23
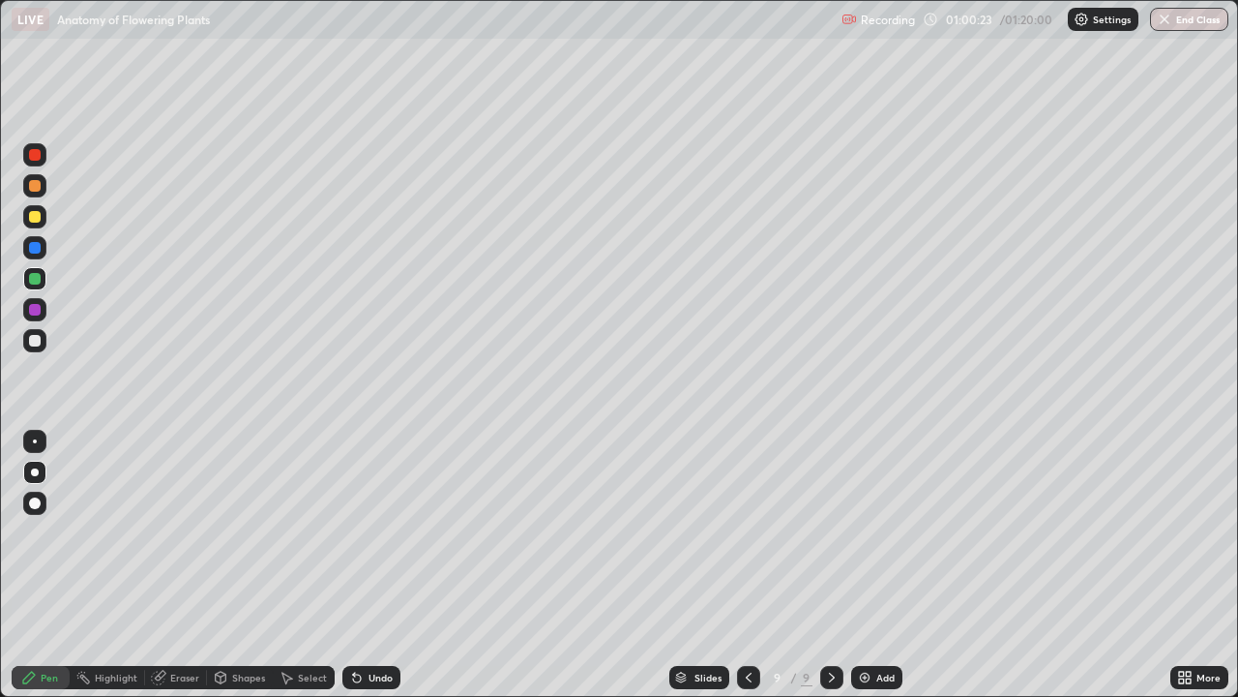
click at [36, 344] on div at bounding box center [35, 341] width 12 height 12
click at [30, 342] on div at bounding box center [35, 341] width 12 height 12
click at [34, 343] on div at bounding box center [35, 341] width 12 height 12
click at [33, 341] on div at bounding box center [35, 341] width 12 height 12
click at [35, 339] on div at bounding box center [35, 341] width 12 height 12
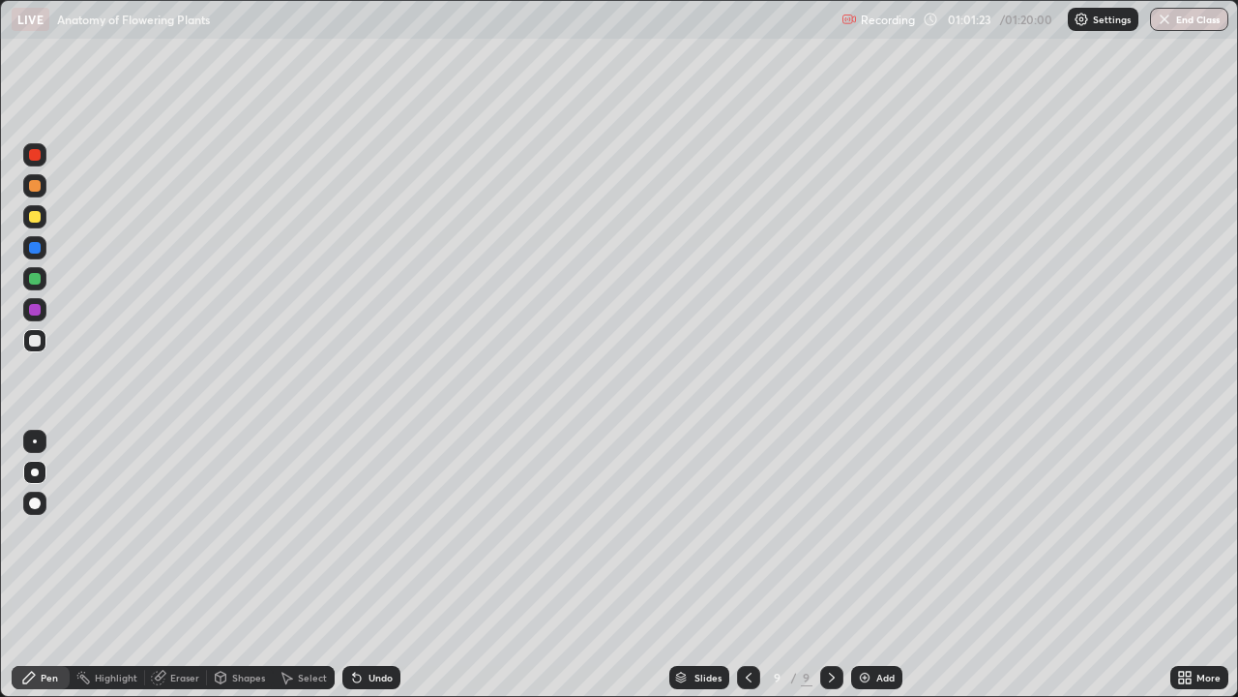
click at [35, 220] on div at bounding box center [35, 217] width 12 height 12
click at [40, 217] on div at bounding box center [35, 217] width 12 height 12
click at [38, 281] on div at bounding box center [35, 279] width 12 height 12
click at [35, 279] on div at bounding box center [35, 279] width 12 height 12
click at [36, 283] on div at bounding box center [35, 279] width 12 height 12
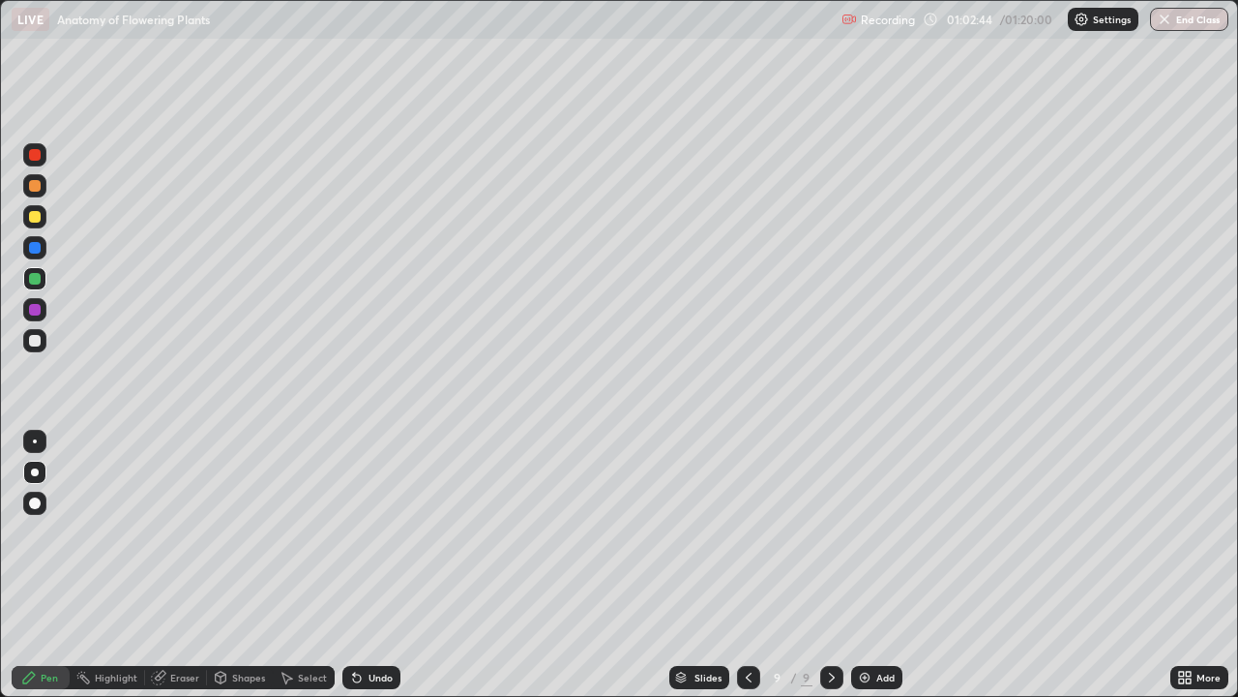
click at [42, 346] on div at bounding box center [34, 340] width 23 height 23
click at [38, 344] on div at bounding box center [35, 341] width 12 height 12
click at [40, 344] on div at bounding box center [35, 341] width 12 height 12
click at [34, 213] on div at bounding box center [35, 217] width 12 height 12
click at [30, 212] on div at bounding box center [35, 217] width 12 height 12
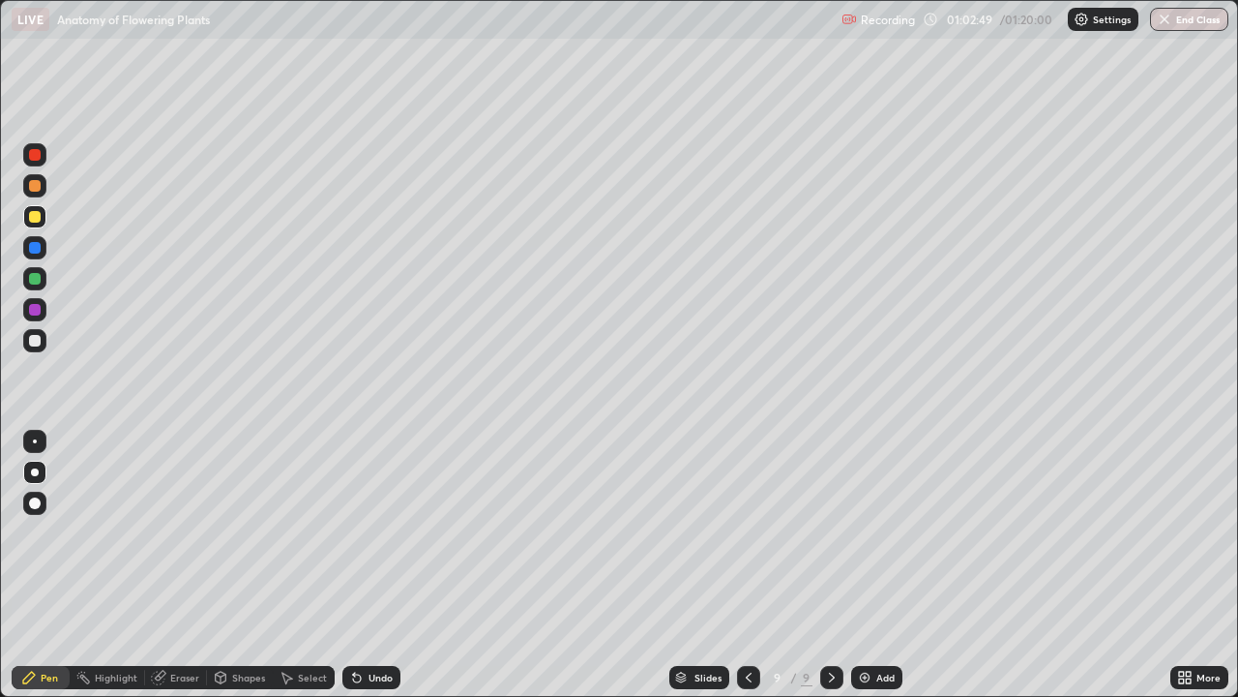
click at [35, 216] on div at bounding box center [35, 217] width 12 height 12
click at [33, 283] on div at bounding box center [35, 279] width 12 height 12
click at [35, 282] on div at bounding box center [35, 279] width 12 height 12
click at [37, 280] on div at bounding box center [35, 279] width 12 height 12
click at [36, 342] on div at bounding box center [35, 341] width 12 height 12
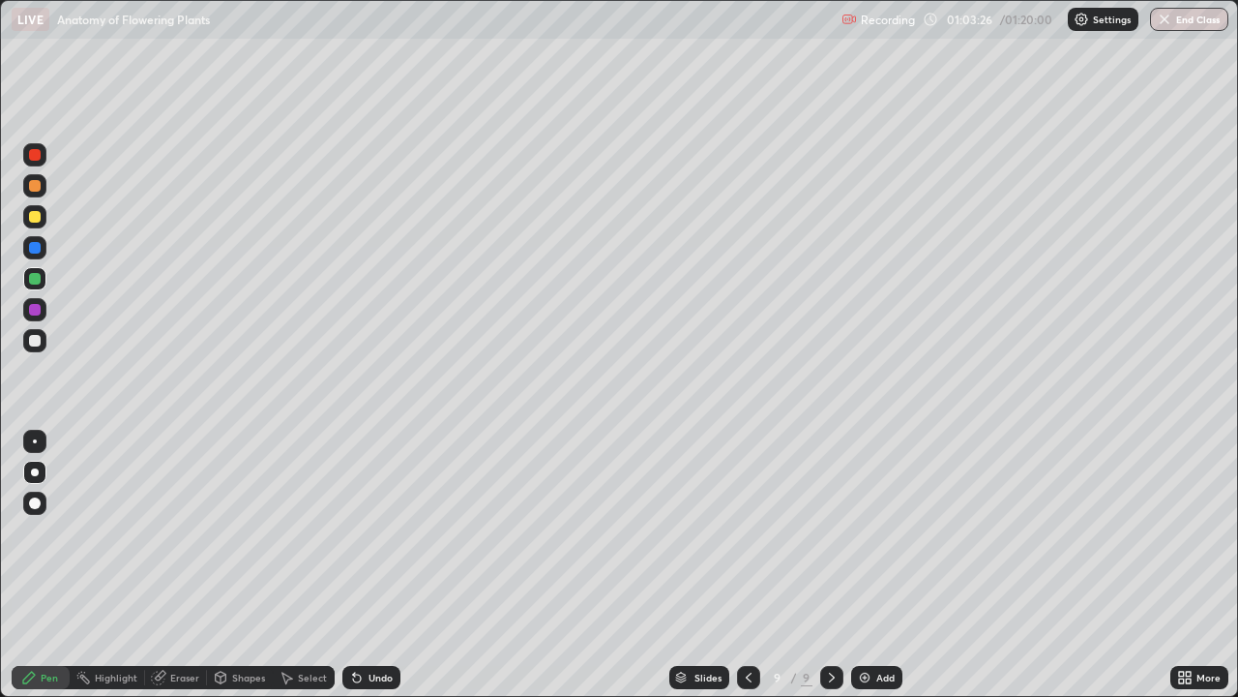
click at [36, 343] on div at bounding box center [35, 341] width 12 height 12
click at [39, 343] on div at bounding box center [35, 341] width 12 height 12
click at [369, 565] on div "Undo" at bounding box center [381, 677] width 24 height 10
click at [33, 213] on div at bounding box center [35, 217] width 12 height 12
click at [33, 211] on div at bounding box center [35, 217] width 12 height 12
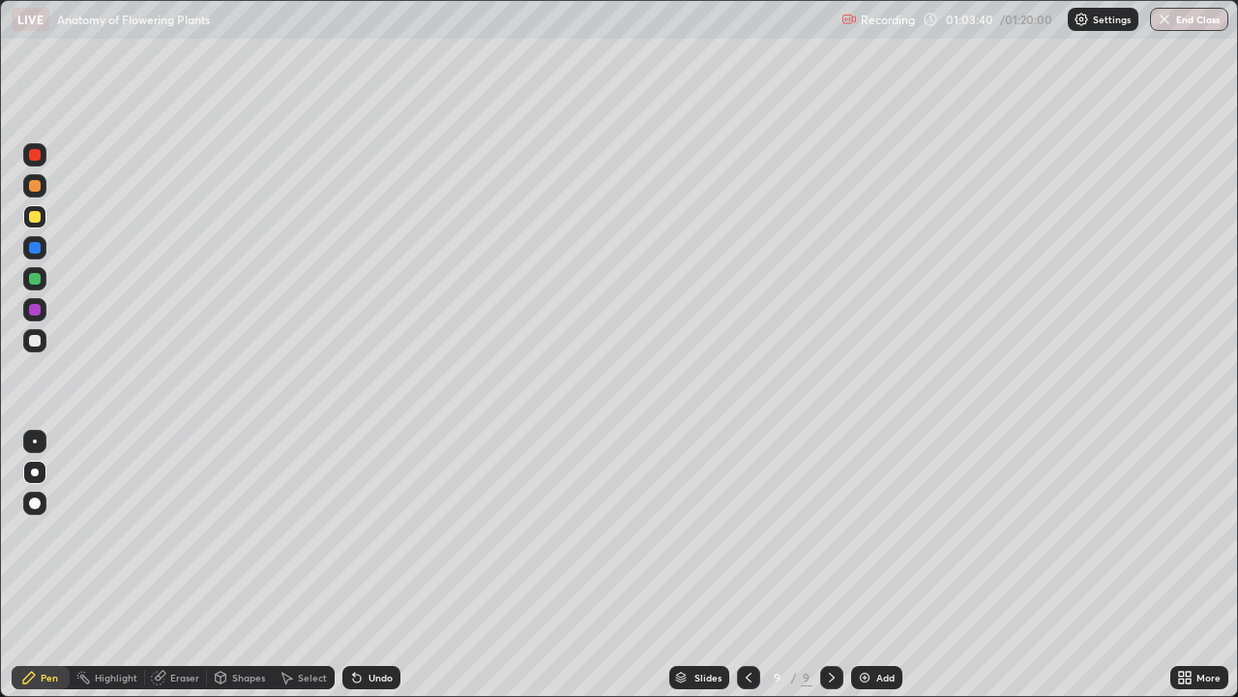
click at [33, 280] on div at bounding box center [35, 279] width 12 height 12
click at [36, 276] on div at bounding box center [35, 279] width 12 height 12
click at [36, 274] on div at bounding box center [35, 279] width 12 height 12
click at [36, 343] on div at bounding box center [35, 341] width 12 height 12
click at [40, 342] on div at bounding box center [35, 341] width 12 height 12
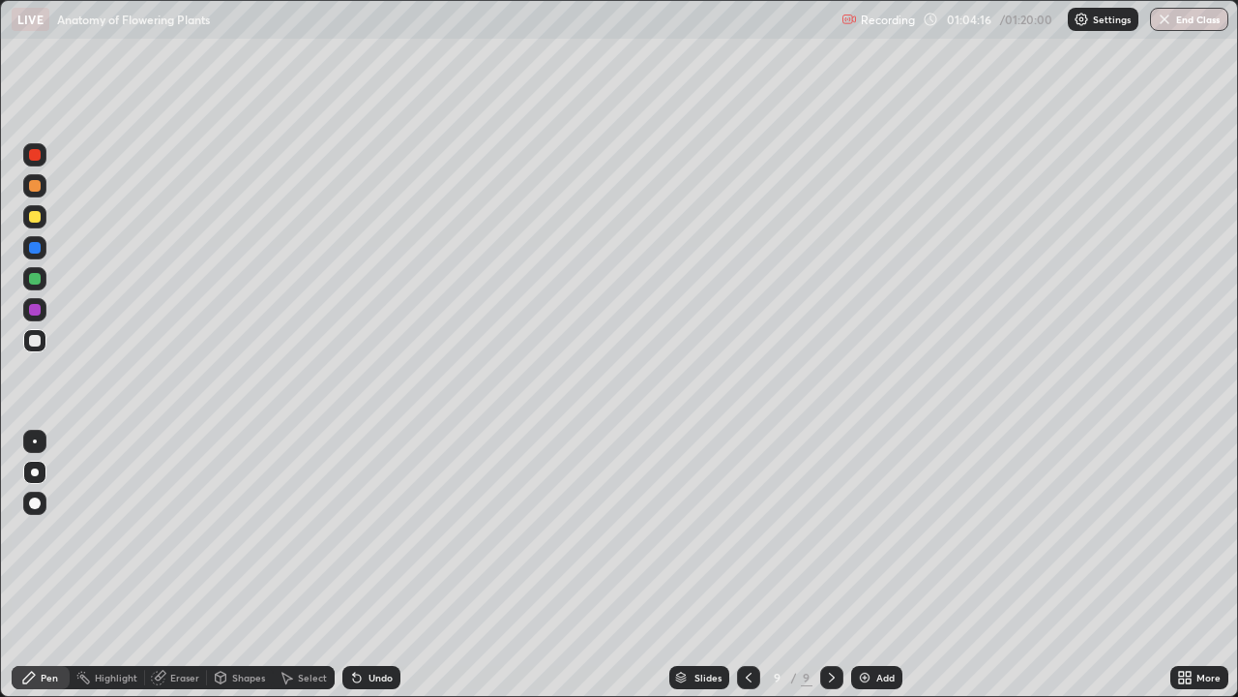
click at [35, 342] on div at bounding box center [35, 341] width 12 height 12
click at [29, 220] on div at bounding box center [35, 217] width 12 height 12
click at [32, 219] on div at bounding box center [35, 217] width 12 height 12
click at [35, 218] on div at bounding box center [35, 217] width 12 height 12
click at [39, 280] on div at bounding box center [35, 279] width 12 height 12
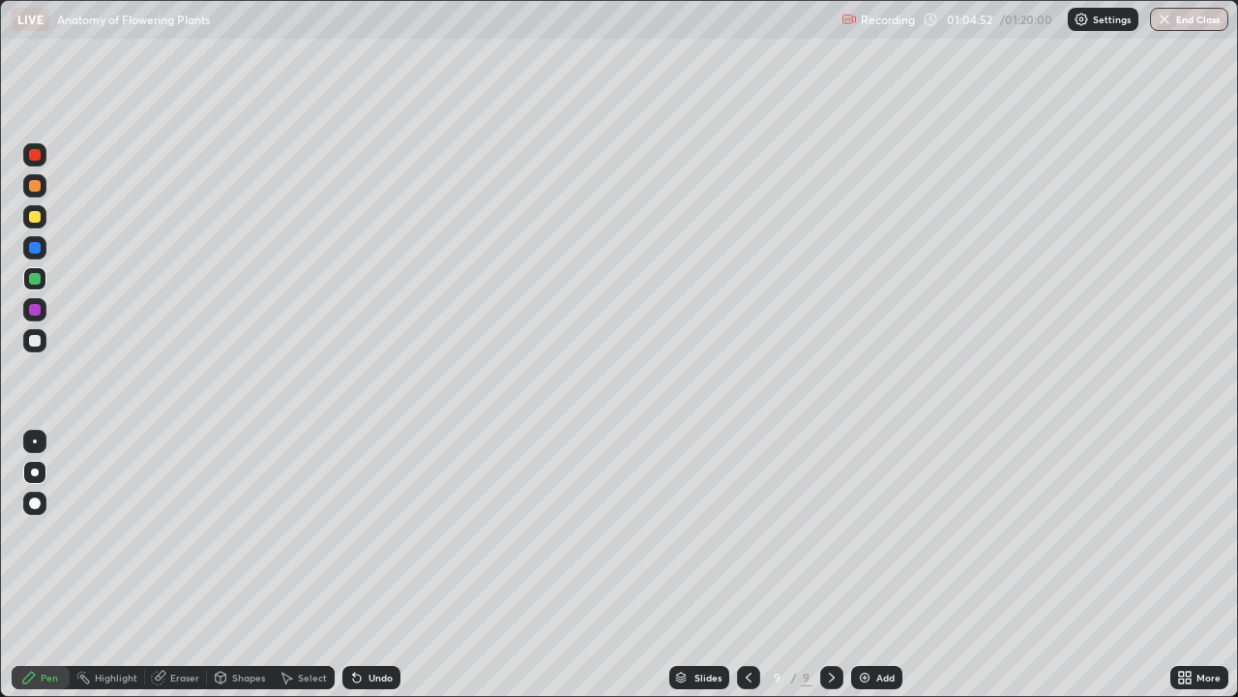
click at [39, 280] on div at bounding box center [35, 279] width 12 height 12
click at [40, 281] on div at bounding box center [35, 279] width 12 height 12
click at [1188, 26] on button "End Class" at bounding box center [1189, 19] width 78 height 23
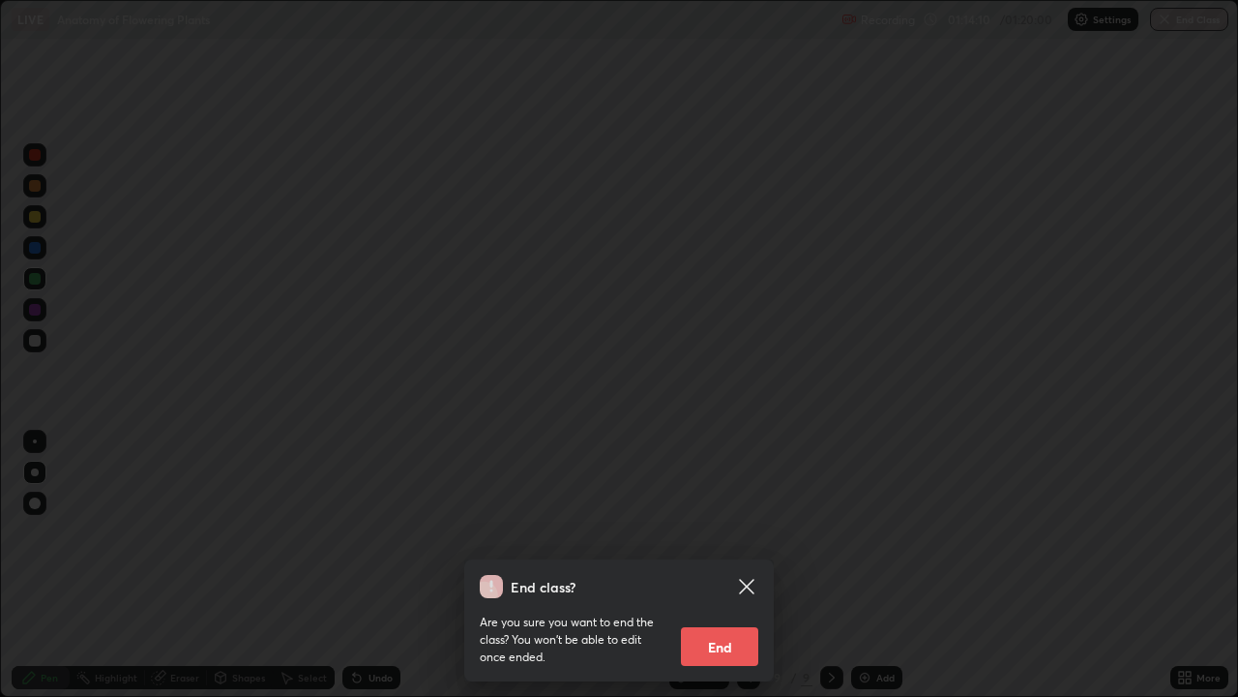
click at [720, 565] on button "End" at bounding box center [719, 646] width 77 height 39
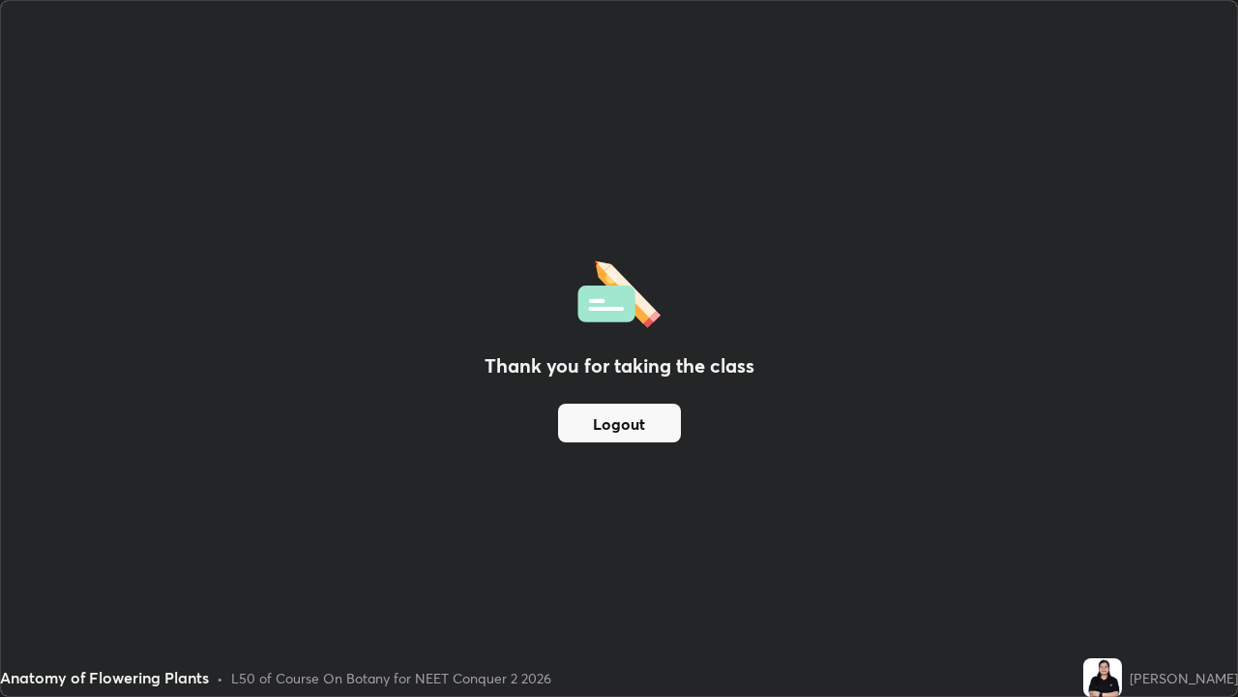
click at [639, 423] on button "Logout" at bounding box center [619, 422] width 123 height 39
